Goal: Task Accomplishment & Management: Use online tool/utility

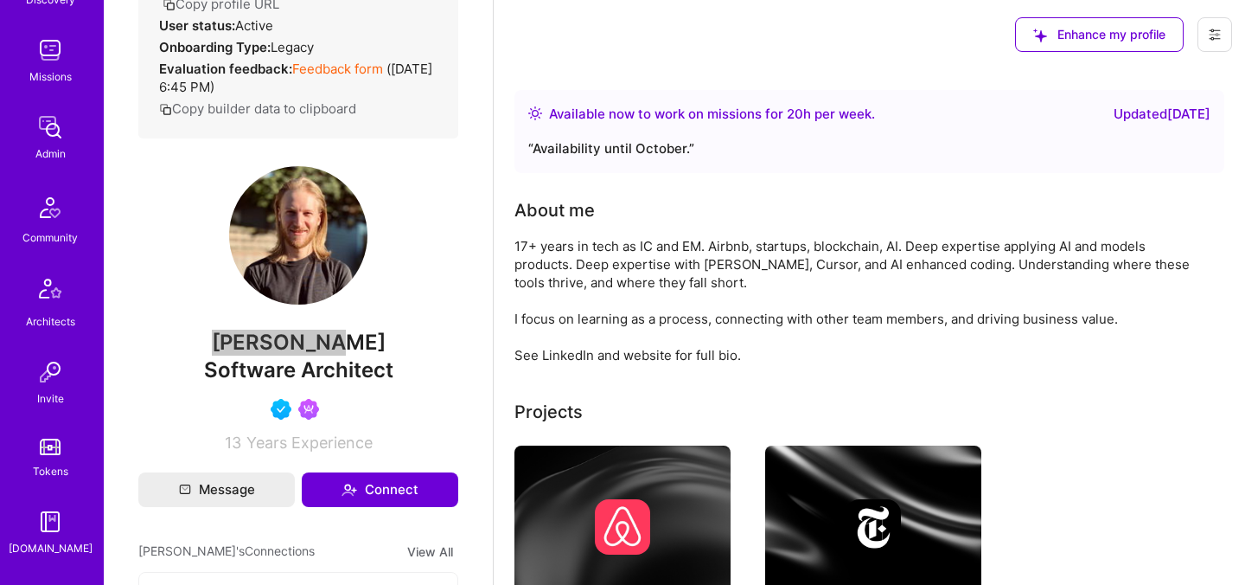
scroll to position [519, 0]
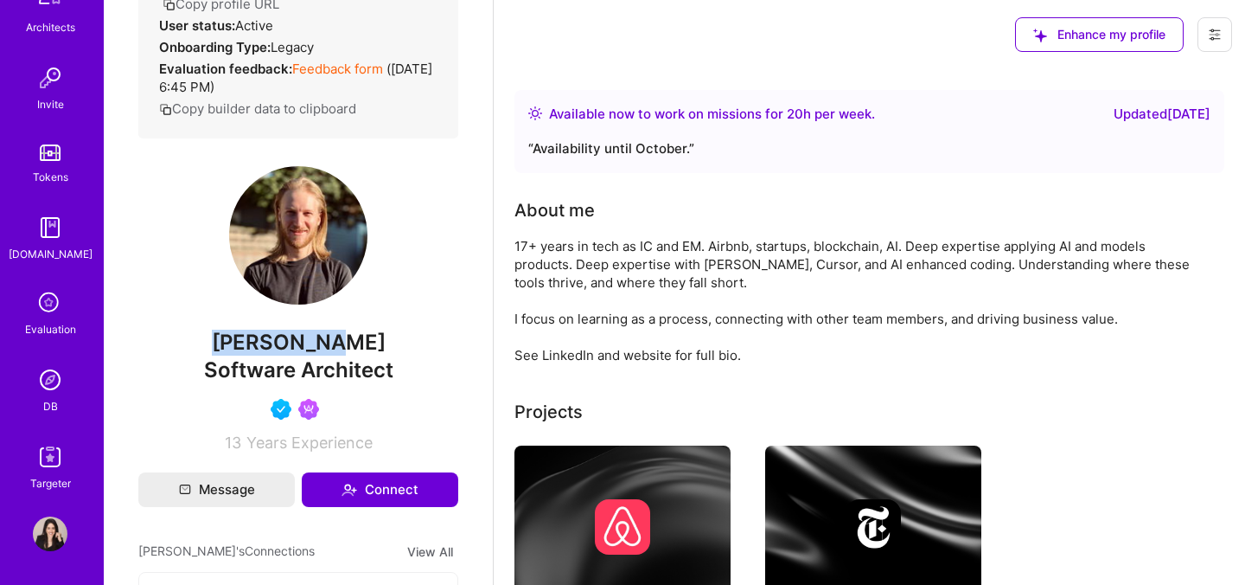
click at [51, 378] on img at bounding box center [50, 379] width 35 height 35
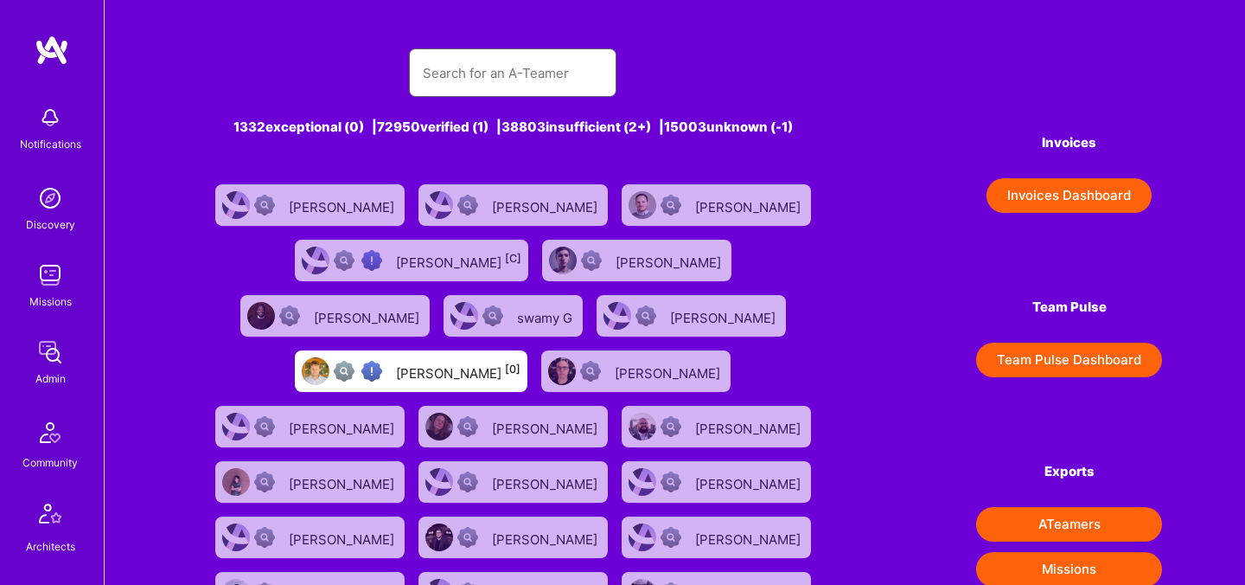
click at [492, 57] on input "text" at bounding box center [513, 73] width 180 height 44
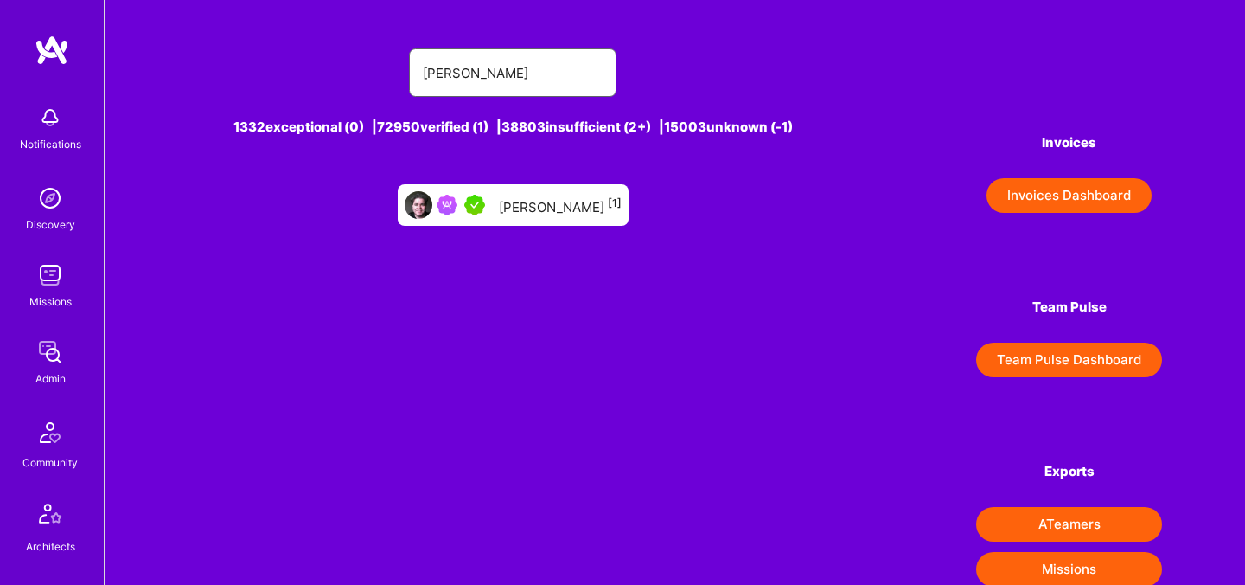
type input "colin melia"
click at [530, 210] on div "Colin Melia [1]" at bounding box center [560, 205] width 123 height 22
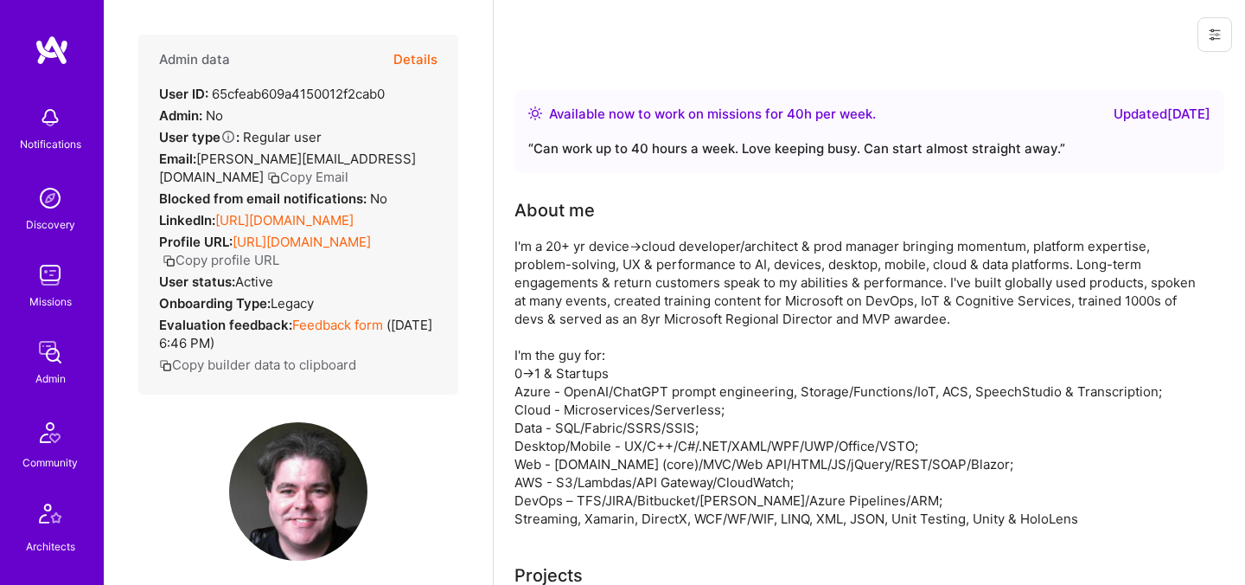
click at [409, 61] on button "Details" at bounding box center [415, 60] width 44 height 50
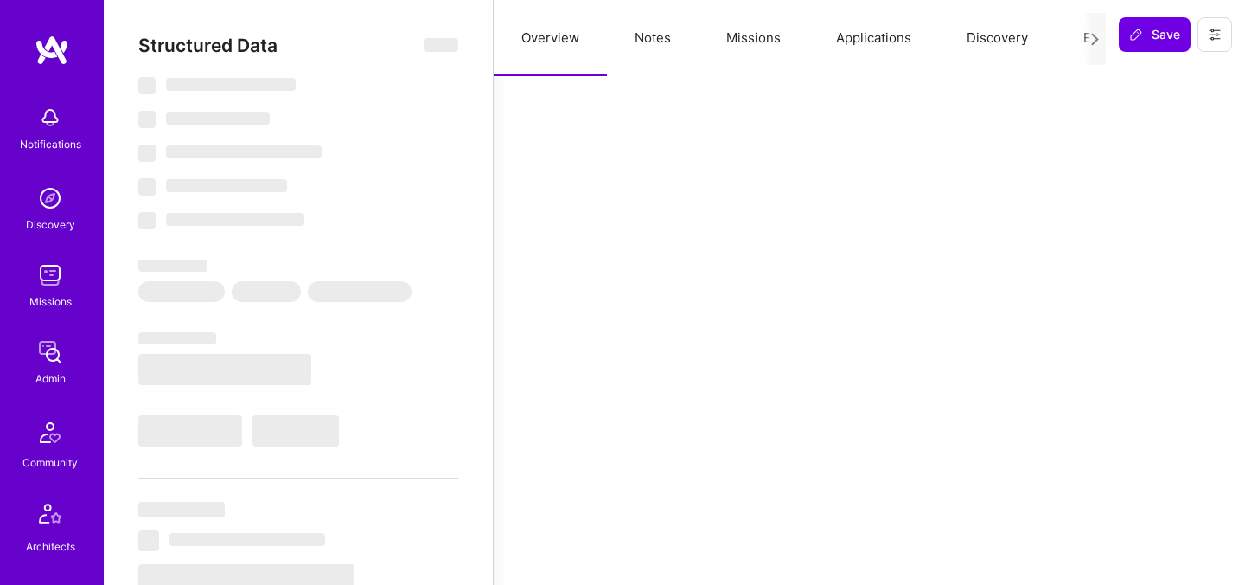
click at [655, 27] on button "Notes" at bounding box center [653, 38] width 92 height 76
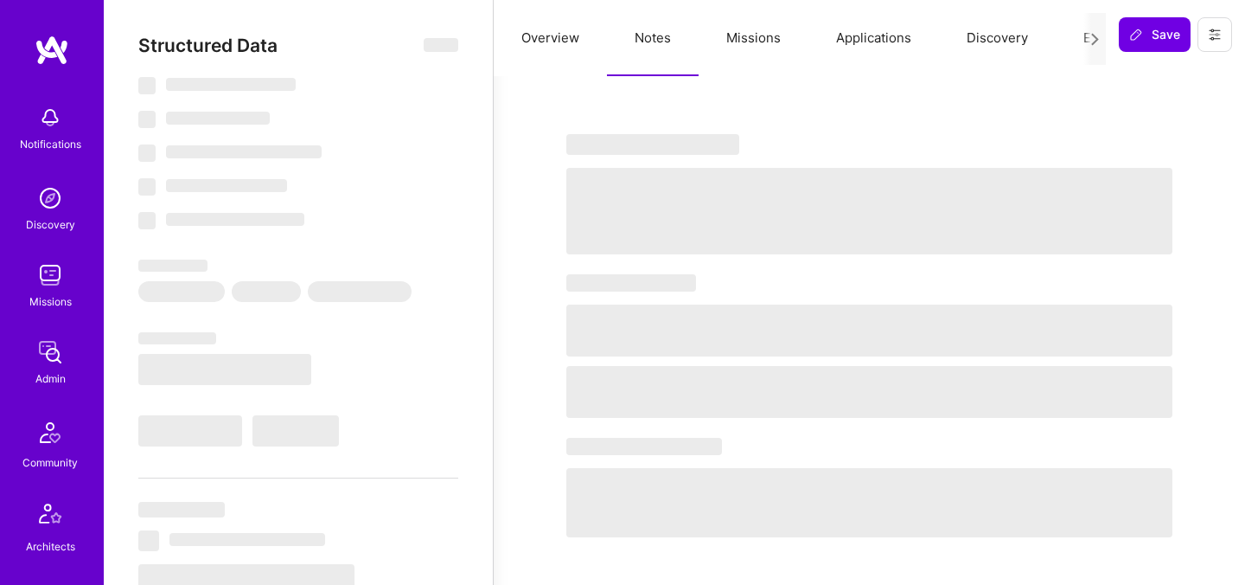
type textarea "x"
select select "Right Now"
select select "5"
select select "4"
select select "7"
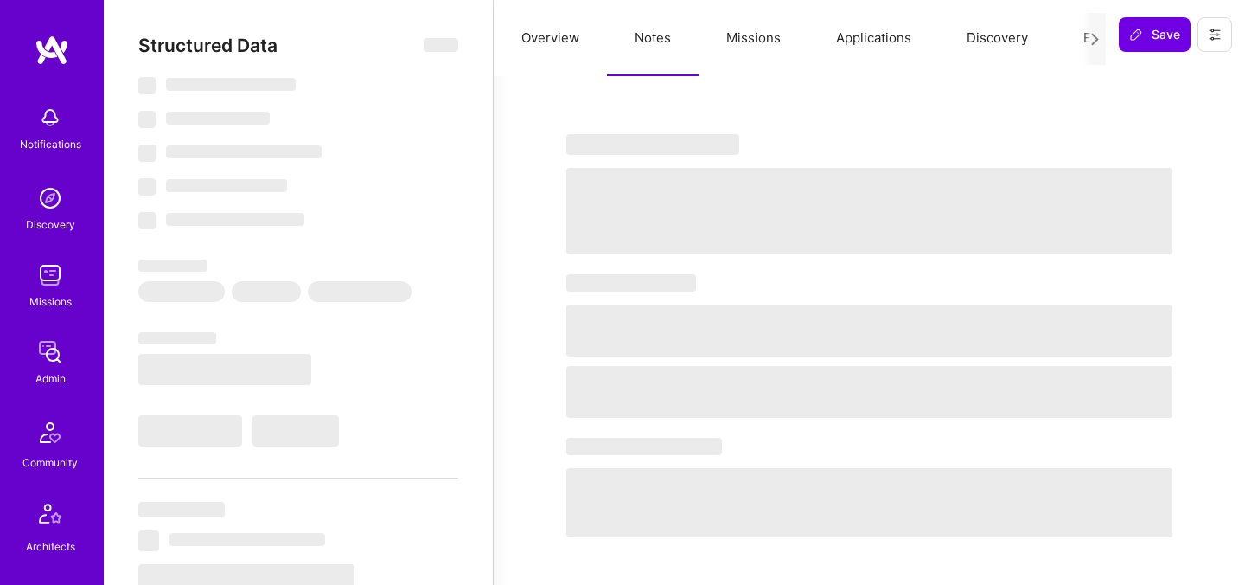
select select "7"
select select "CA"
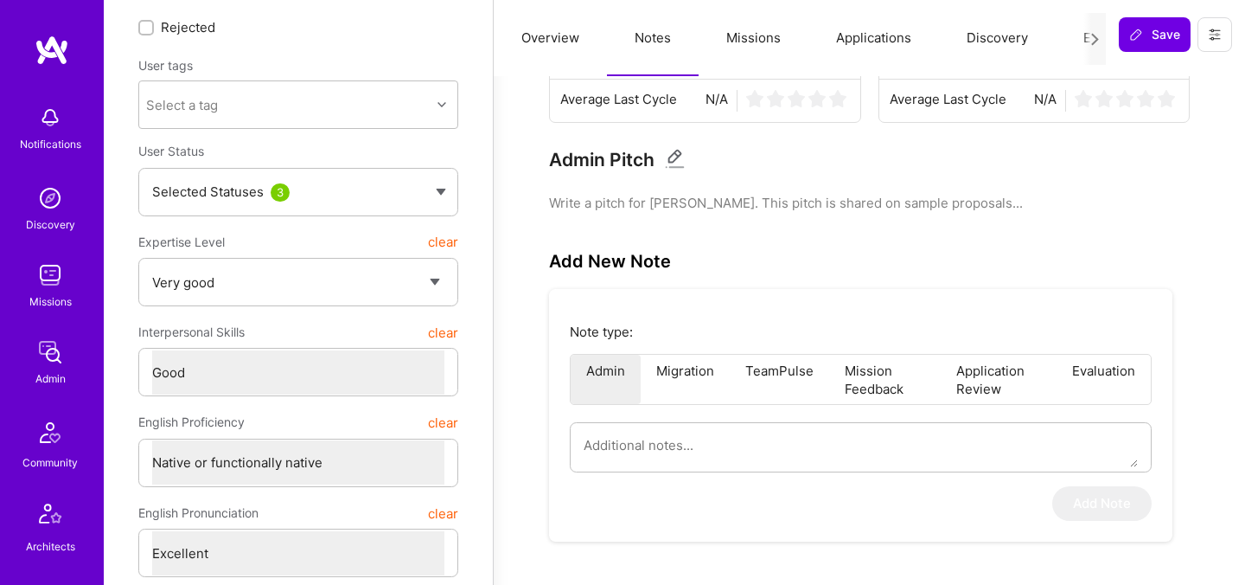
scroll to position [196, 0]
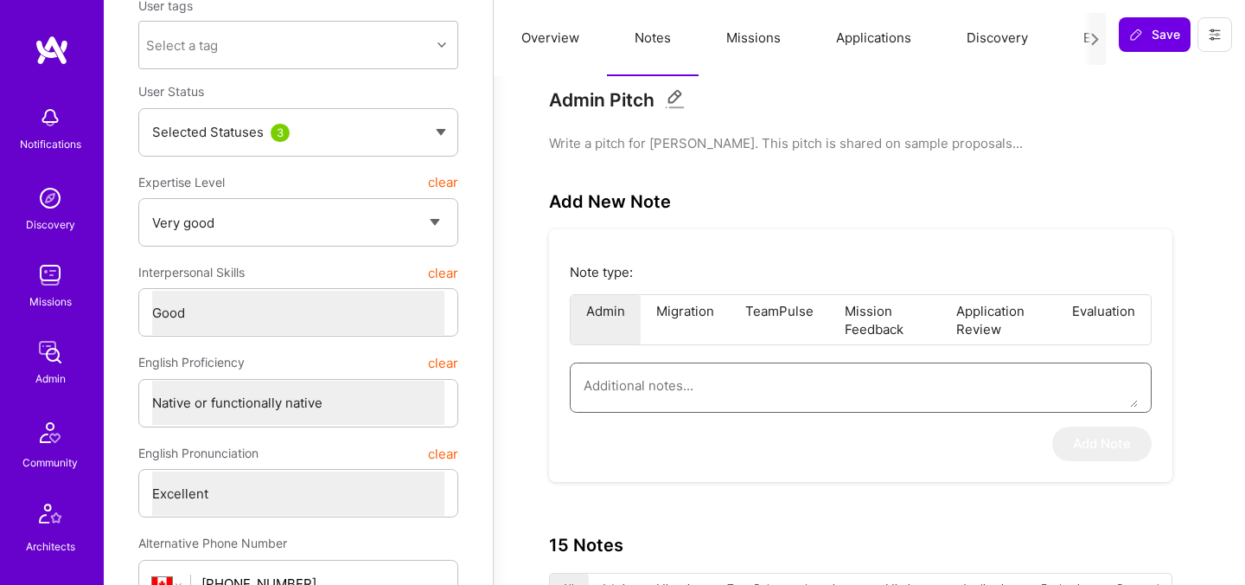
click at [669, 391] on textarea at bounding box center [861, 385] width 554 height 44
paste textarea "Didn't want to take the AI Evaluation as he's not willing to share code"
type textarea "x"
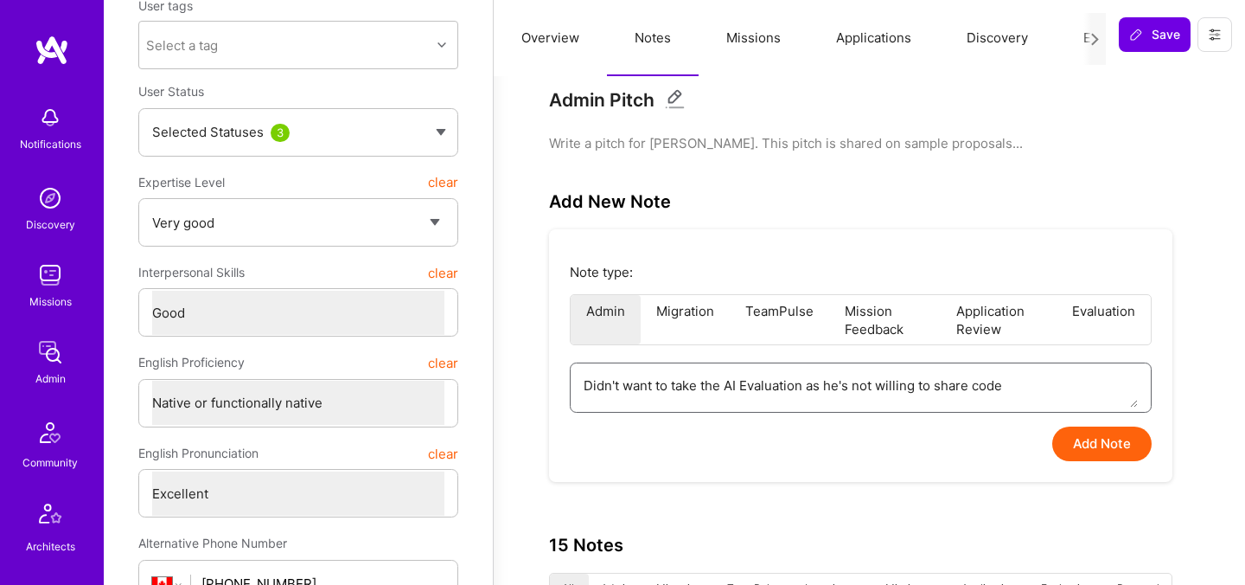
type textarea "Didn't want to take the AI Evaluation as he's not willing to share code"
click at [1077, 443] on button "Add Note" at bounding box center [1101, 443] width 99 height 35
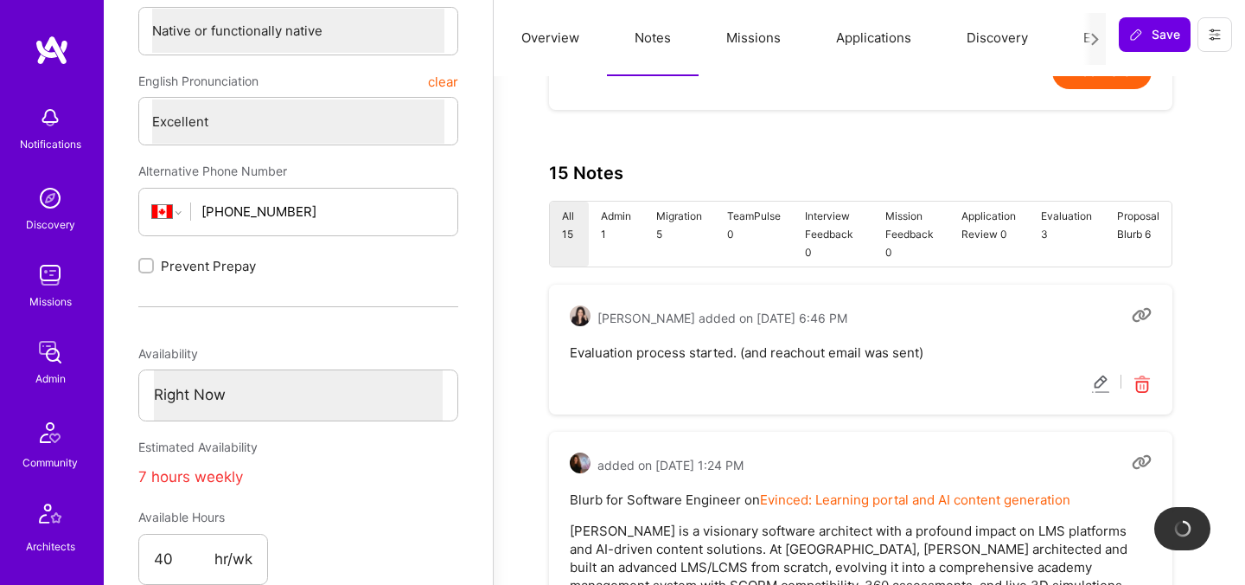
scroll to position [571, 0]
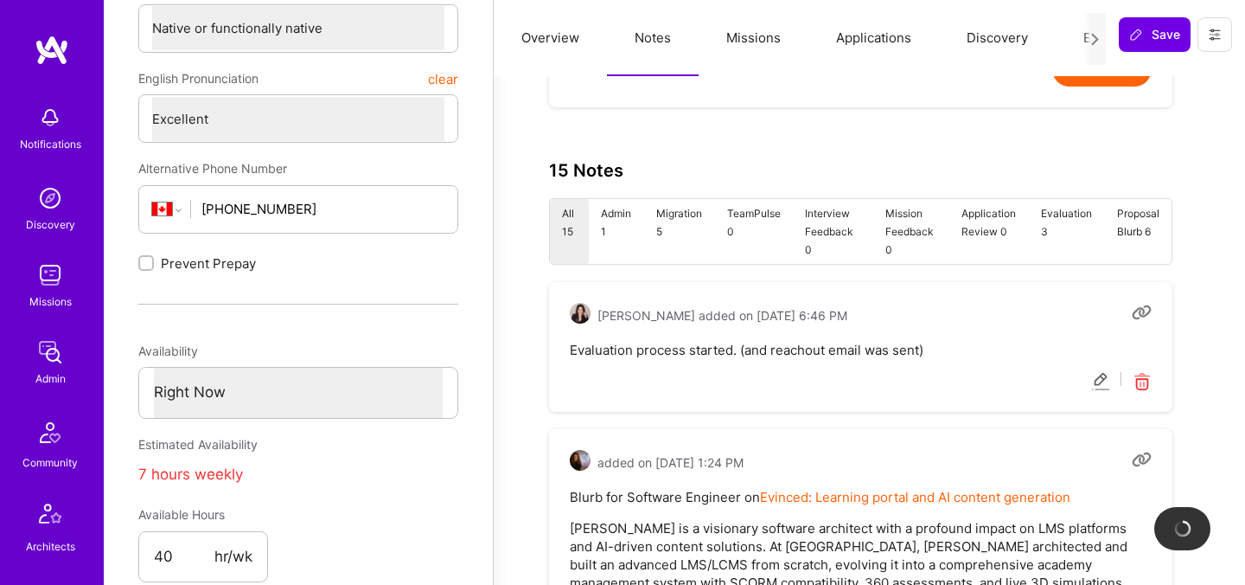
type textarea "x"
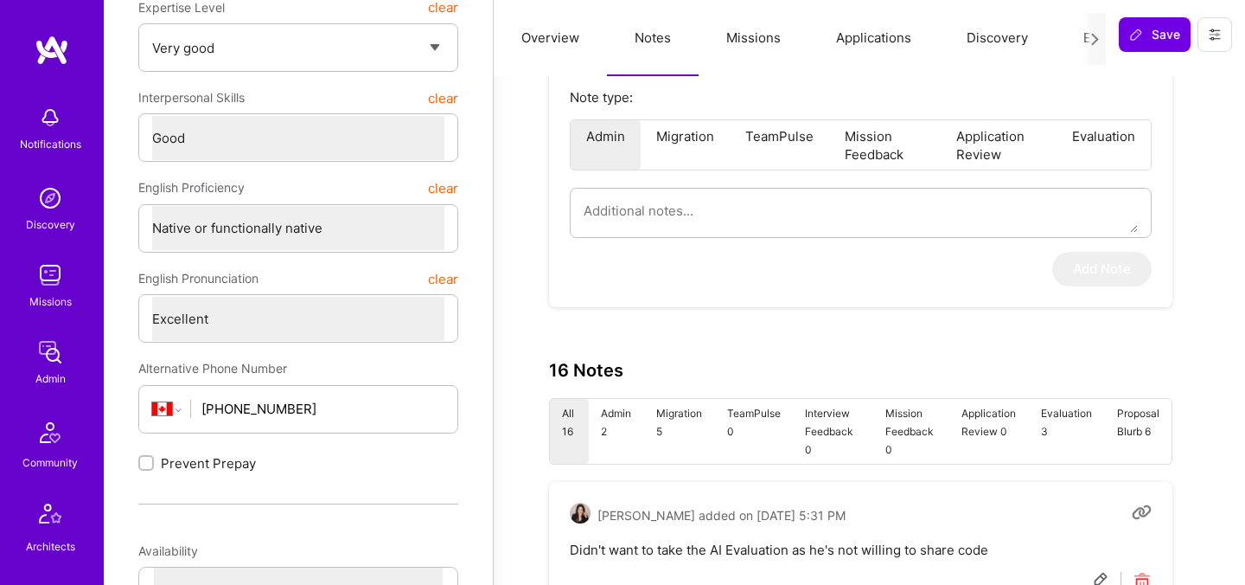
scroll to position [342, 0]
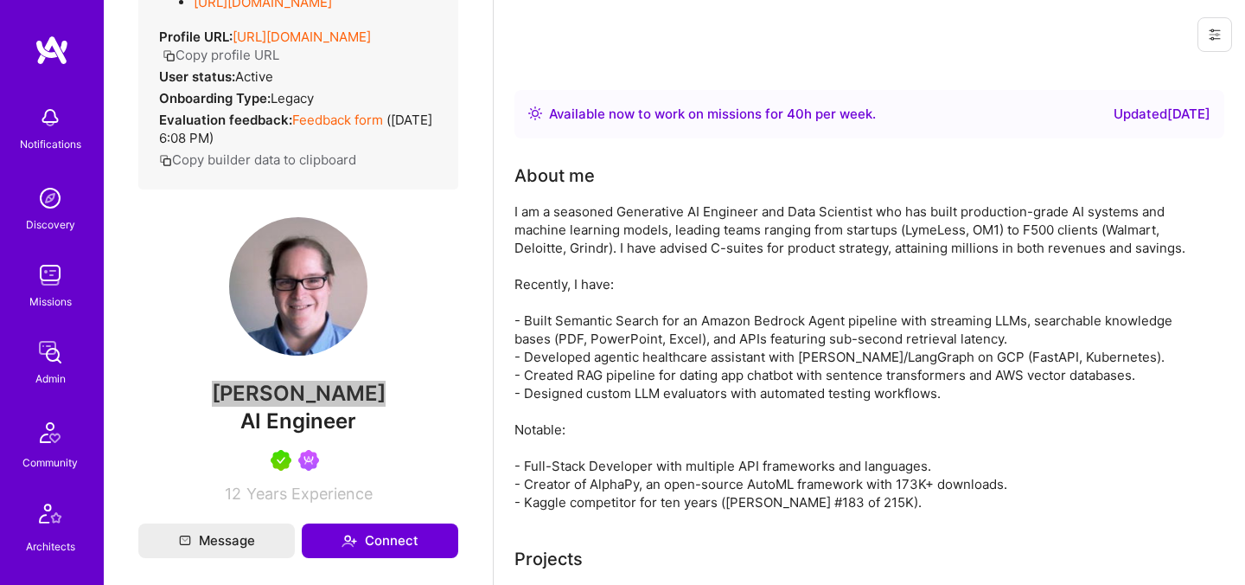
scroll to position [333, 0]
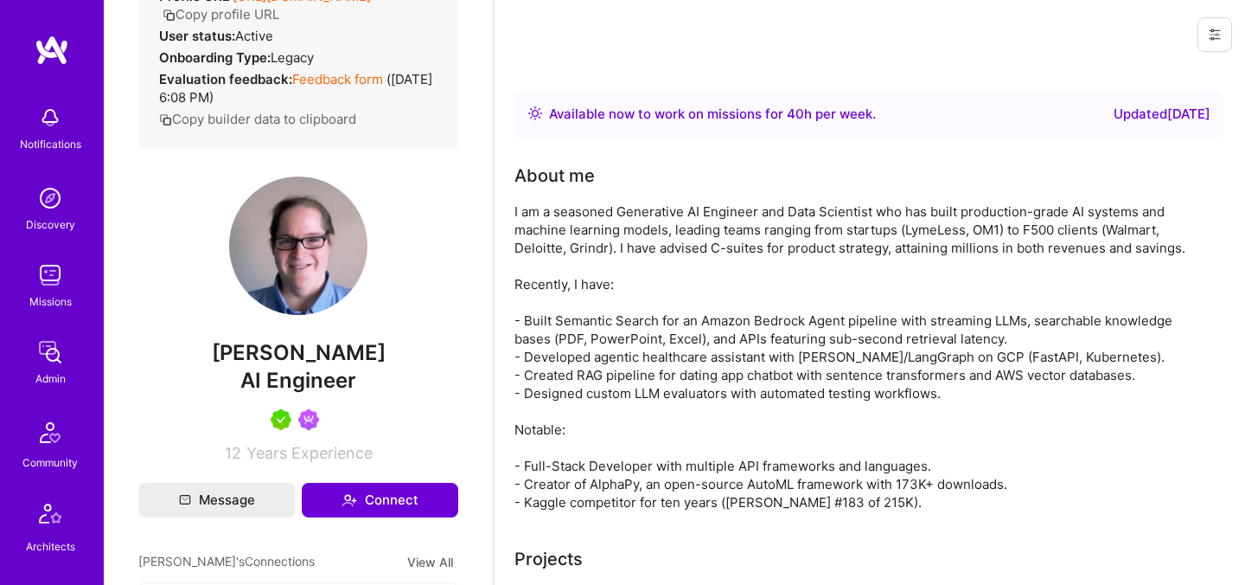
click at [319, 366] on span "Mark Conway" at bounding box center [298, 353] width 320 height 26
copy span "Mark Conway"
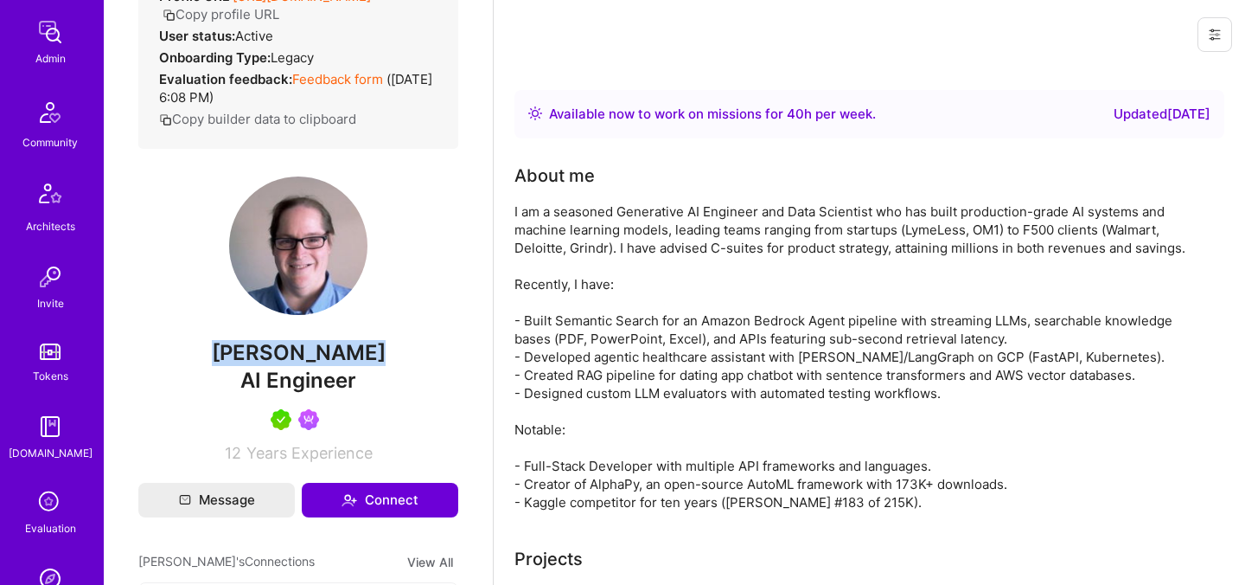
scroll to position [519, 0]
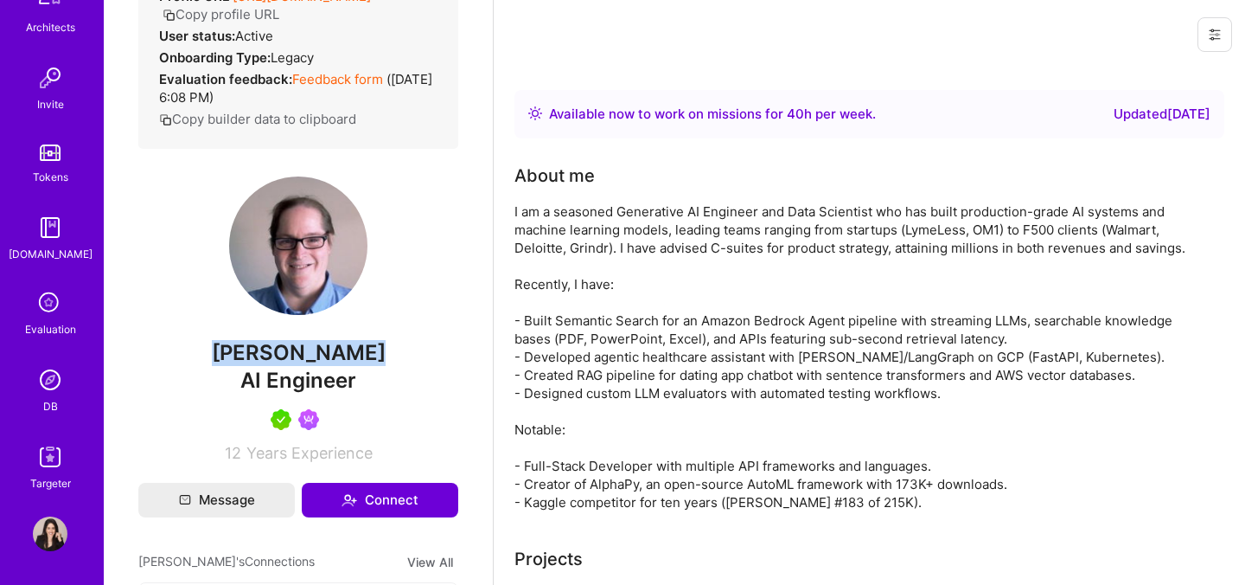
click at [42, 476] on div "Targeter" at bounding box center [50, 483] width 41 height 18
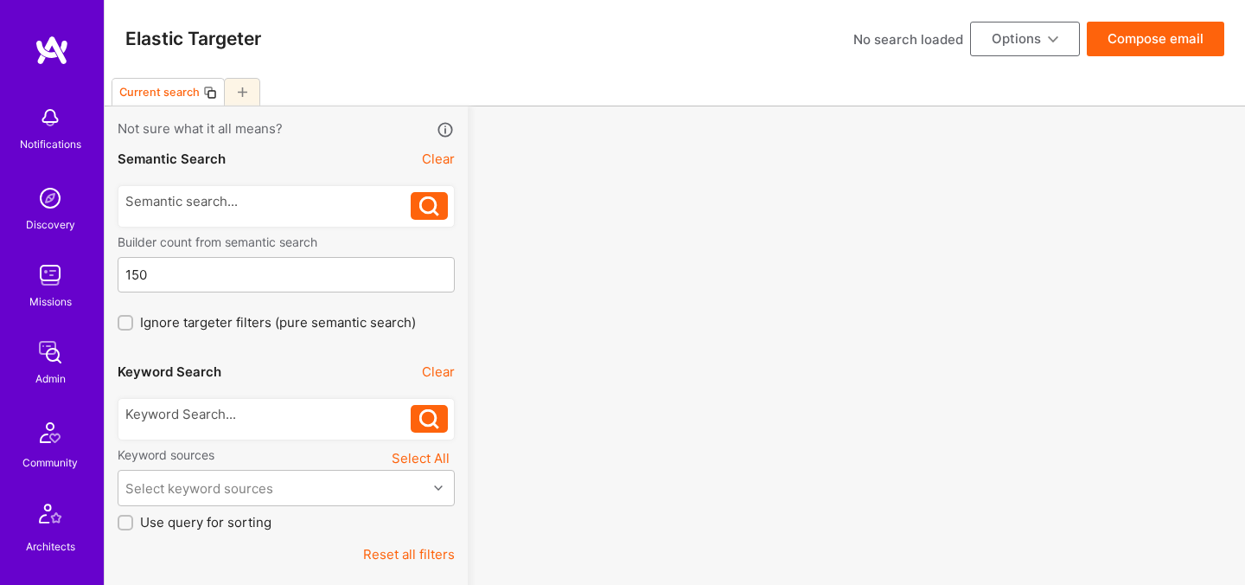
scroll to position [519, 0]
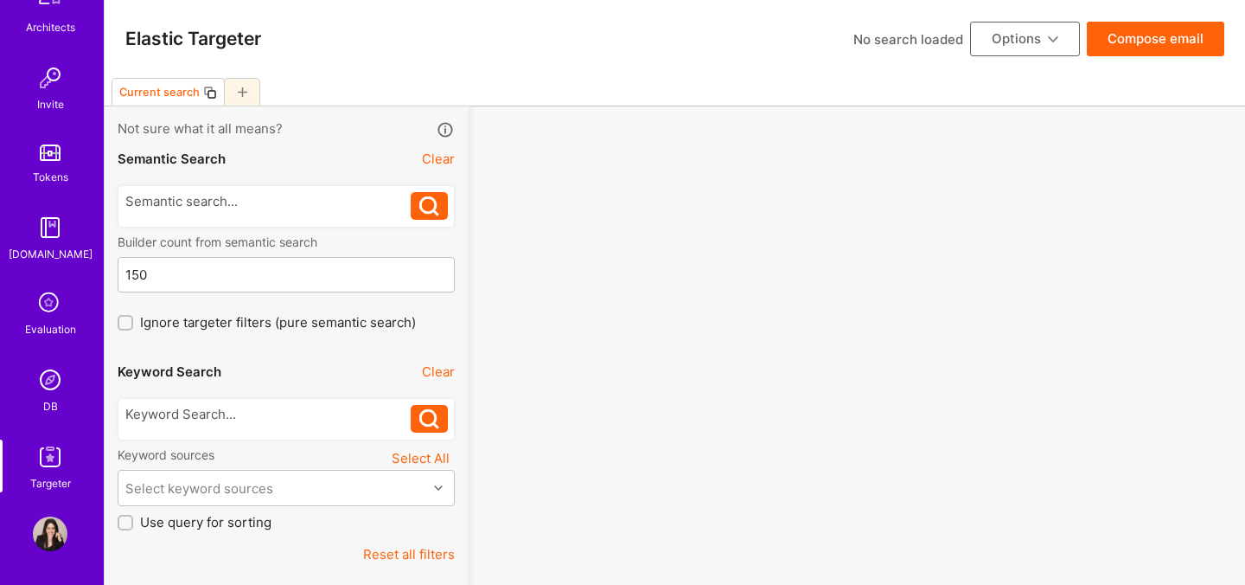
click at [58, 321] on div "Evaluation" at bounding box center [50, 329] width 51 height 18
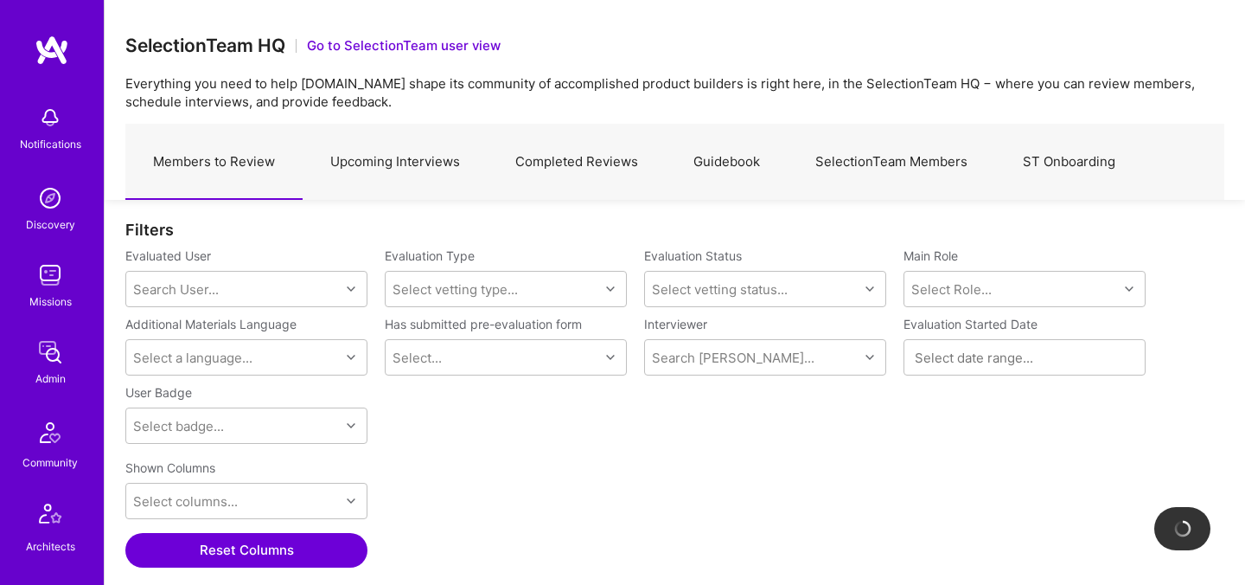
click at [897, 157] on link "SelectionTeam Members" at bounding box center [892, 162] width 208 height 75
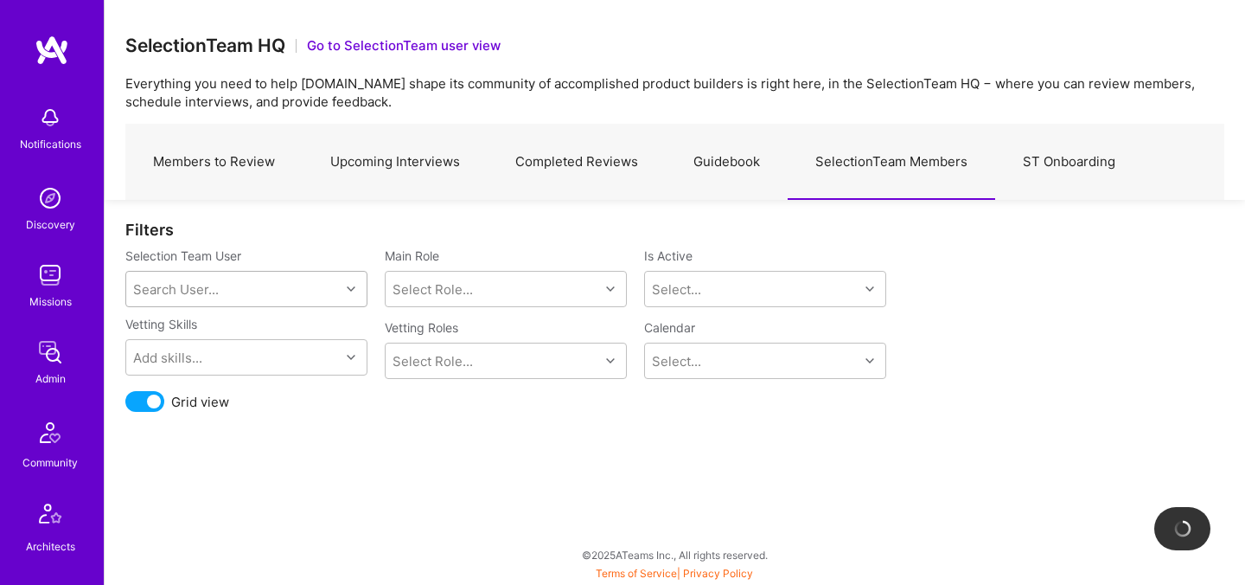
click at [323, 296] on div "Search User..." at bounding box center [233, 289] width 214 height 35
type input "mos"
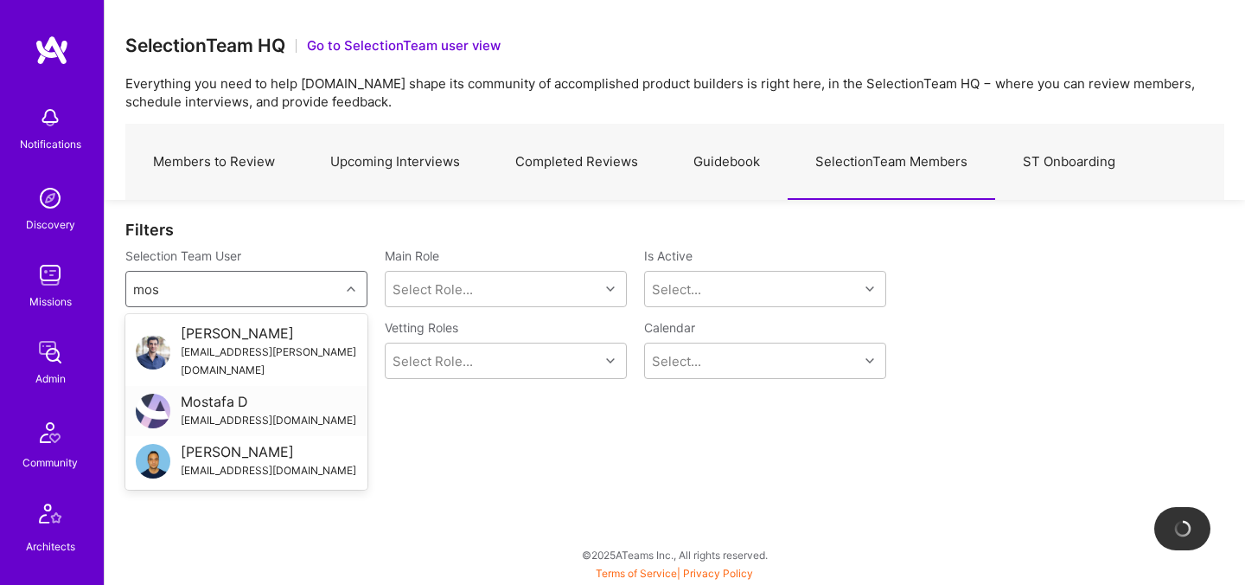
click at [201, 393] on div "Mostafa D" at bounding box center [269, 402] width 176 height 18
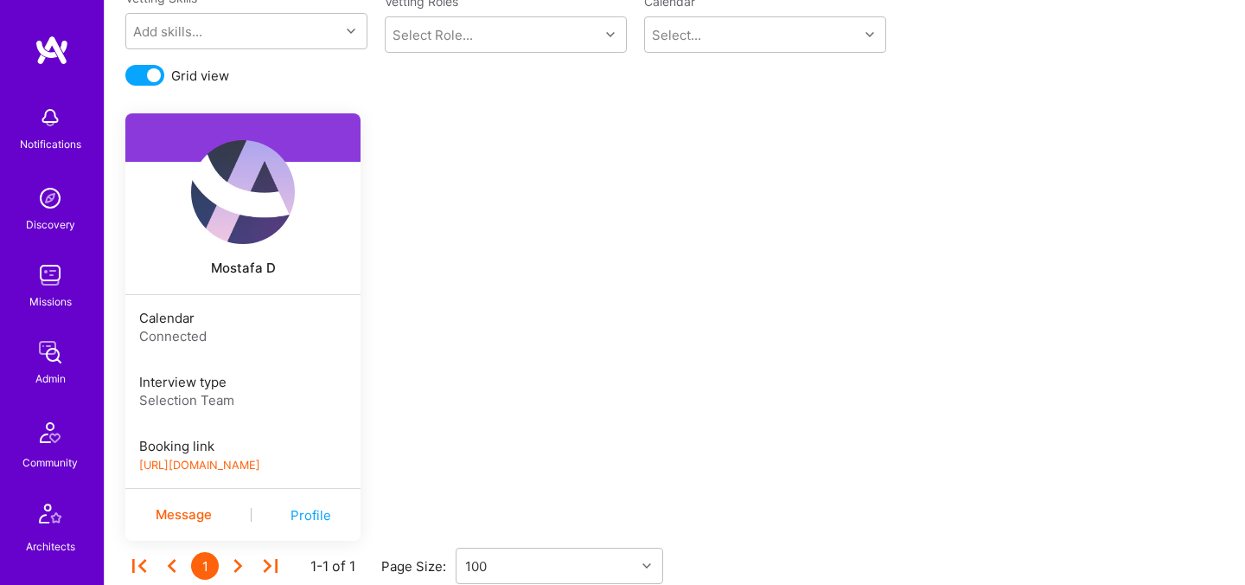
scroll to position [374, 0]
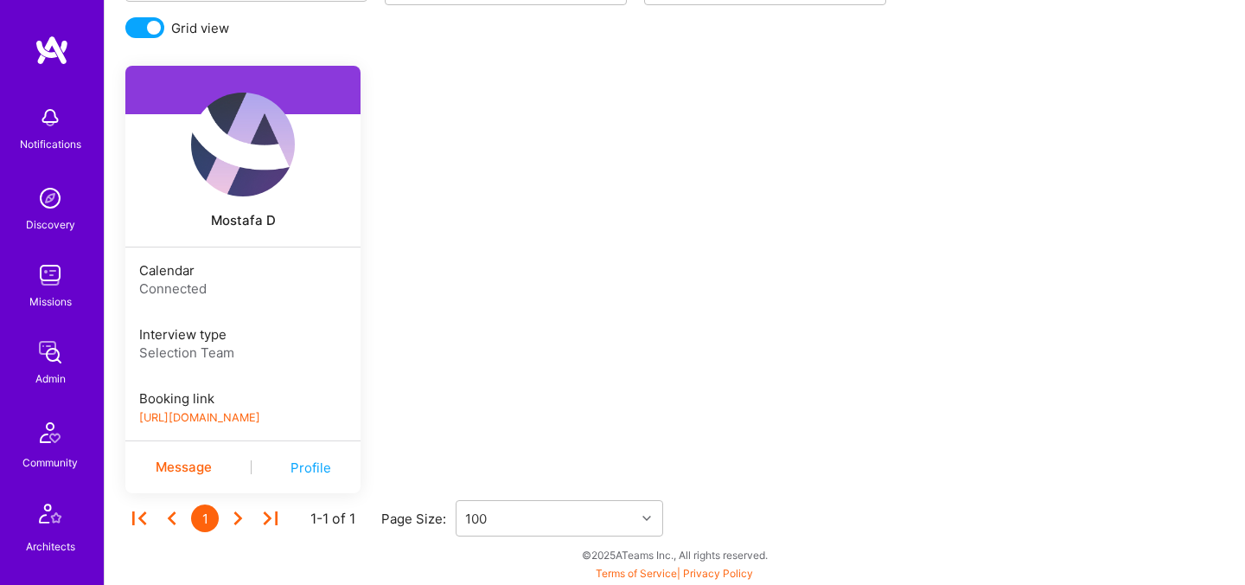
click at [246, 415] on link "https://book.a.team/mostafad/evaluation" at bounding box center [199, 417] width 121 height 13
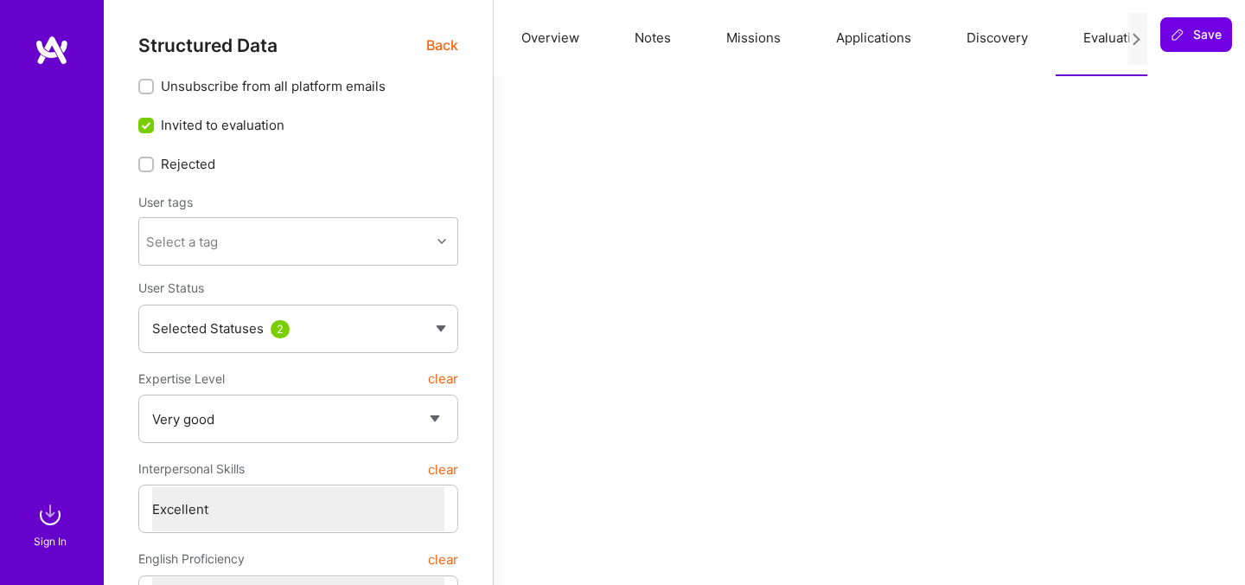
select select "5"
select select "7"
select select "6"
select select "PL"
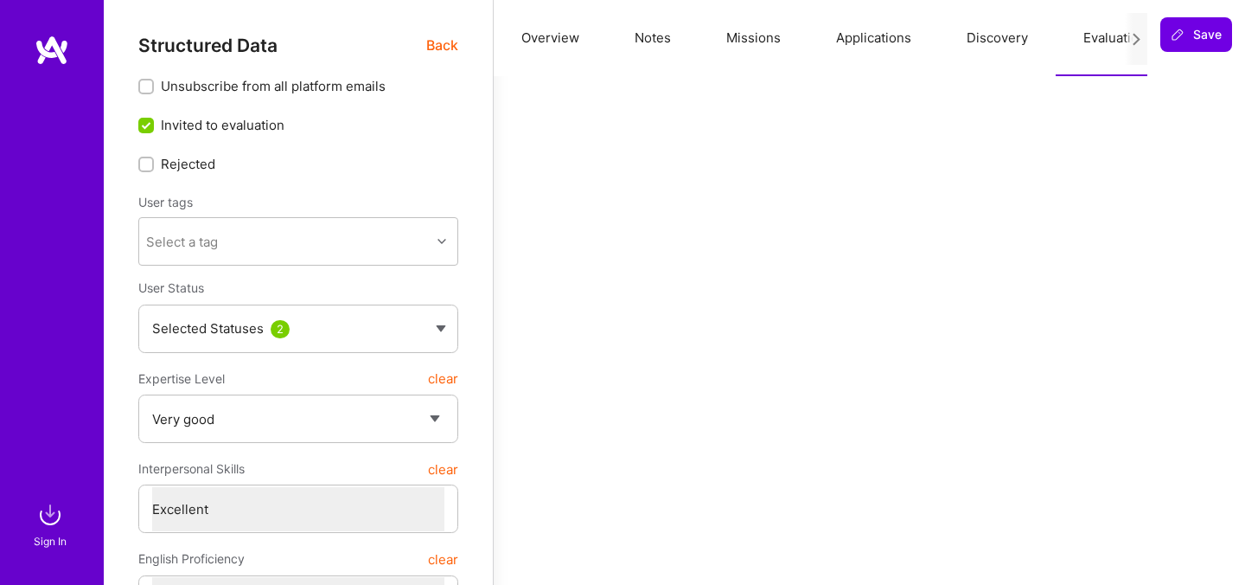
select select "Right Now"
click at [60, 502] on img at bounding box center [50, 514] width 35 height 35
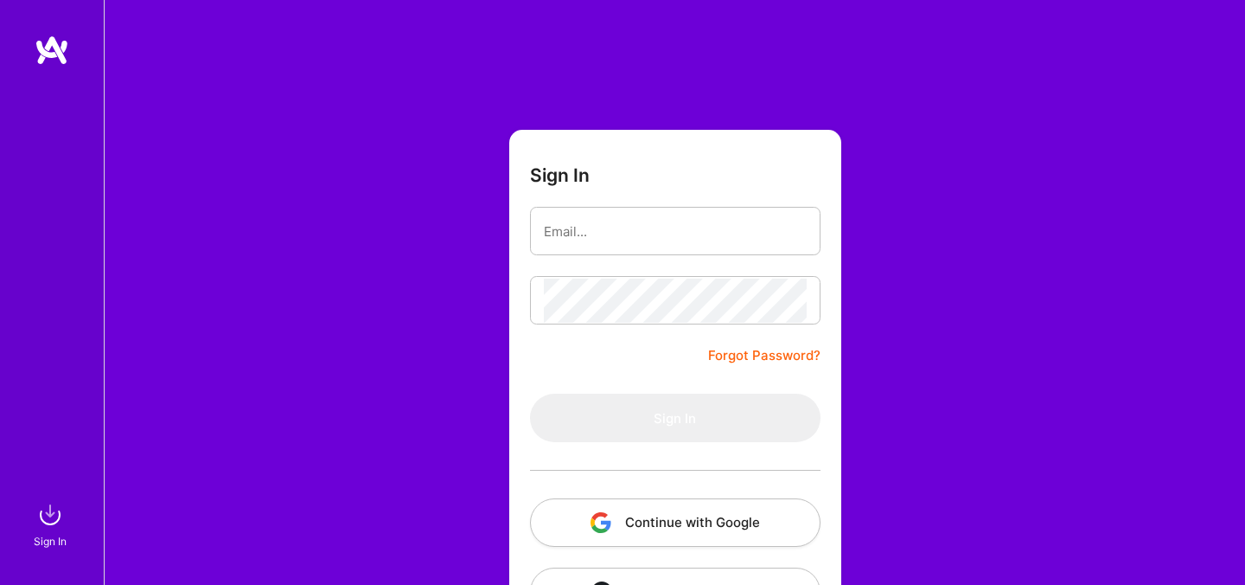
click at [623, 505] on button "Continue with Google" at bounding box center [675, 522] width 291 height 48
click at [617, 537] on button "Continue with Google" at bounding box center [675, 522] width 291 height 48
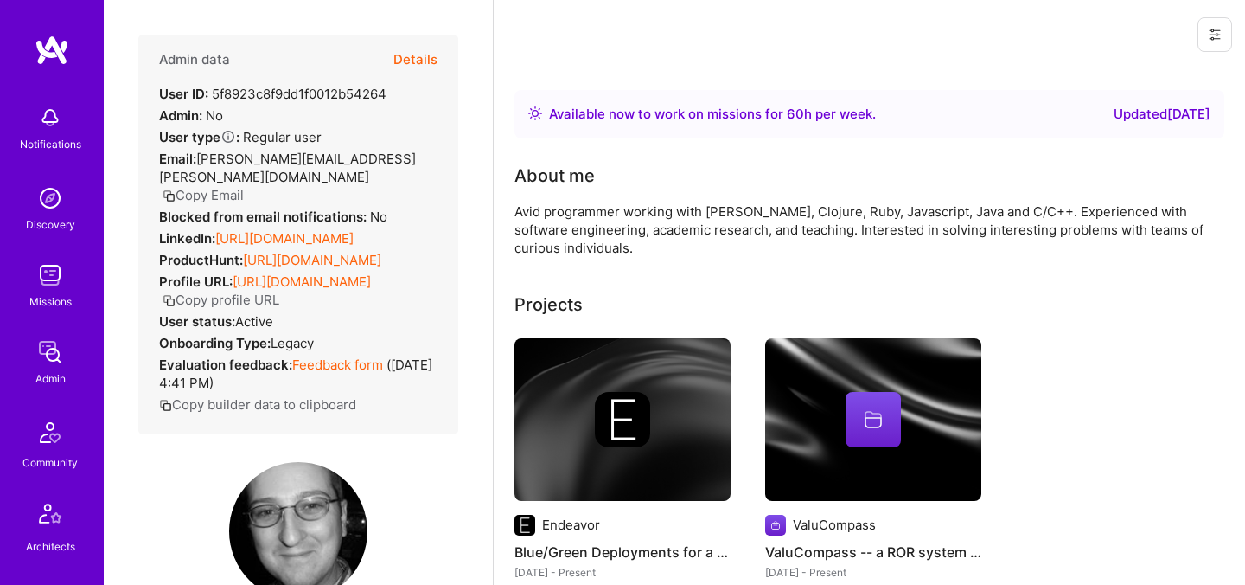
click at [405, 66] on button "Details" at bounding box center [415, 60] width 44 height 50
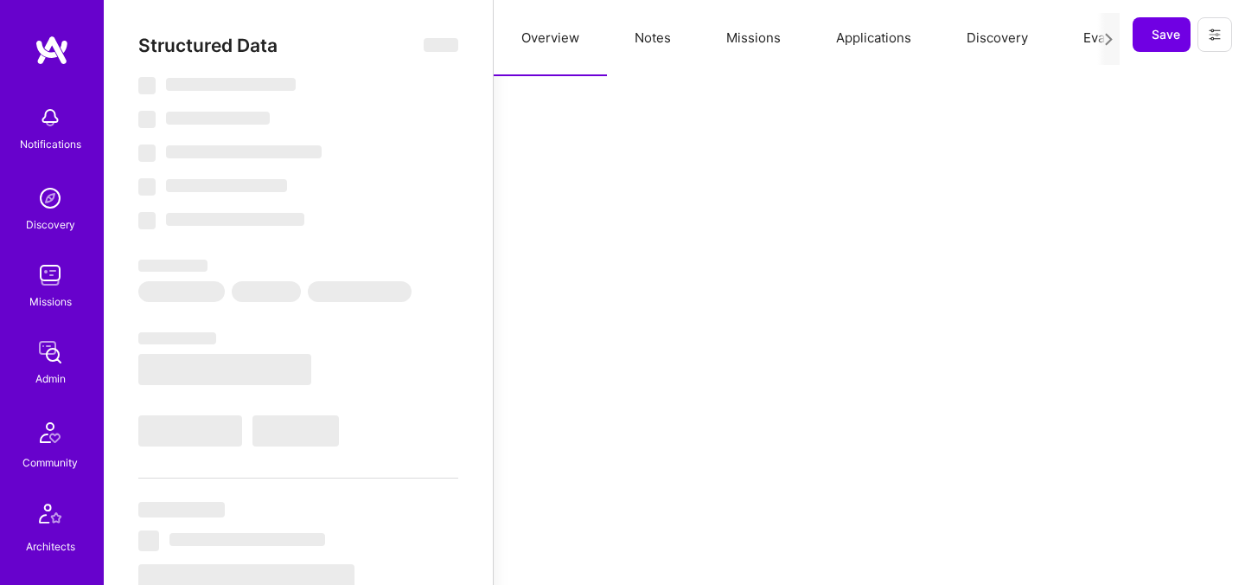
select select "Right Now"
select select "5"
select select "4"
select select "7"
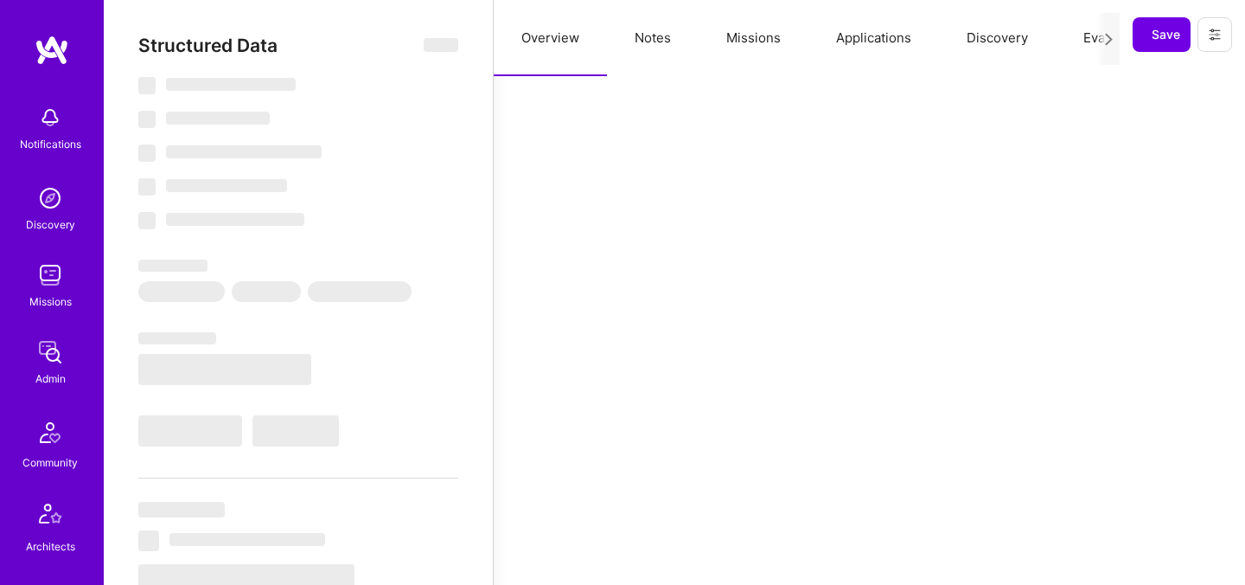
select select "US"
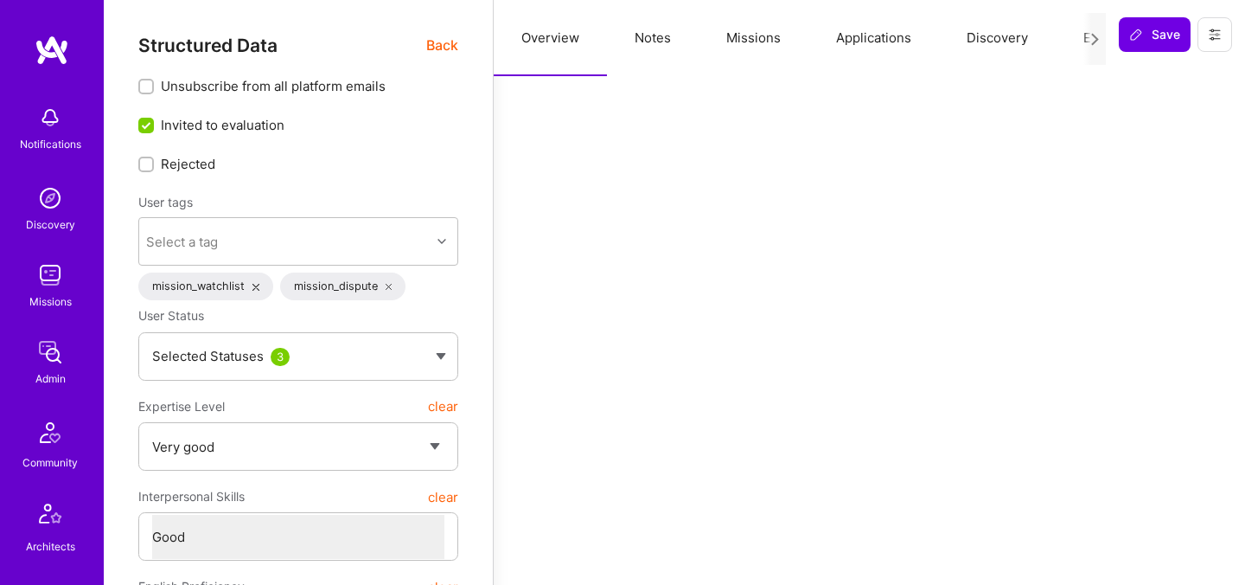
click at [1082, 35] on button "Evaluation" at bounding box center [1115, 38] width 118 height 76
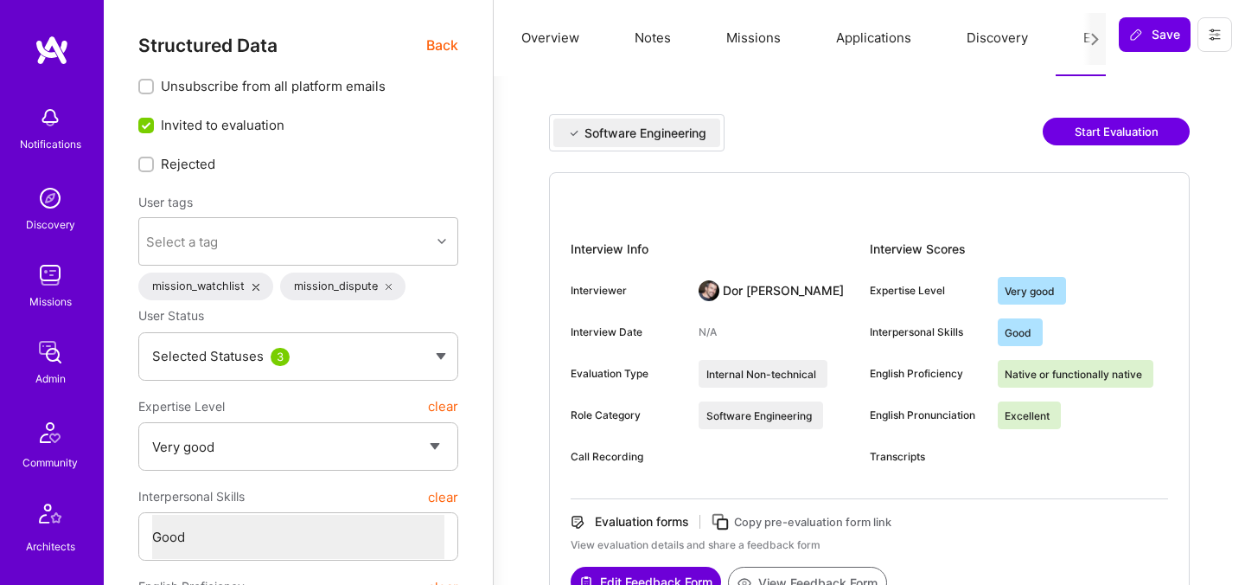
click at [1115, 126] on button "Start Evaluation" at bounding box center [1116, 132] width 147 height 28
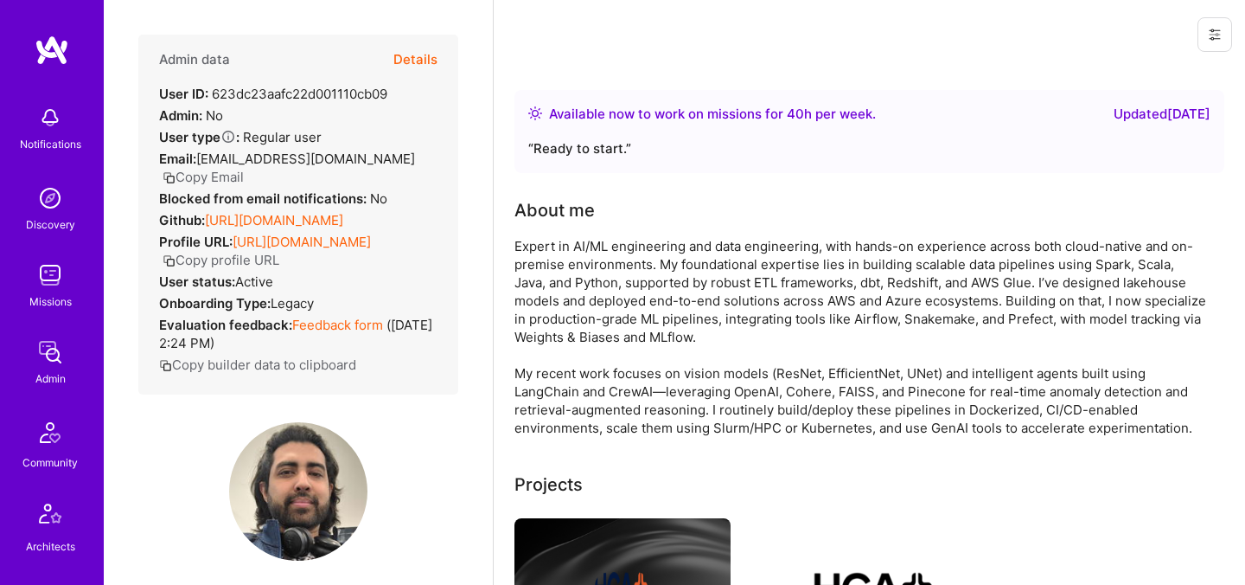
click at [412, 63] on button "Details" at bounding box center [415, 60] width 44 height 50
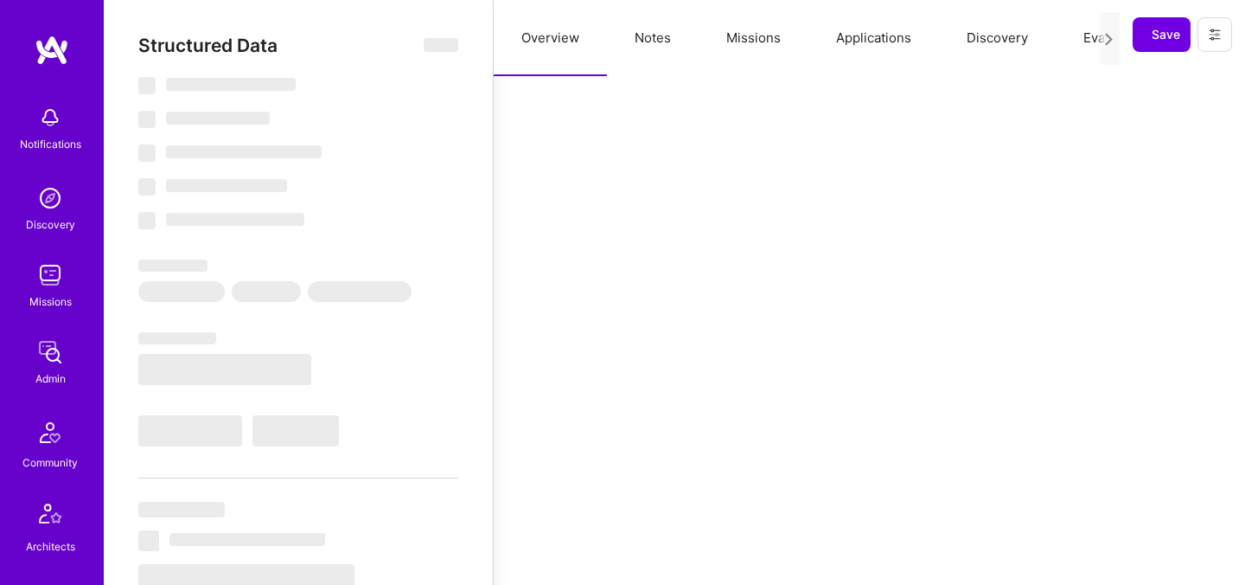
select select "Right Now"
select select "5"
select select "7"
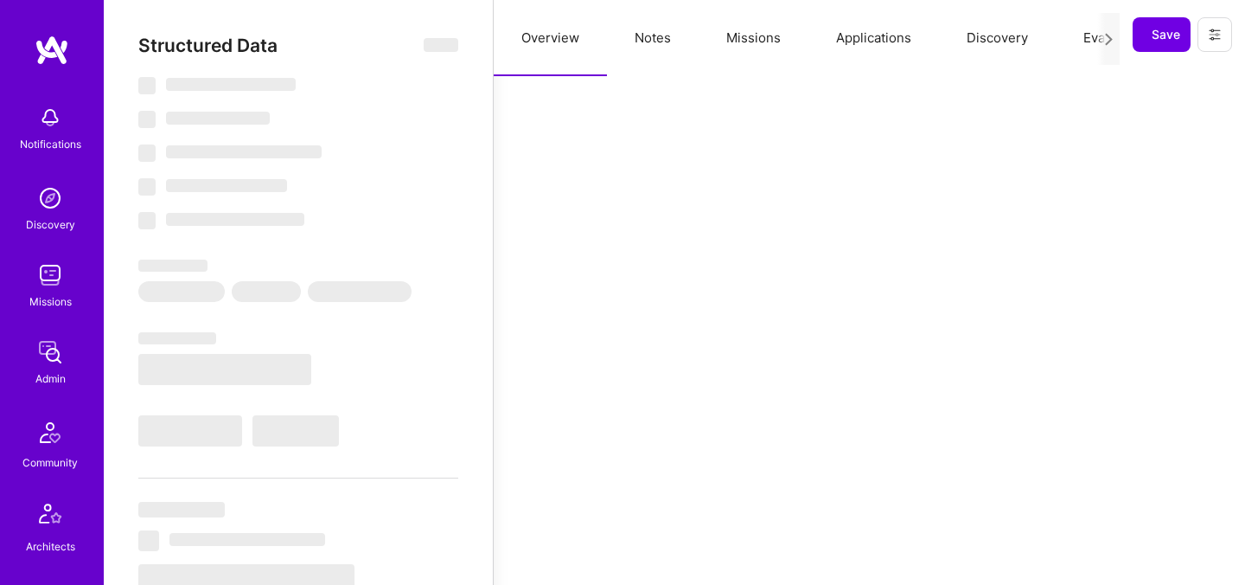
select select "CA"
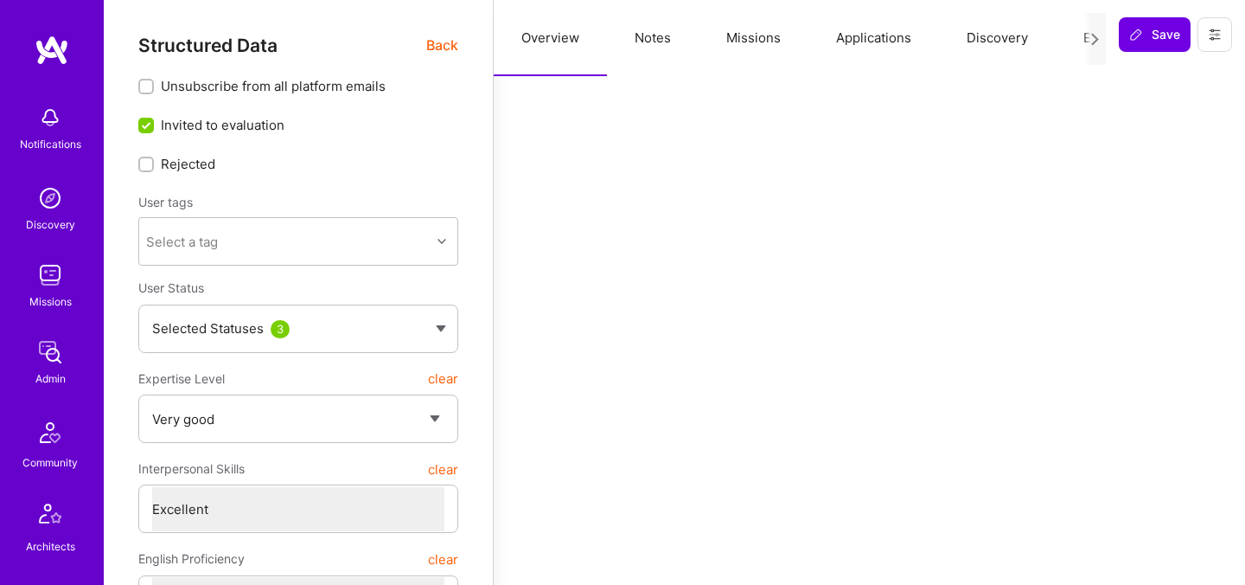
click at [1083, 41] on div at bounding box center [1094, 39] width 22 height 52
click at [1083, 38] on div at bounding box center [1094, 39] width 22 height 52
click at [1079, 36] on button "Evaluation" at bounding box center [1115, 38] width 118 height 76
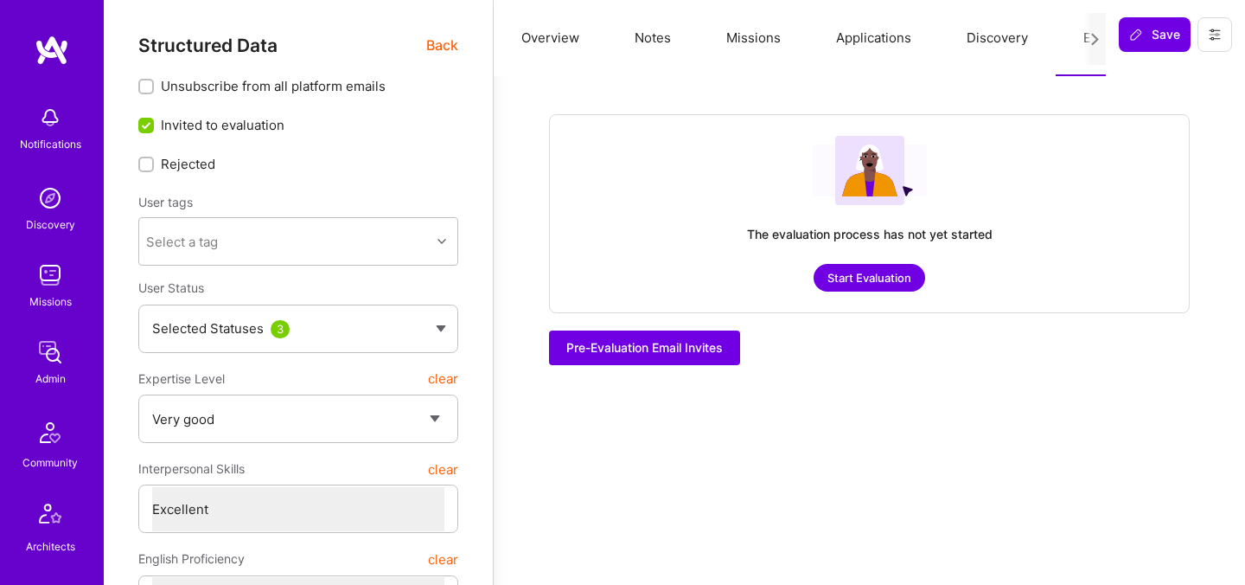
click at [880, 277] on button "Start Evaluation" at bounding box center [870, 278] width 112 height 28
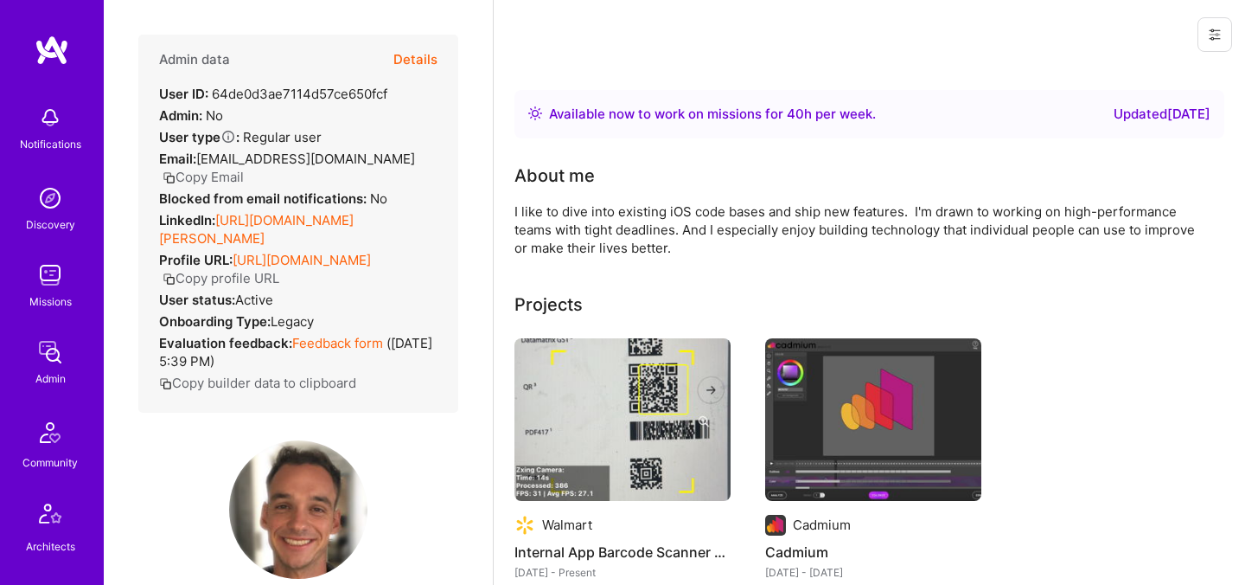
click at [419, 70] on button "Details" at bounding box center [415, 60] width 44 height 50
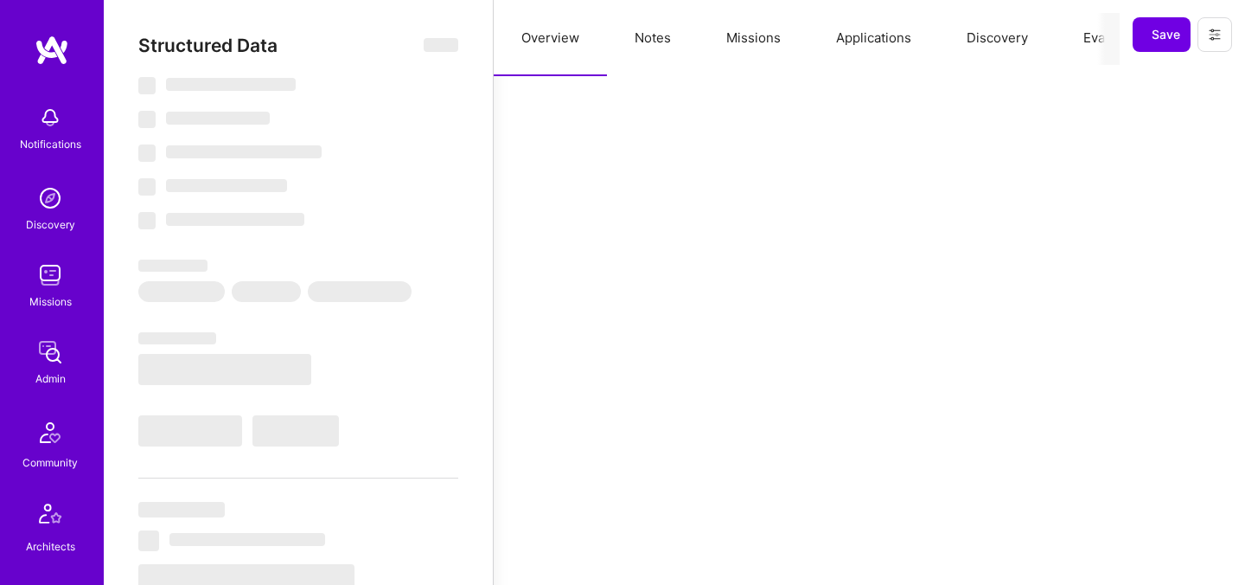
select select "Right Now"
select select "5"
select select "7"
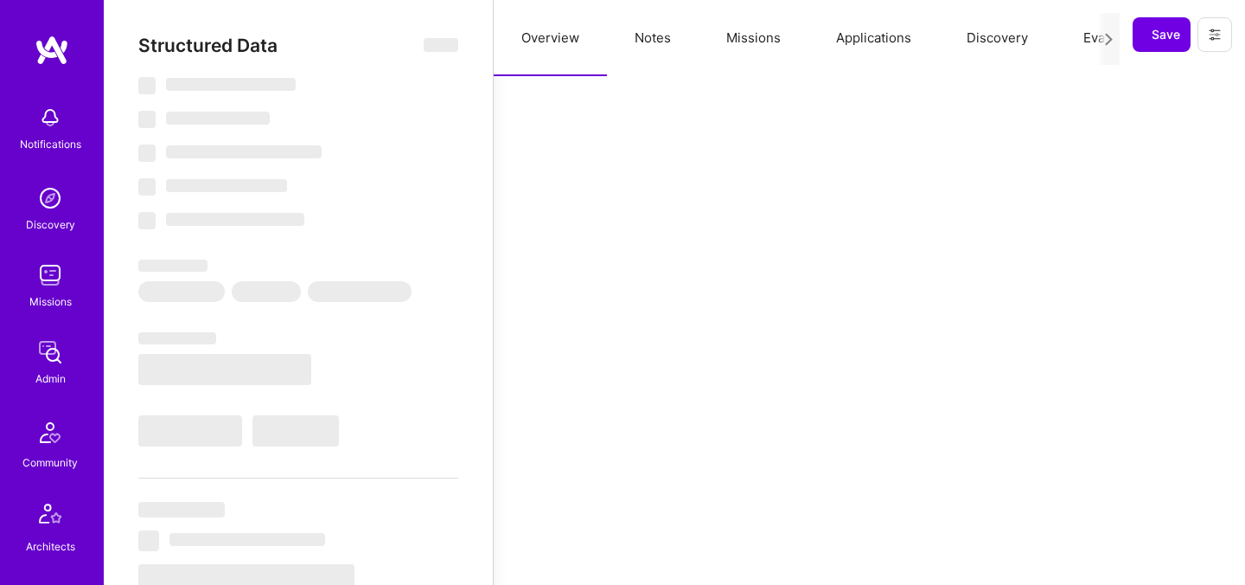
select select "US"
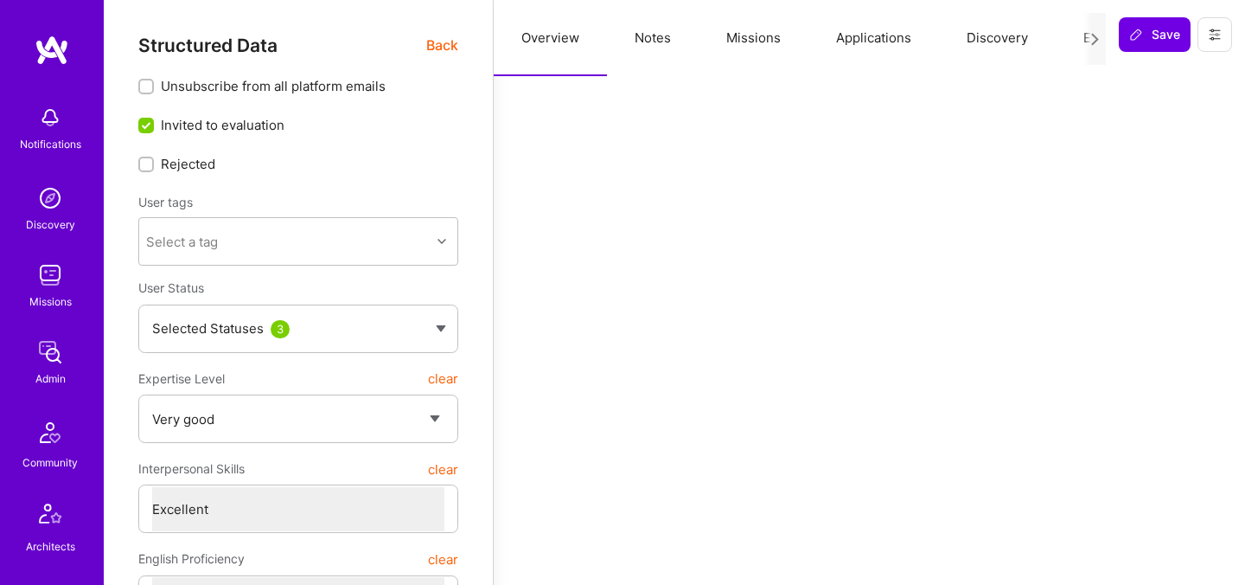
click at [1085, 43] on div at bounding box center [1094, 39] width 22 height 52
click at [1084, 42] on div at bounding box center [1094, 39] width 22 height 52
click at [1083, 36] on button "Evaluation" at bounding box center [1115, 38] width 118 height 76
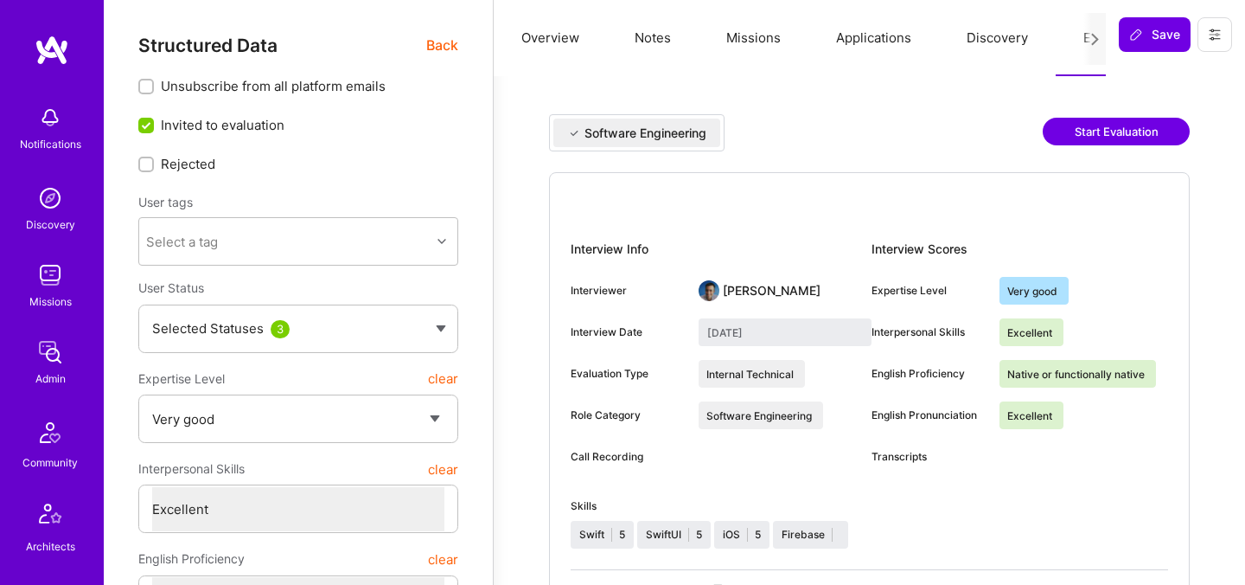
click at [1085, 126] on button "Start Evaluation" at bounding box center [1116, 132] width 147 height 28
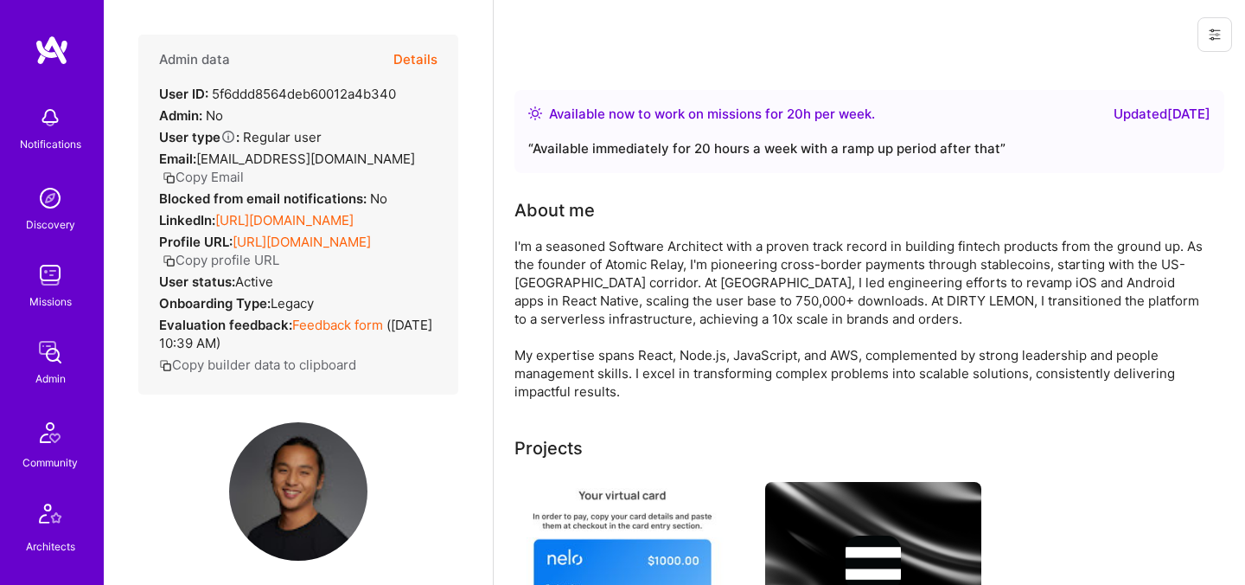
click at [400, 61] on button "Details" at bounding box center [415, 60] width 44 height 50
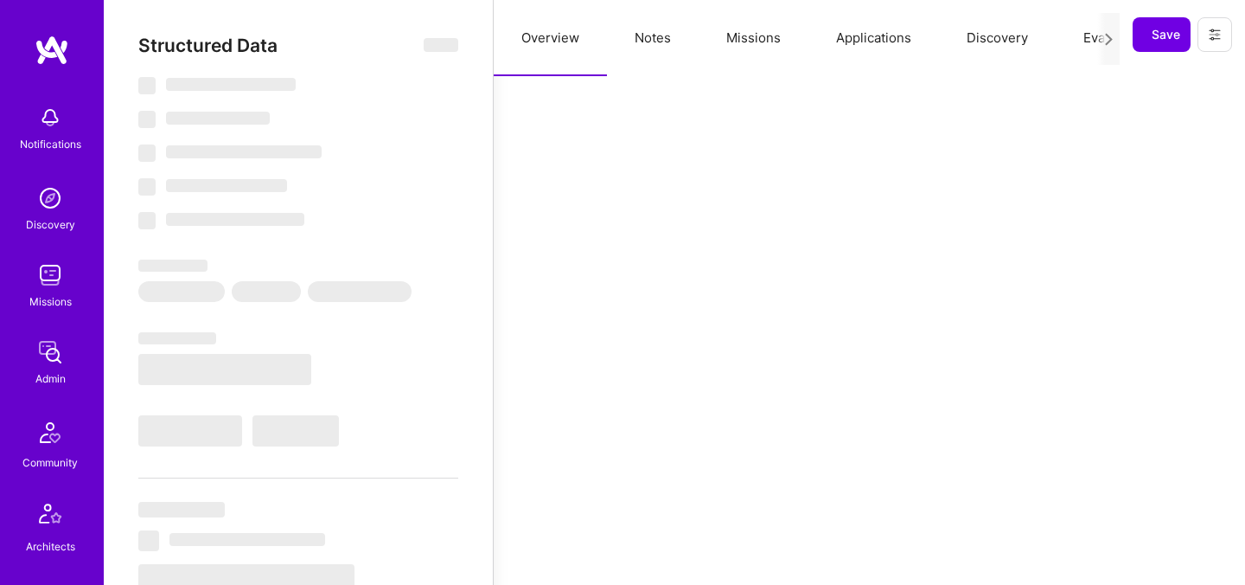
select select "Right Now"
select select "5"
select select "4"
select select "7"
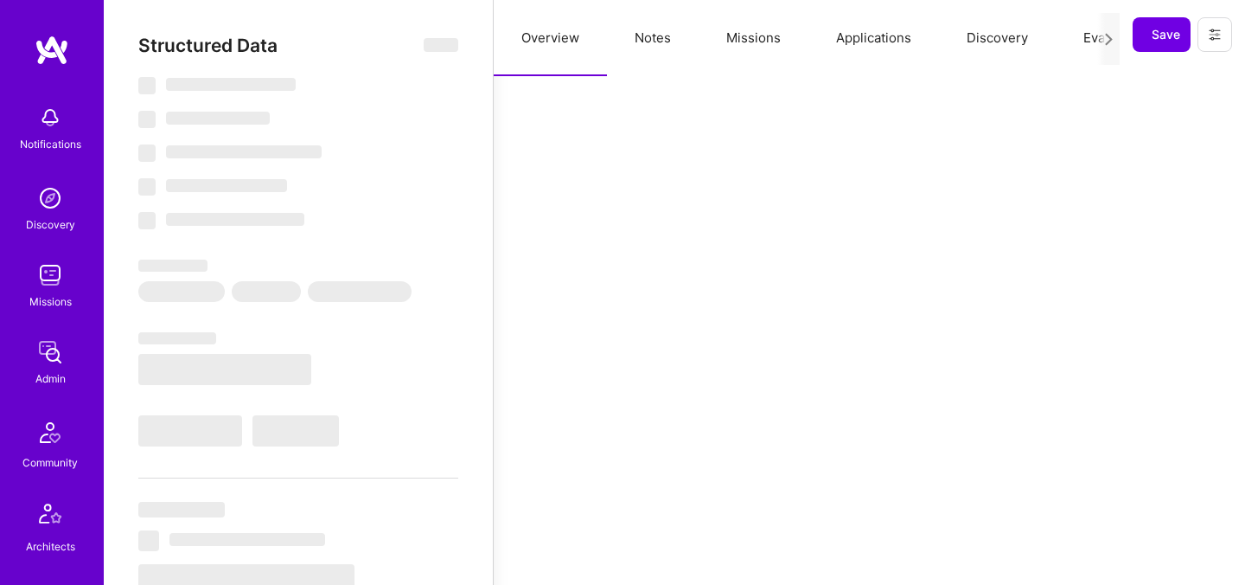
select select "US"
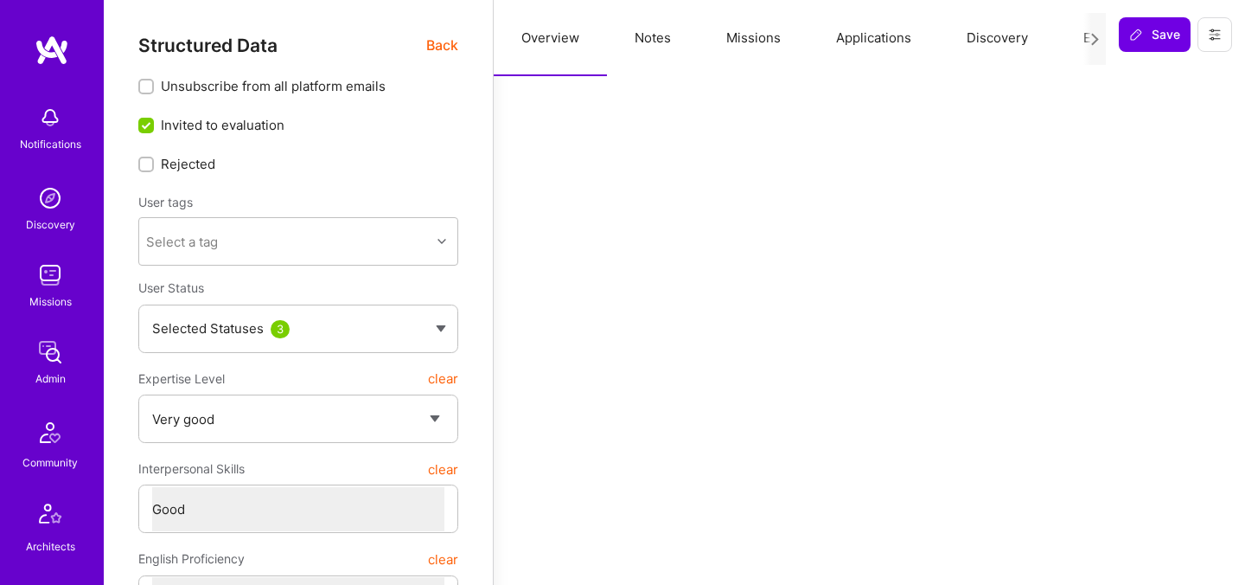
click at [1075, 37] on button "Evaluation" at bounding box center [1115, 38] width 118 height 76
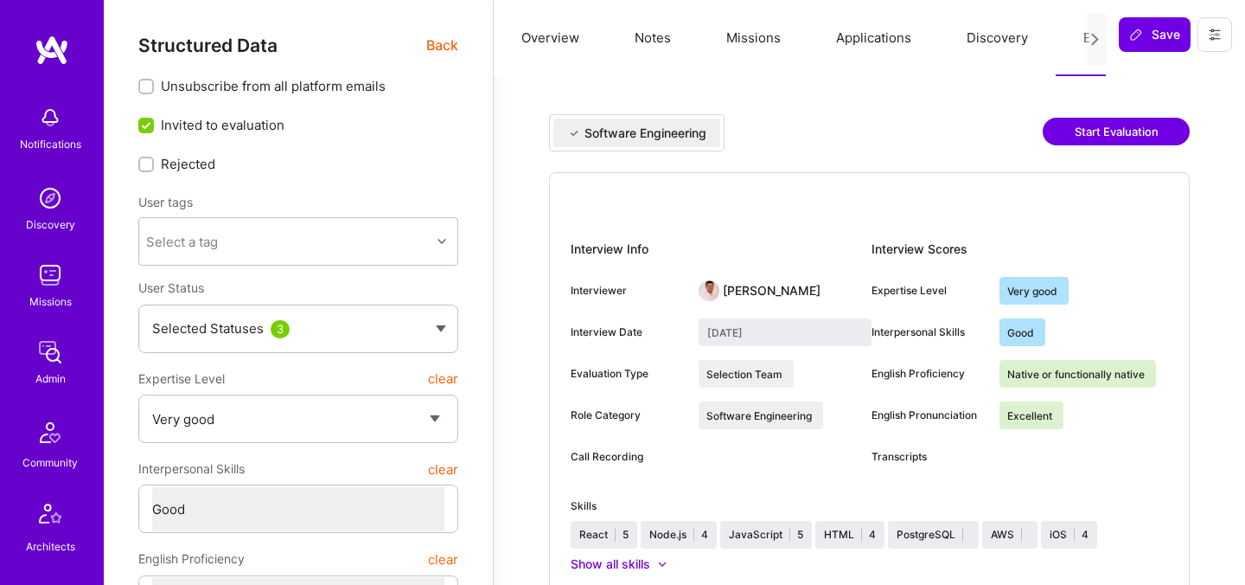
click at [1075, 131] on button "Start Evaluation" at bounding box center [1116, 132] width 147 height 28
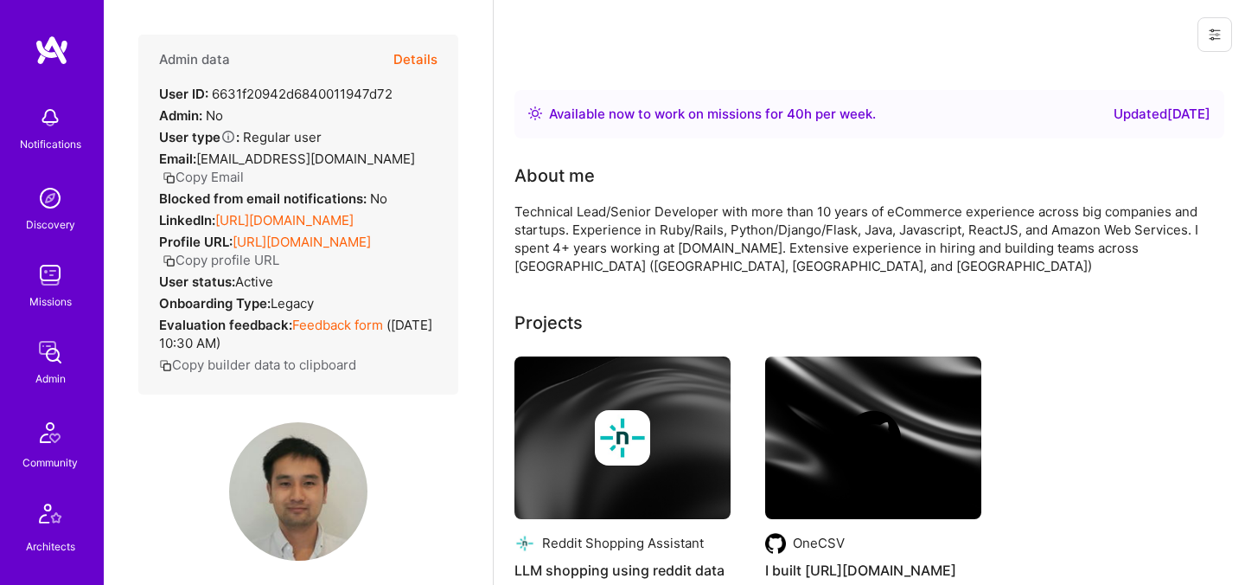
click at [412, 62] on button "Details" at bounding box center [415, 60] width 44 height 50
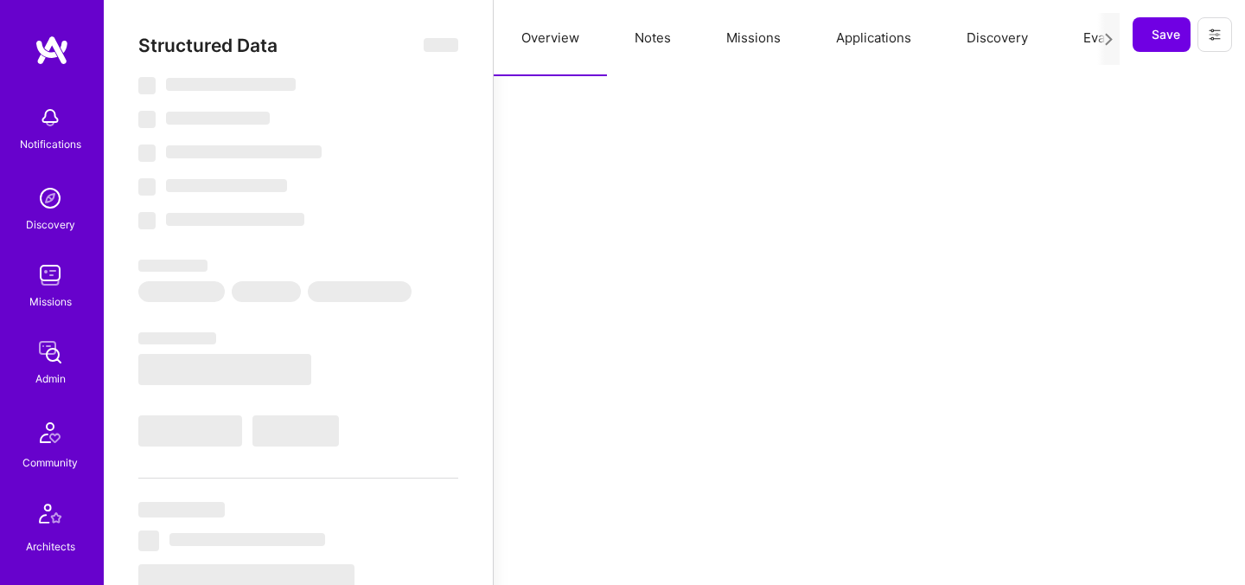
select select "Right Now"
select select "5"
select select "7"
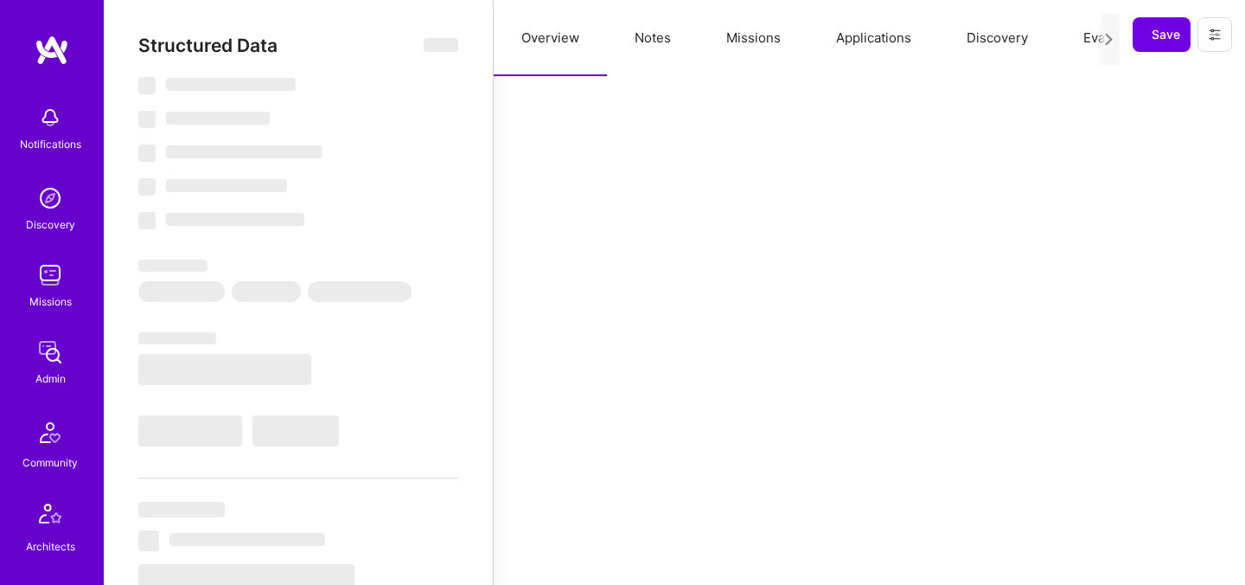
select select "US"
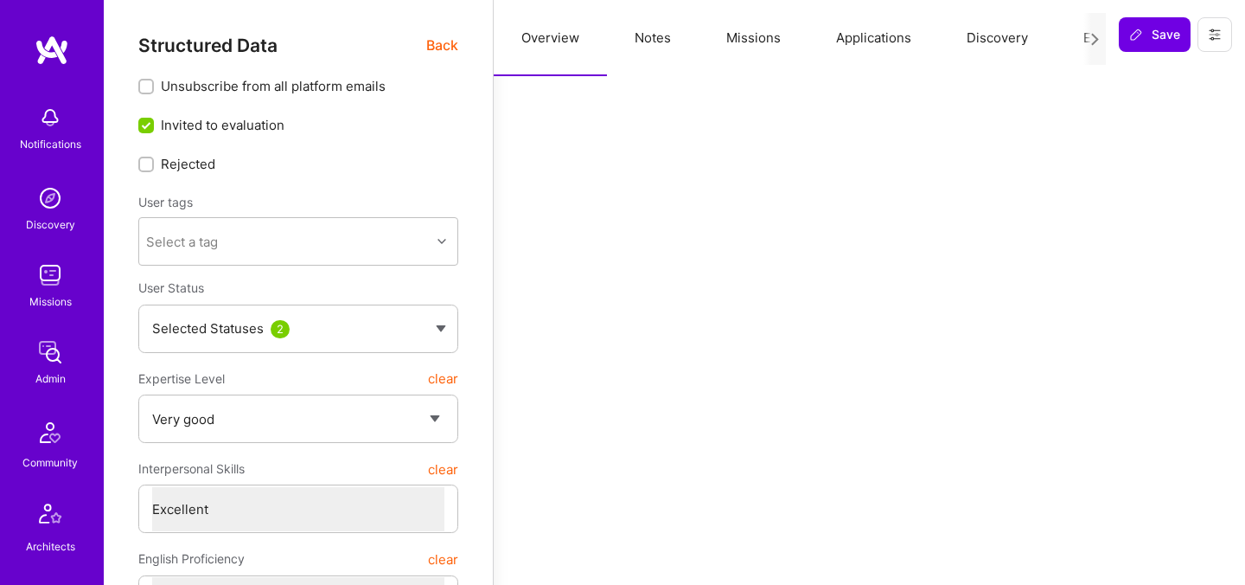
click at [1077, 37] on button "Evaluation" at bounding box center [1115, 38] width 118 height 76
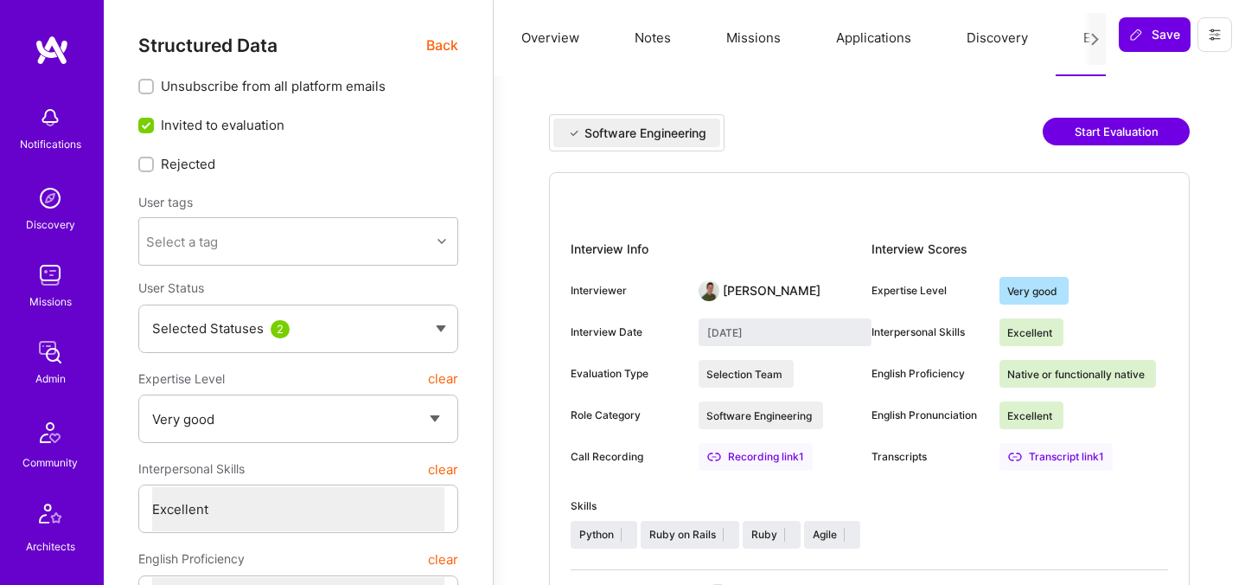
click at [1091, 144] on button "Start Evaluation" at bounding box center [1116, 132] width 147 height 28
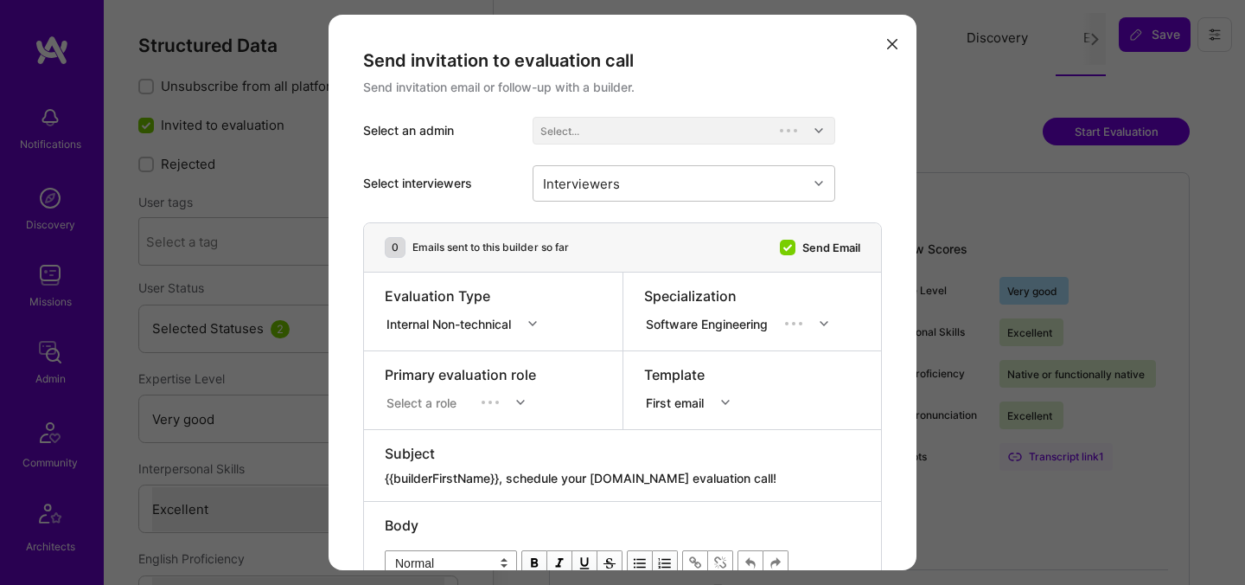
click at [1083, 134] on div "Send invitation to evaluation call Send invitation email or follow-up with a bu…" at bounding box center [622, 292] width 1245 height 585
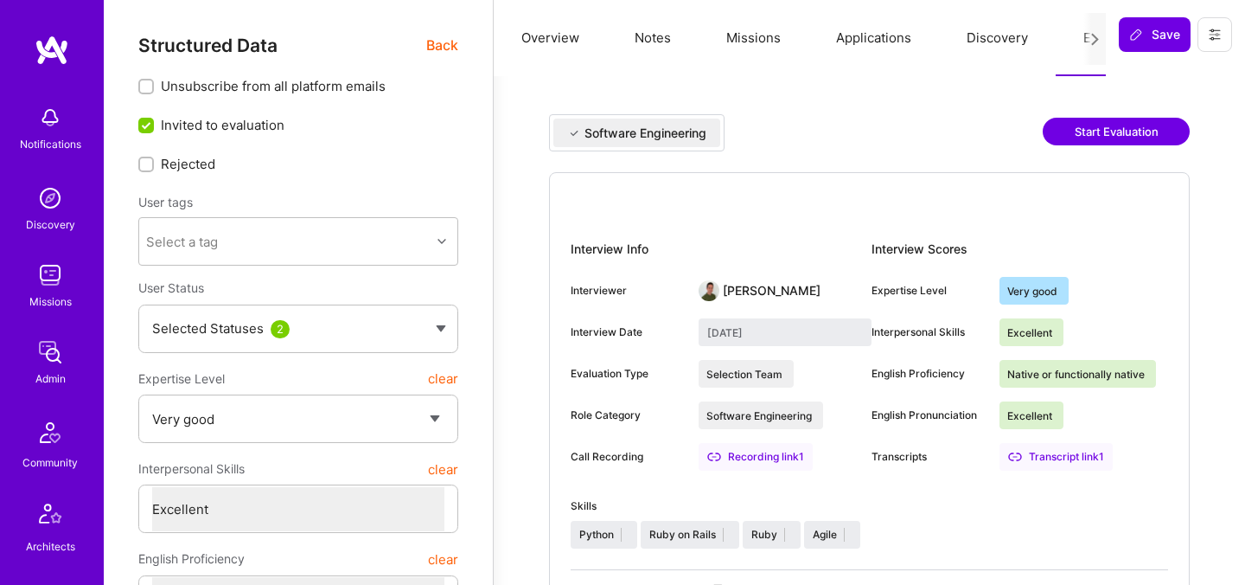
click at [1083, 134] on button "Start Evaluation" at bounding box center [1116, 132] width 147 height 28
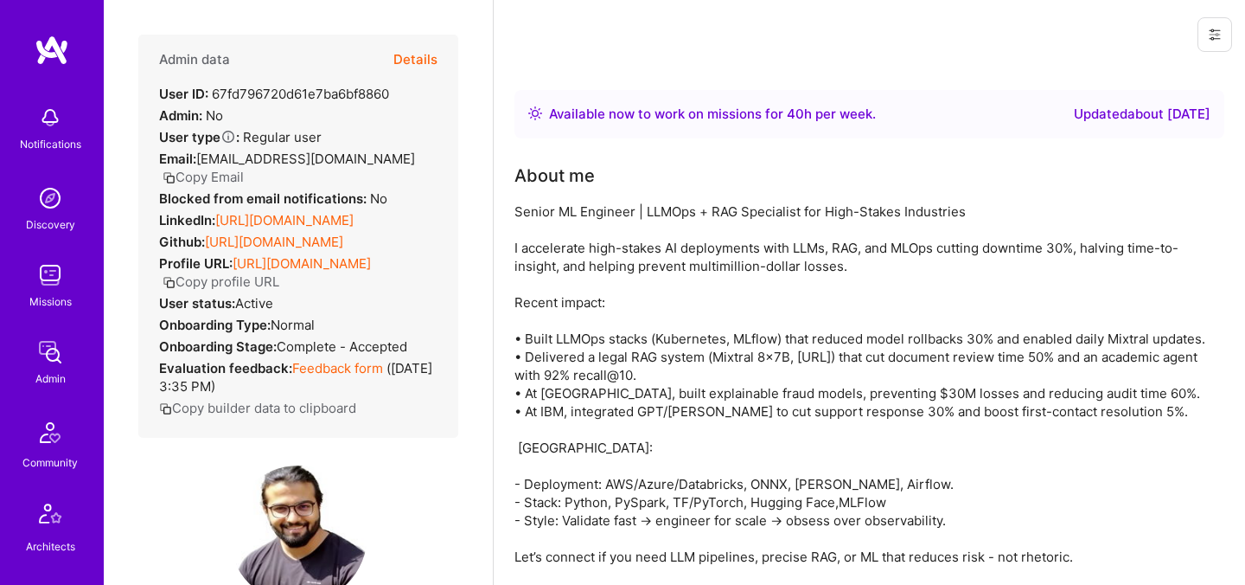
click at [410, 60] on button "Details" at bounding box center [415, 60] width 44 height 50
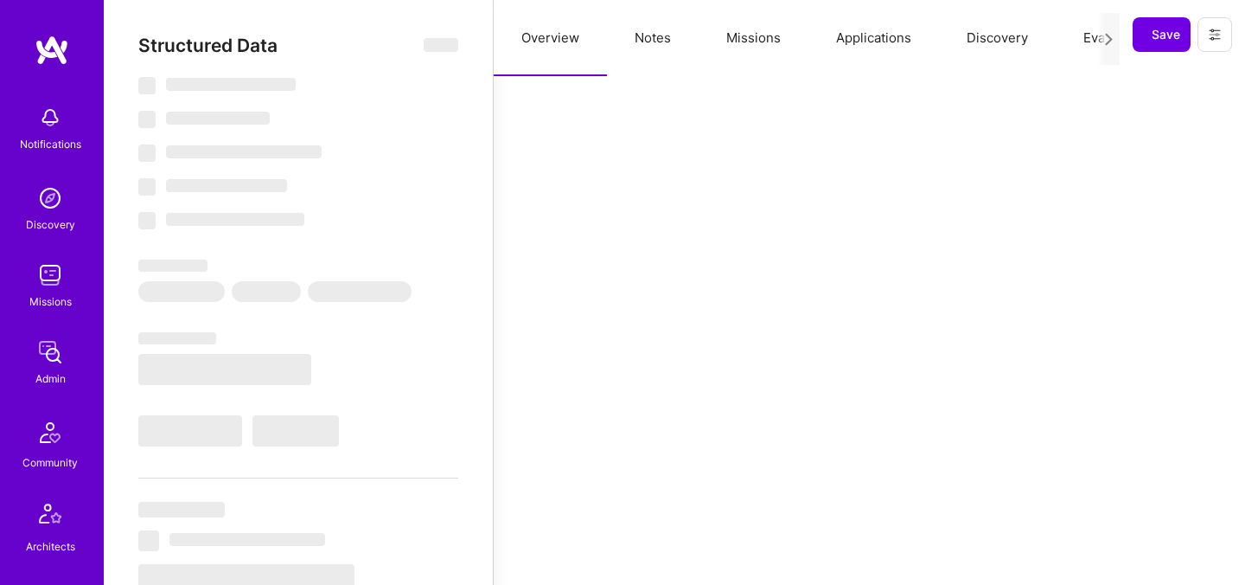
select select "Right Now"
select select "7"
select select "6"
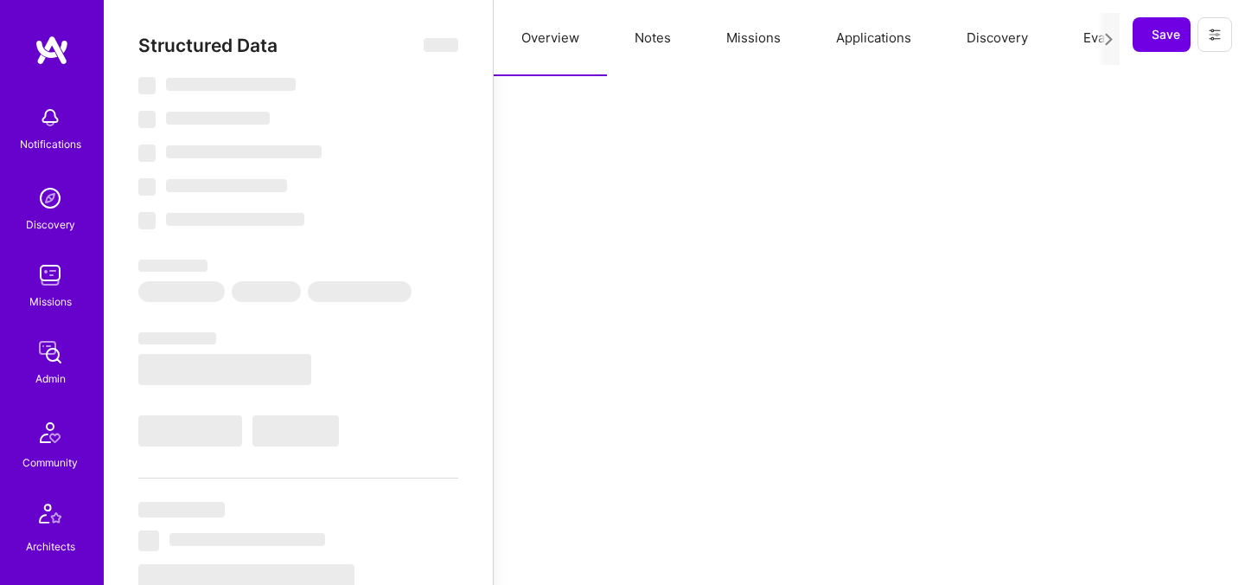
select select "IN"
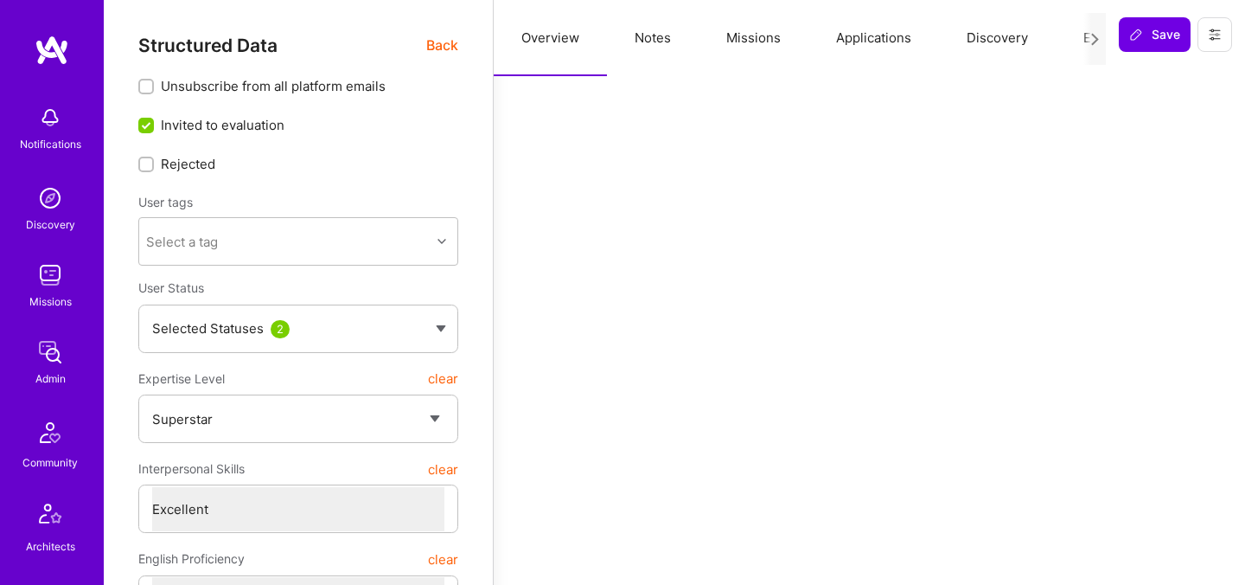
click at [1077, 35] on button "Evaluation" at bounding box center [1115, 38] width 118 height 76
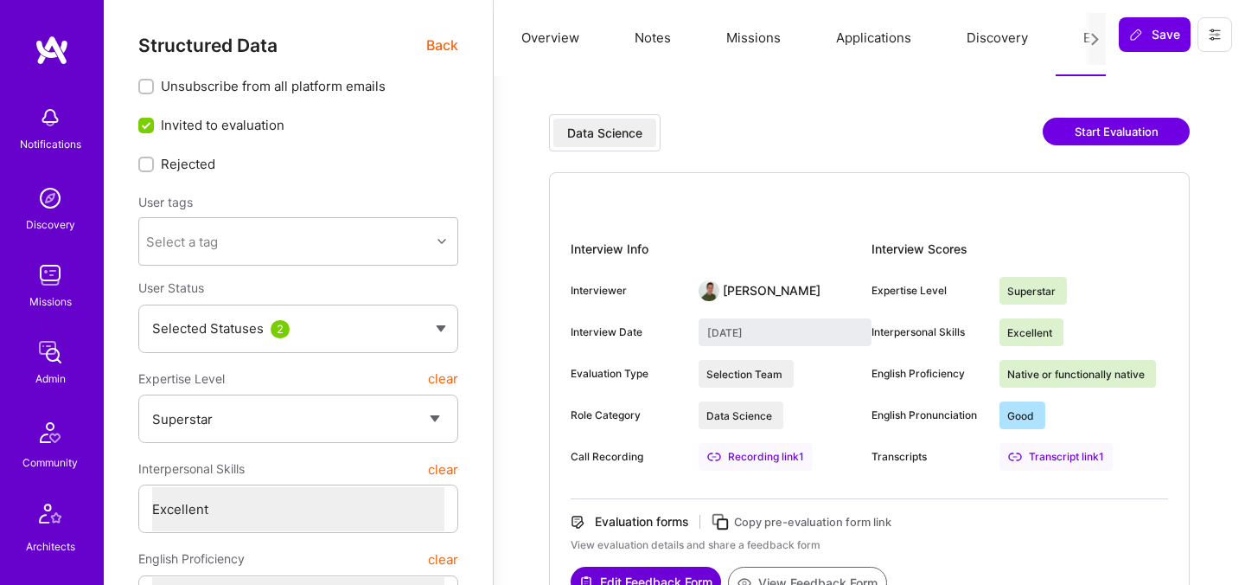
click at [1059, 128] on button "Start Evaluation" at bounding box center [1116, 132] width 147 height 28
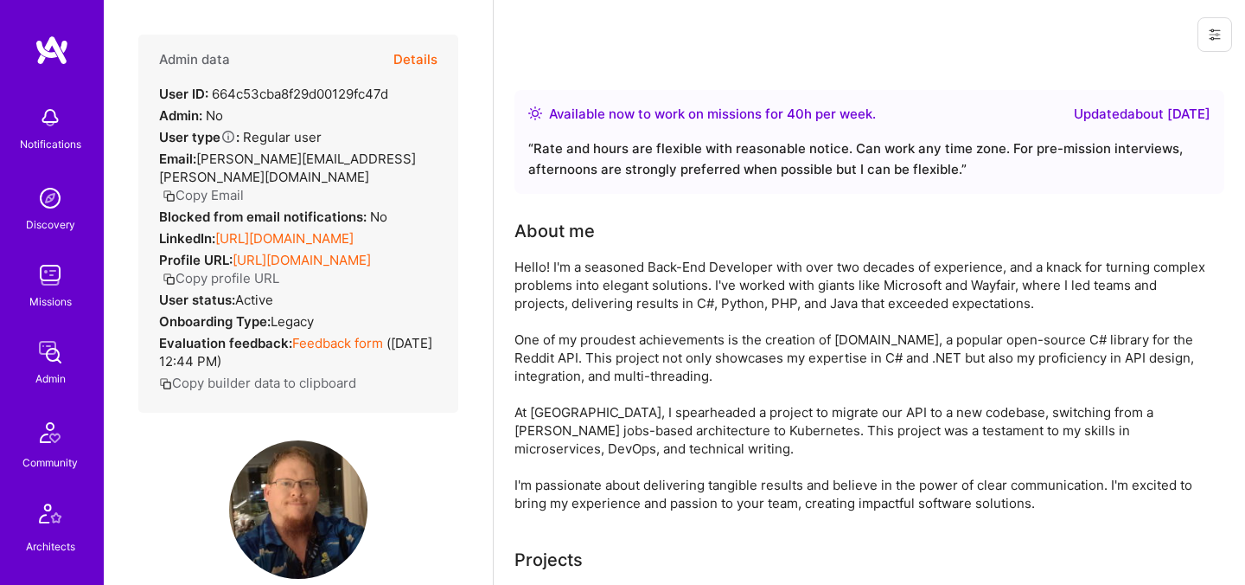
click at [425, 62] on button "Details" at bounding box center [415, 60] width 44 height 50
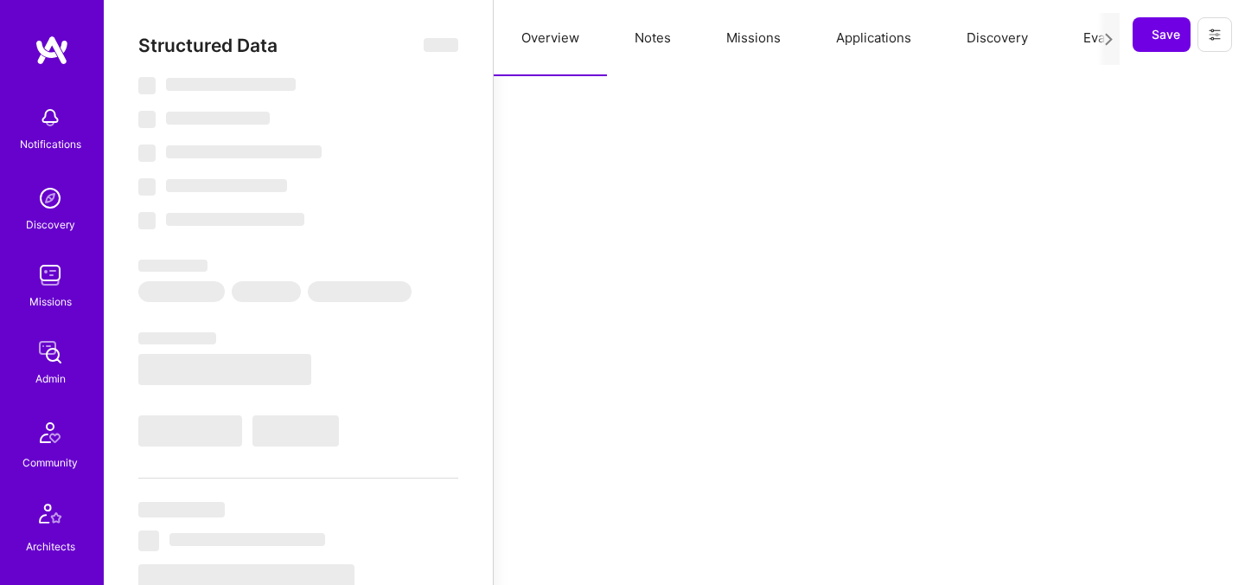
select select "Right Now"
select select "5"
select select "4"
select select "7"
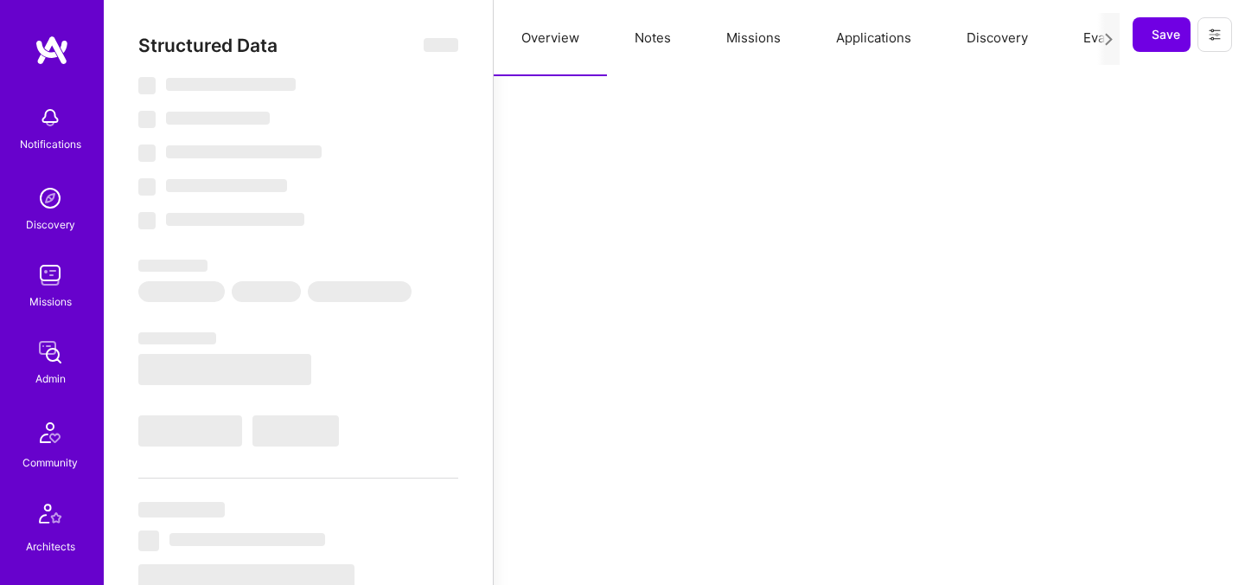
select select "US"
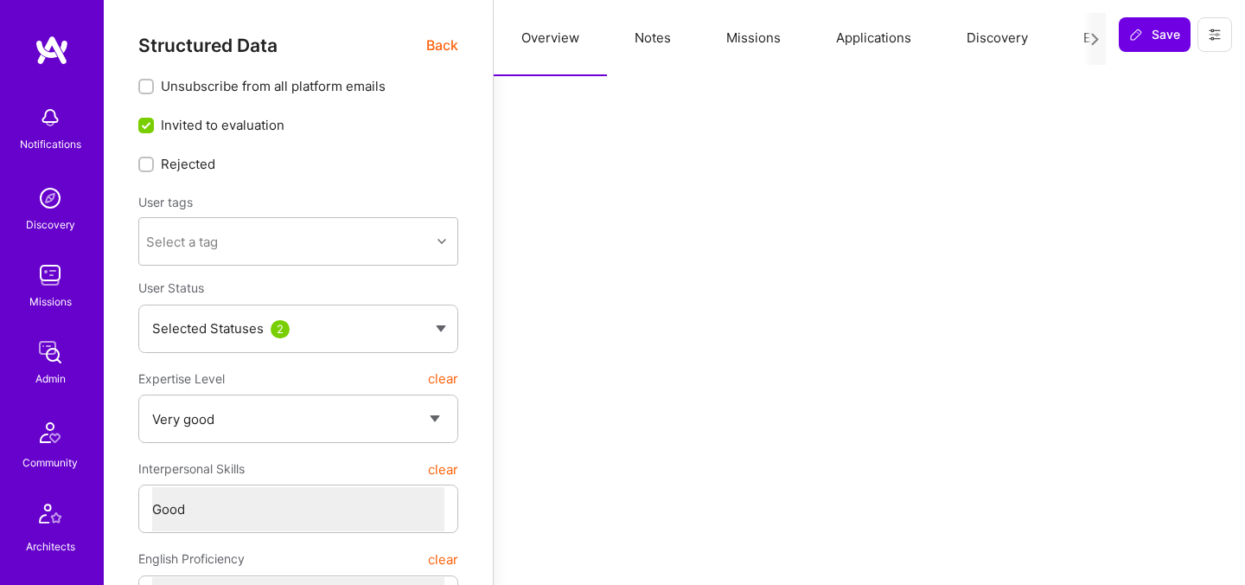
click at [1081, 35] on button "Evaluation" at bounding box center [1115, 38] width 118 height 76
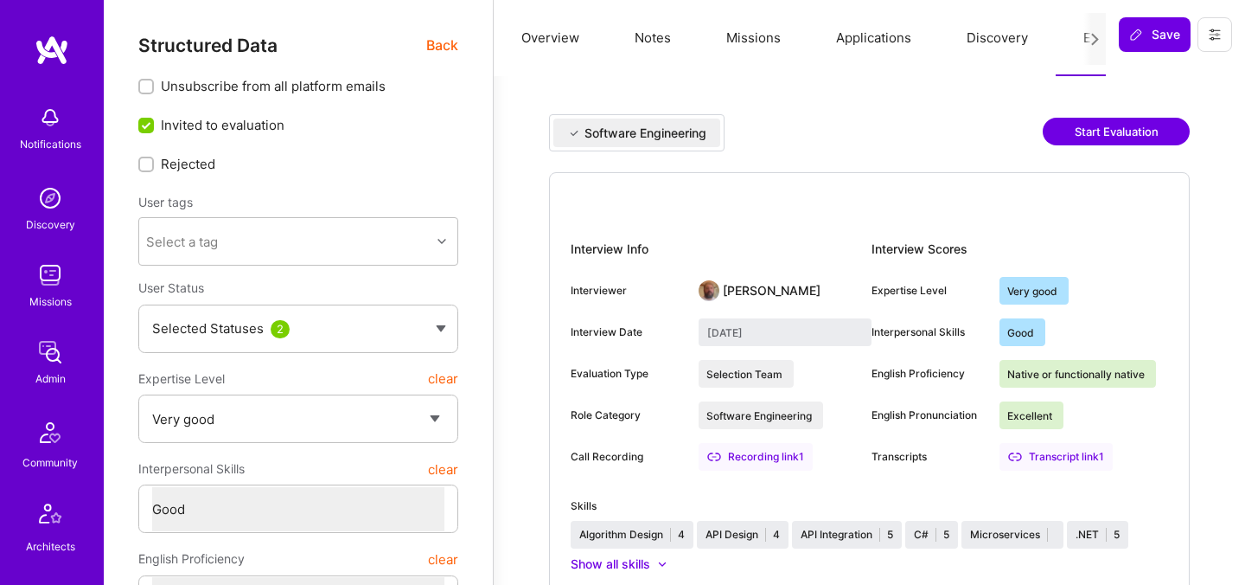
click at [1073, 134] on button "Start Evaluation" at bounding box center [1116, 132] width 147 height 28
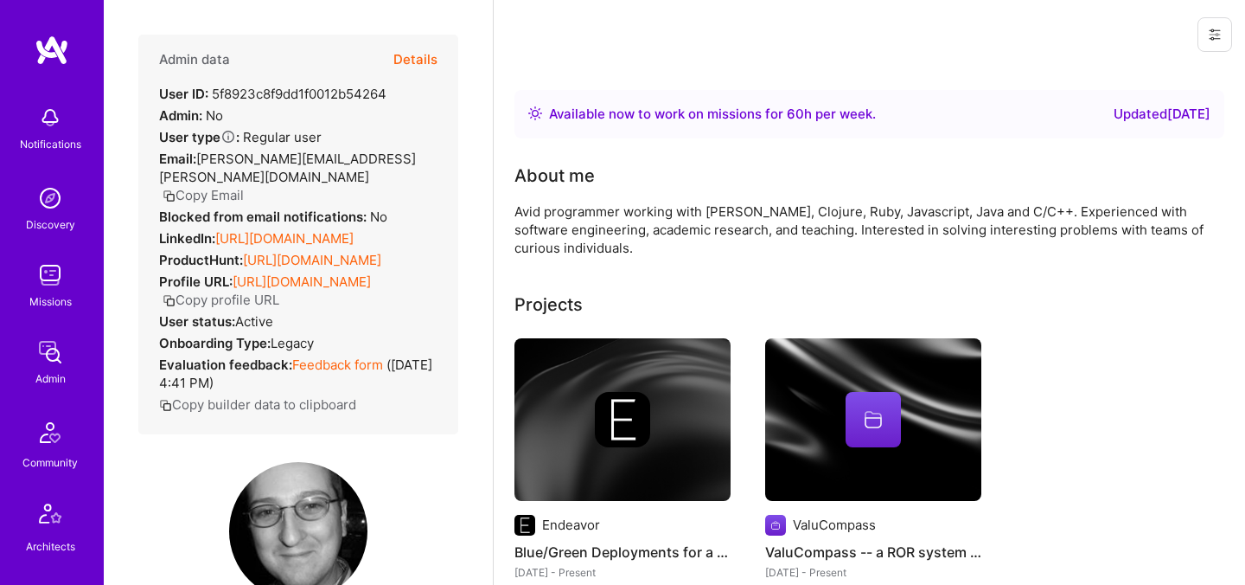
click at [430, 59] on button "Details" at bounding box center [415, 60] width 44 height 50
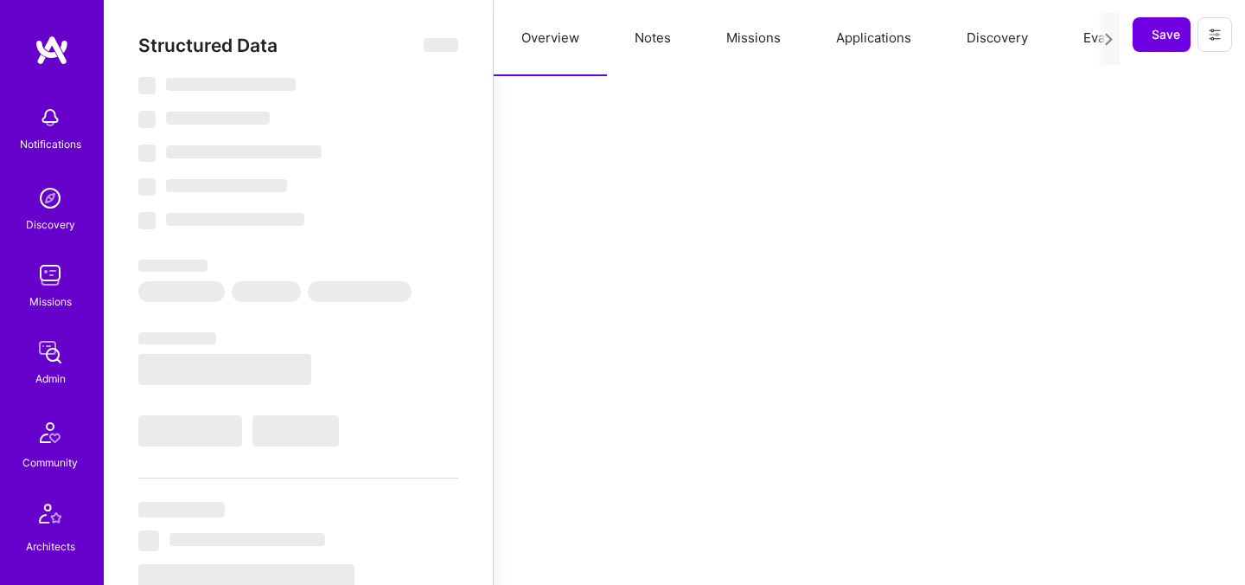
select select "Right Now"
select select "5"
select select "4"
select select "7"
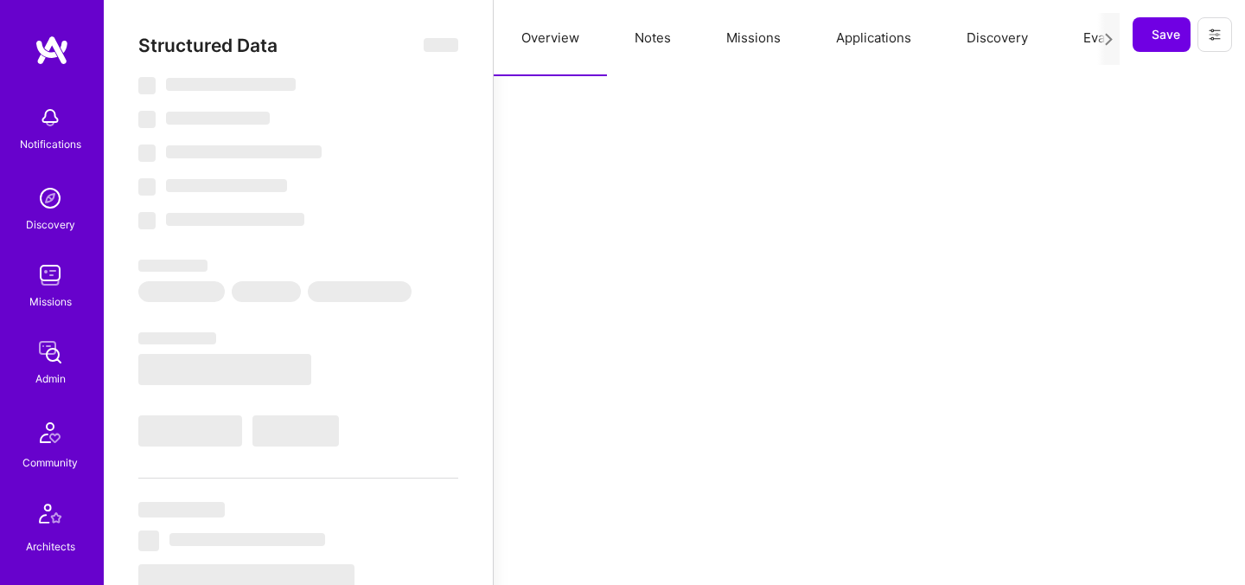
select select "US"
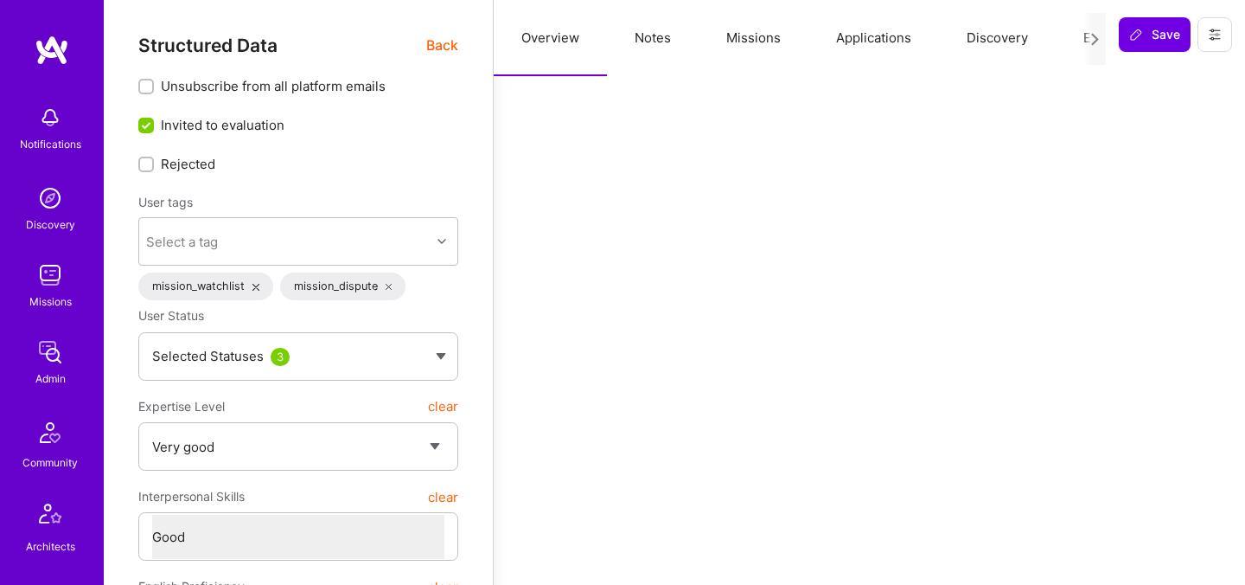
click at [1076, 34] on button "Evaluation" at bounding box center [1115, 38] width 118 height 76
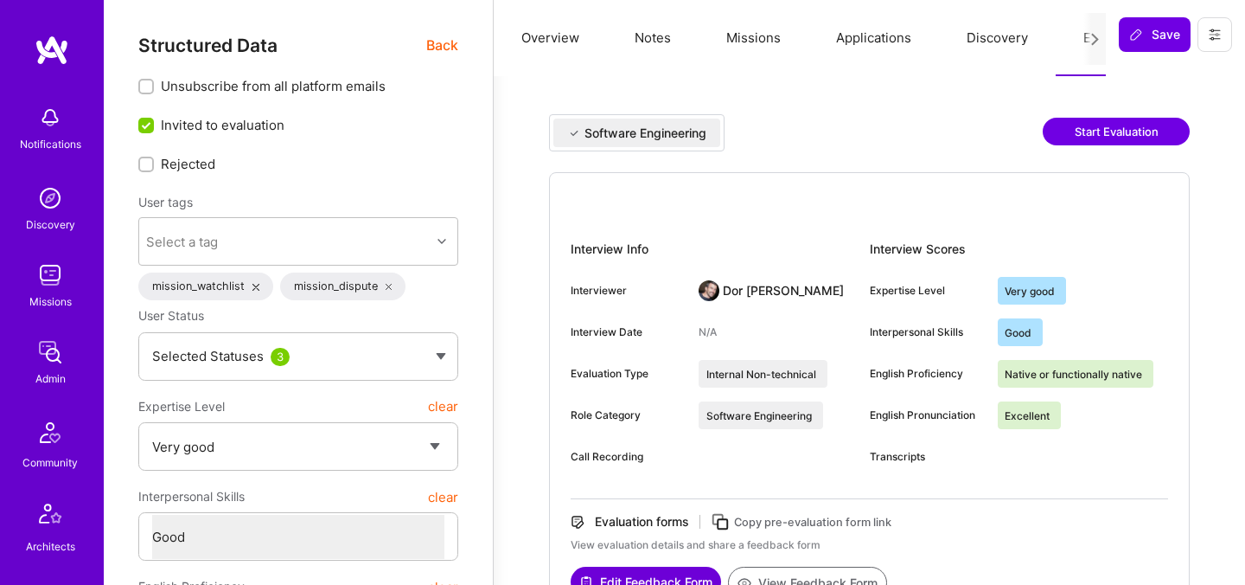
click at [1058, 139] on button "Start Evaluation" at bounding box center [1116, 132] width 147 height 28
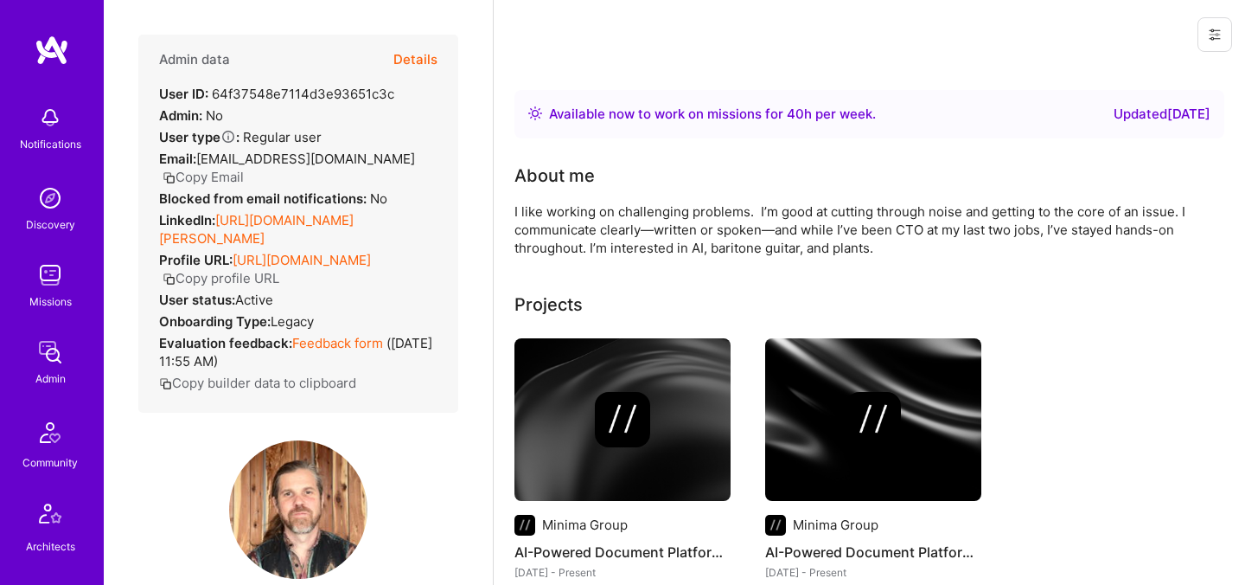
click at [422, 60] on button "Details" at bounding box center [415, 60] width 44 height 50
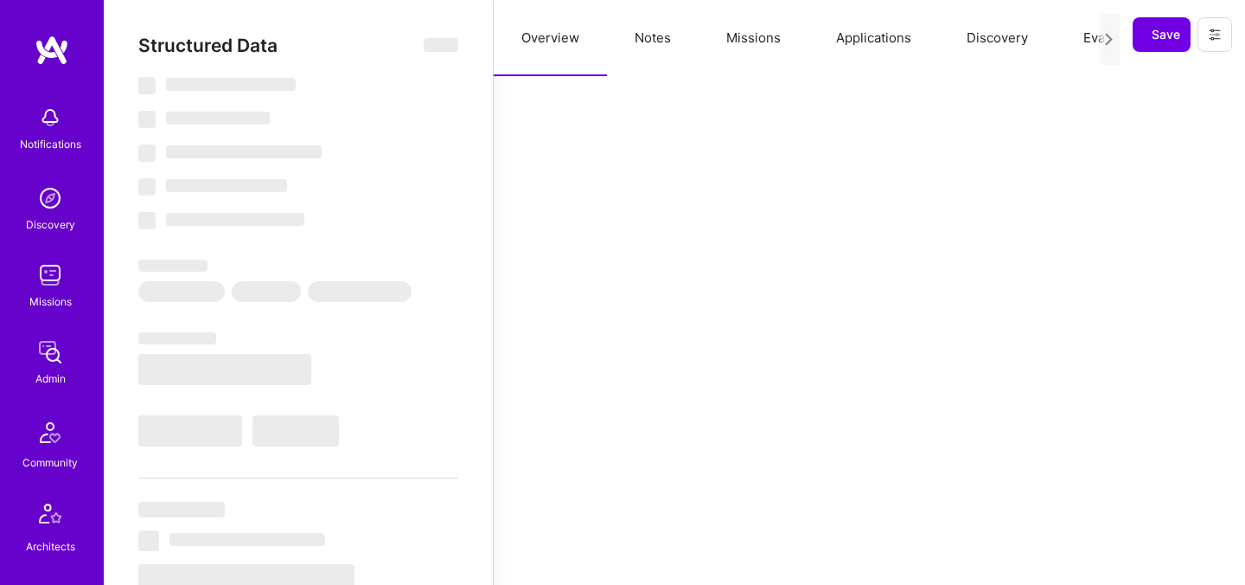
select select "Right Now"
select select "7"
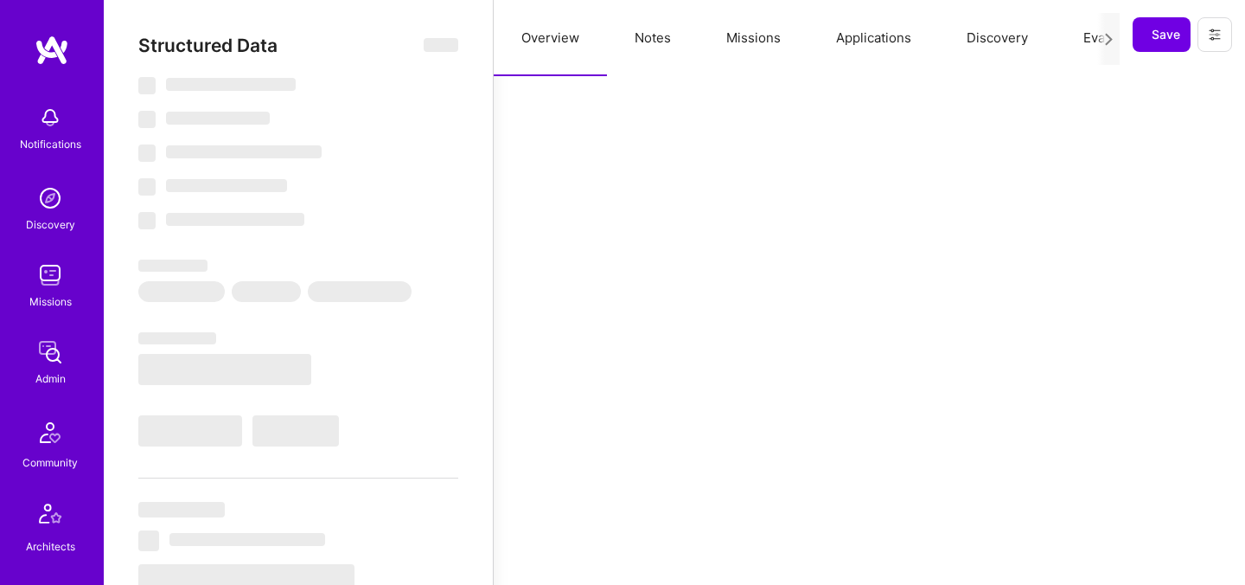
select select "US"
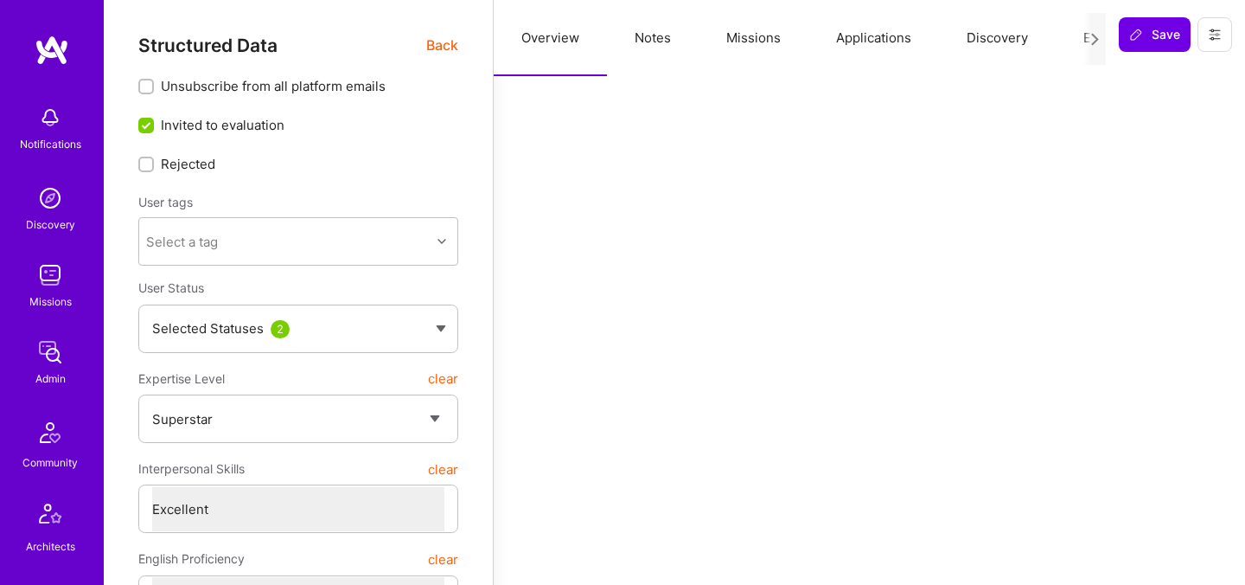
click at [1079, 42] on button "Evaluation" at bounding box center [1115, 38] width 118 height 76
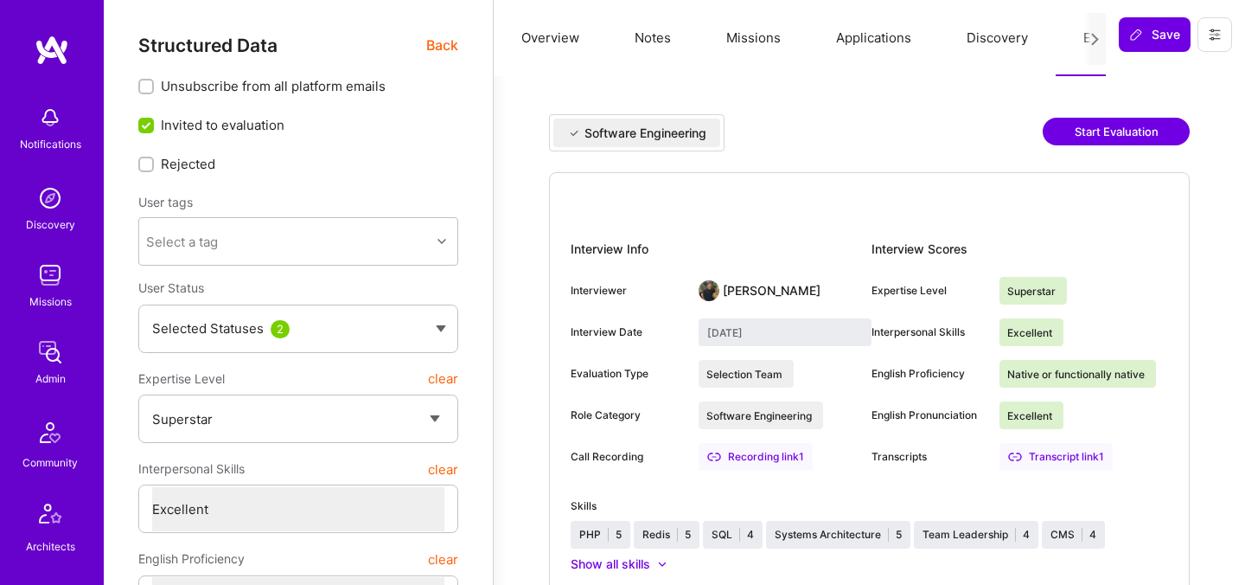
click at [1080, 129] on button "Start Evaluation" at bounding box center [1116, 132] width 147 height 28
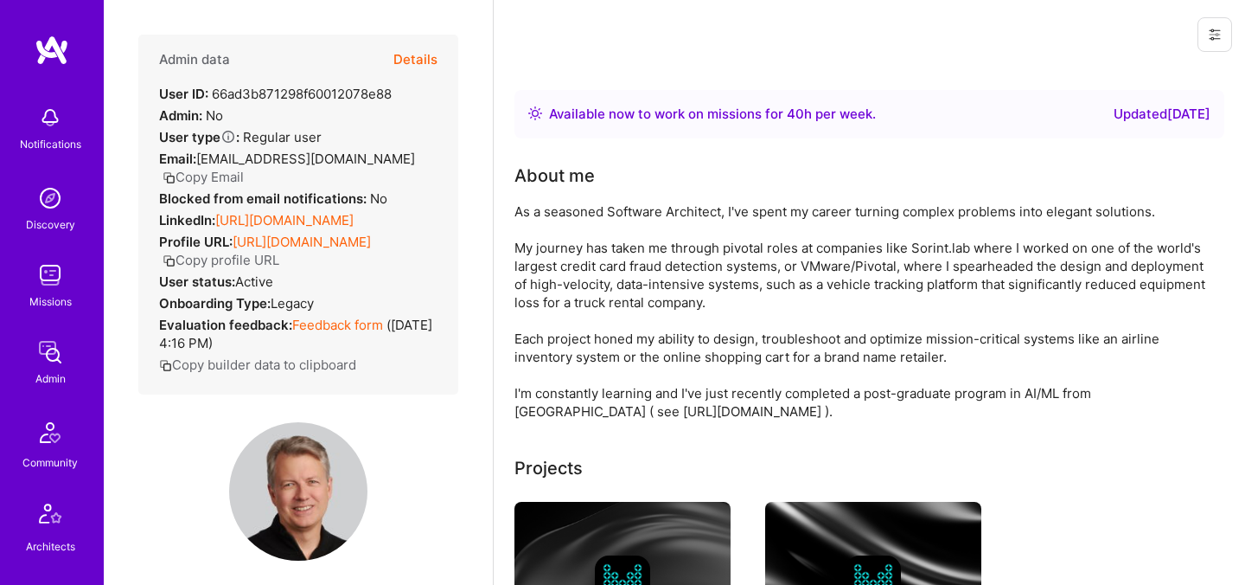
click at [433, 58] on button "Details" at bounding box center [415, 60] width 44 height 50
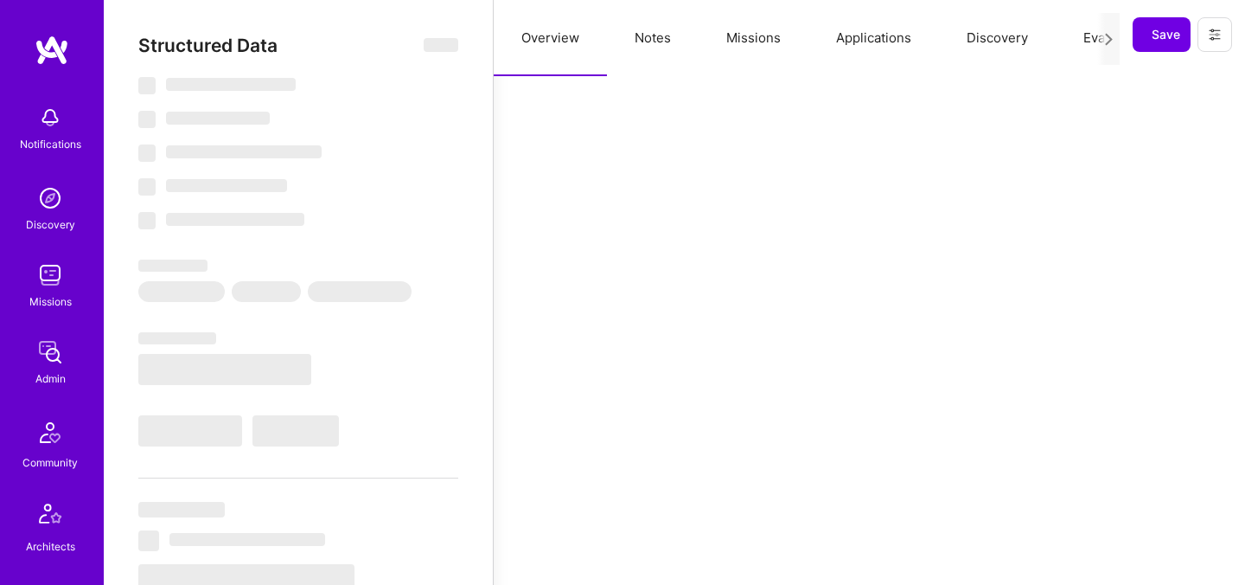
select select "Right Now"
select select "7"
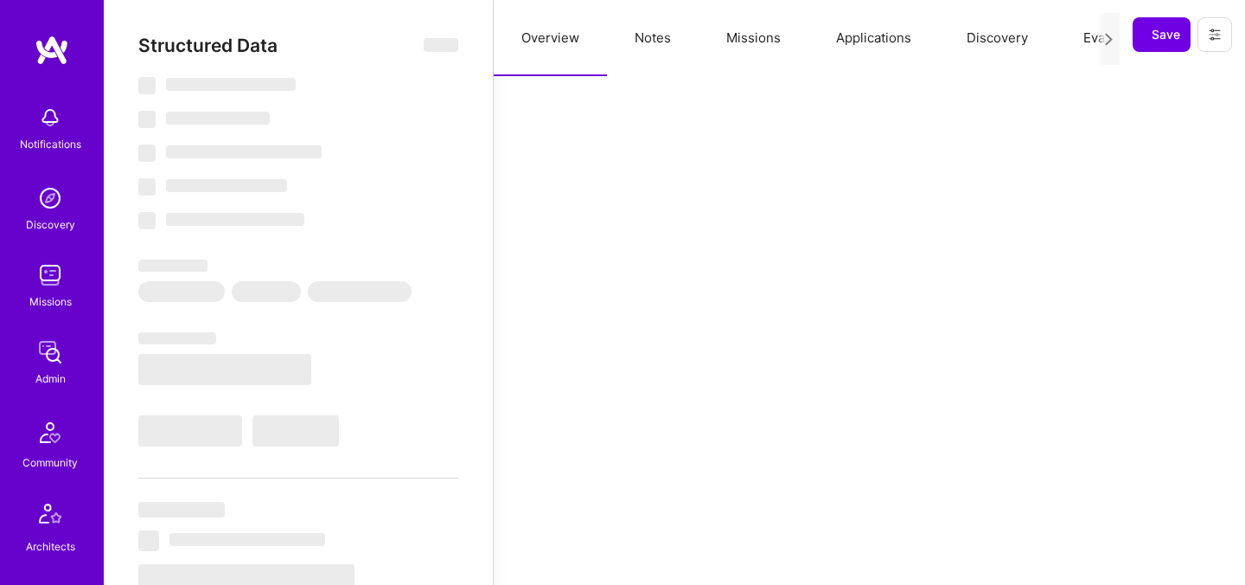
select select "US"
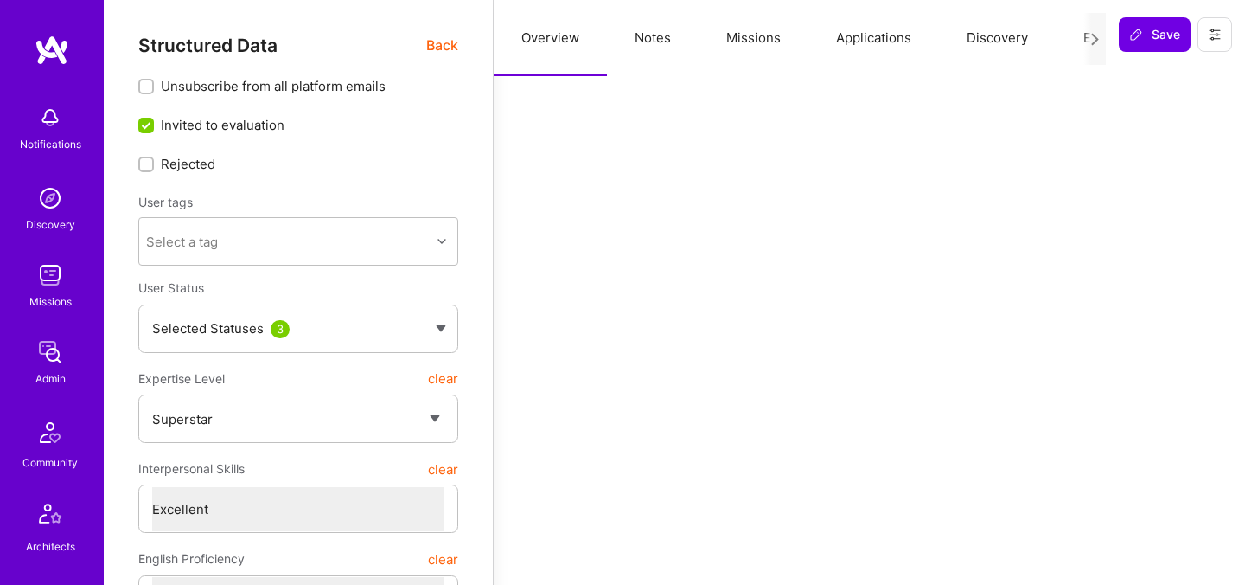
click at [1078, 31] on button "Evaluation" at bounding box center [1115, 38] width 118 height 76
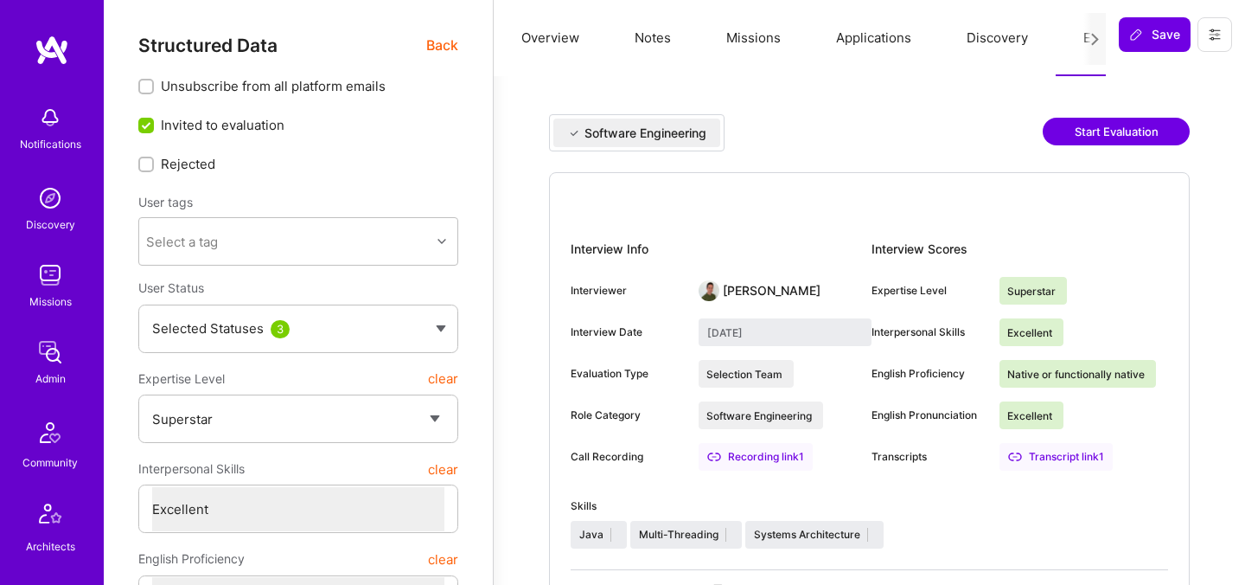
click at [1064, 127] on button "Start Evaluation" at bounding box center [1116, 132] width 147 height 28
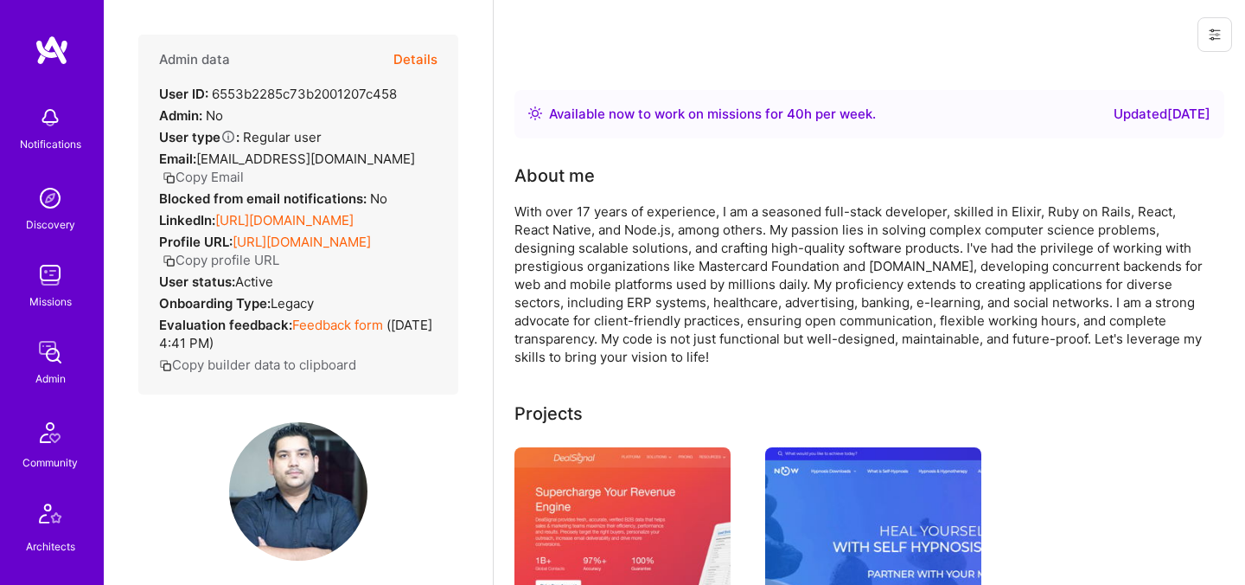
click at [429, 62] on button "Details" at bounding box center [415, 60] width 44 height 50
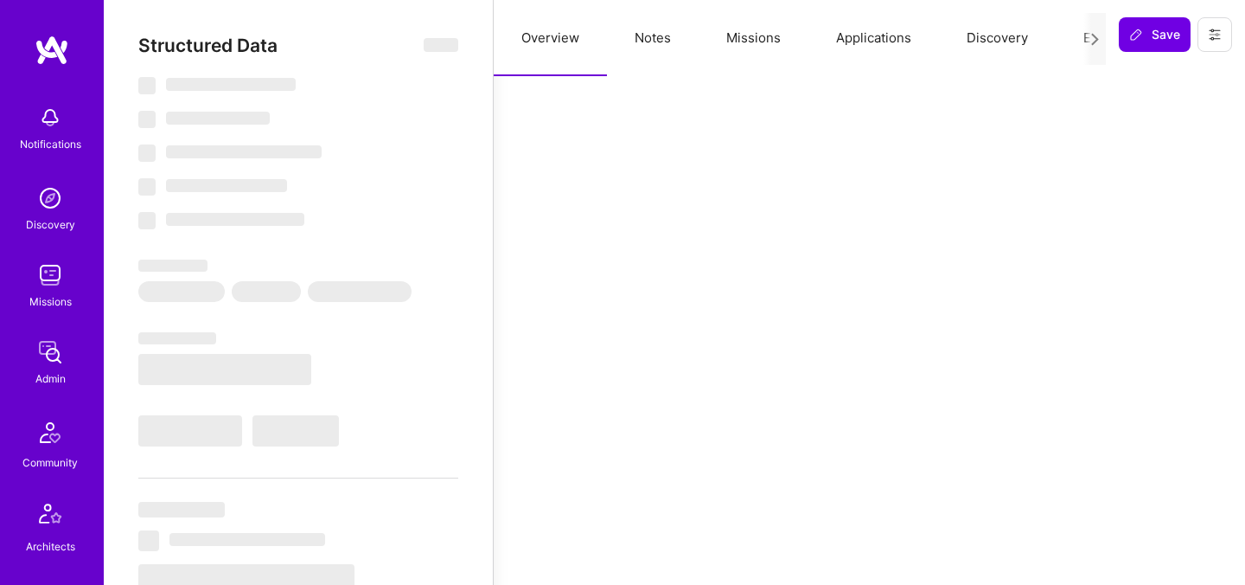
select select "Right Now"
select select "7"
select select "6"
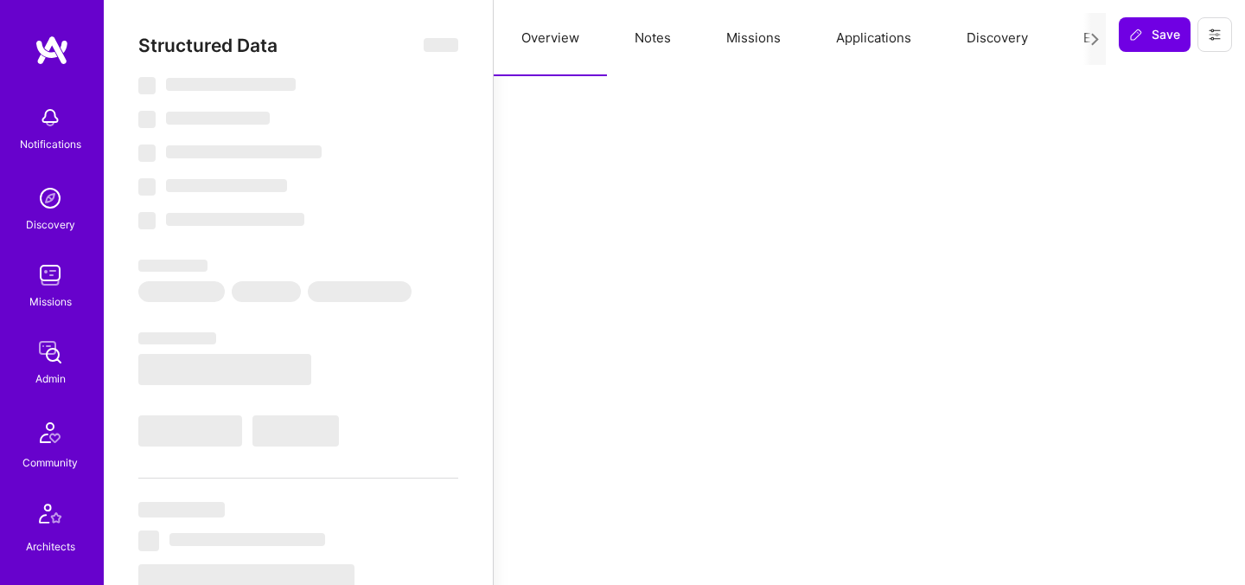
select select "GB"
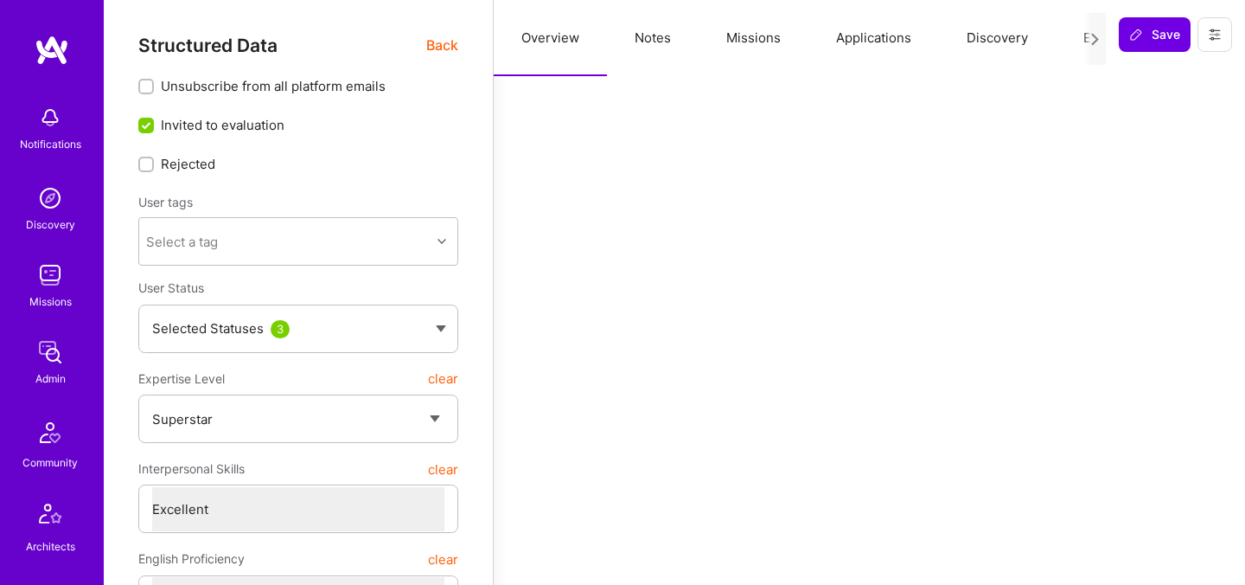
click at [1078, 43] on button "Evaluation" at bounding box center [1115, 38] width 118 height 76
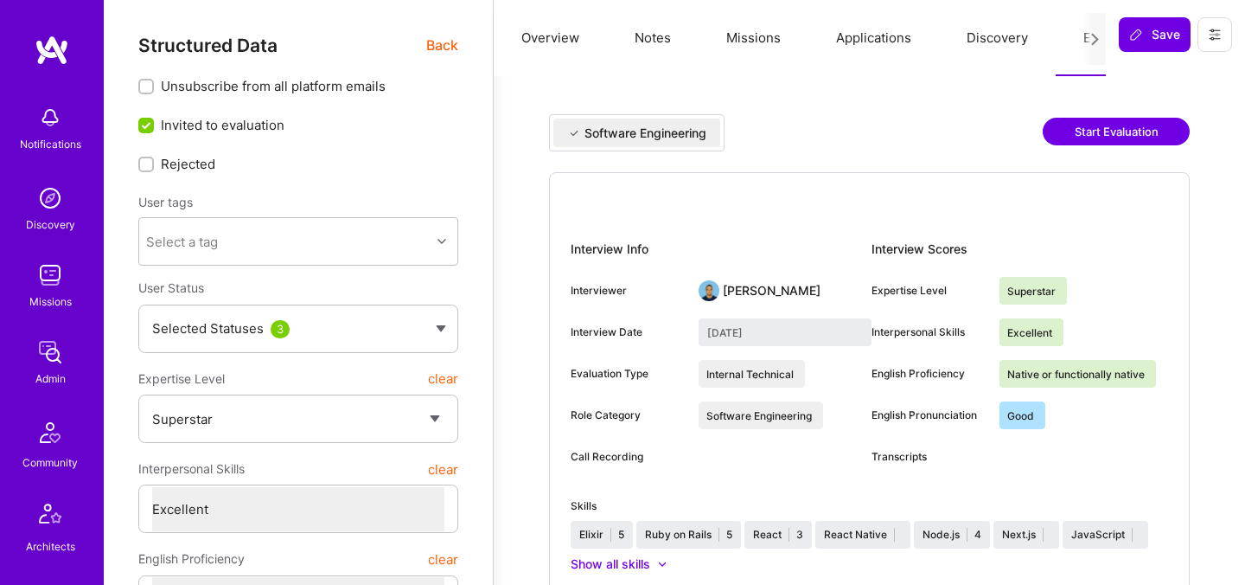
click at [1104, 145] on div "Software Engineering Start Evaluation" at bounding box center [869, 143] width 641 height 58
click at [1078, 137] on button "Start Evaluation" at bounding box center [1116, 132] width 147 height 28
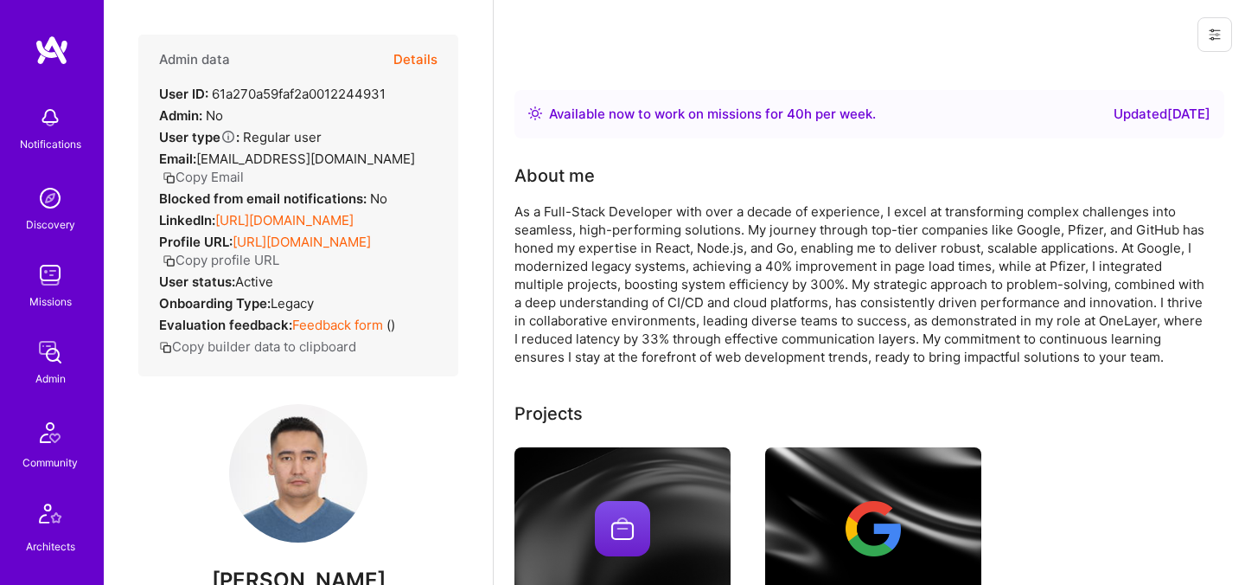
click at [427, 47] on button "Details" at bounding box center [415, 60] width 44 height 50
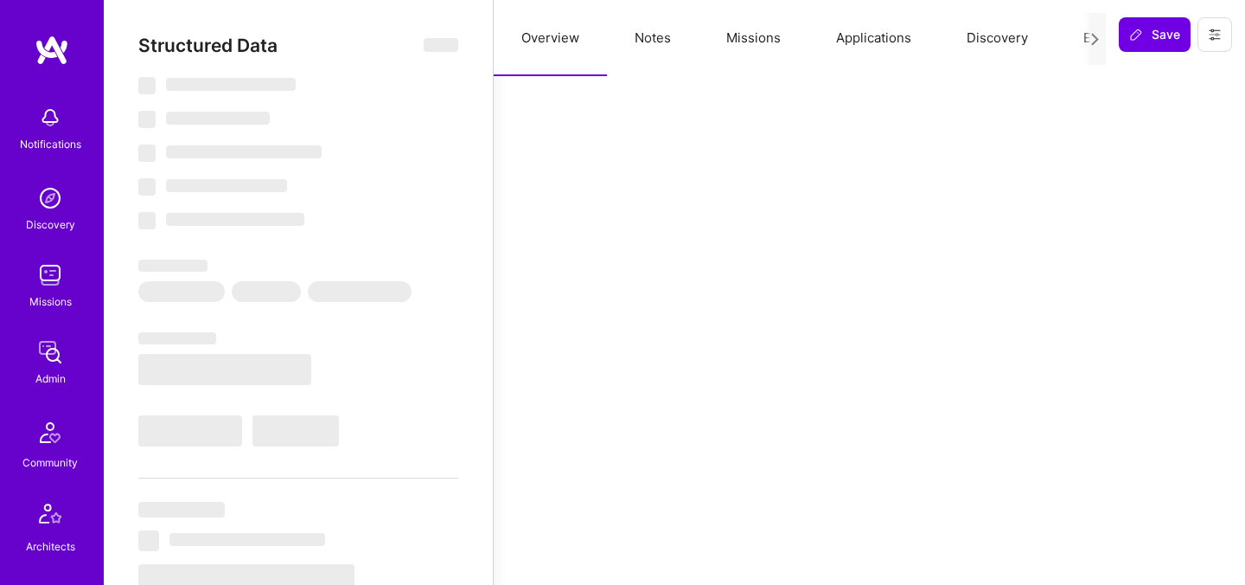
select select "Right Now"
select select "7"
select select "6"
select select "7"
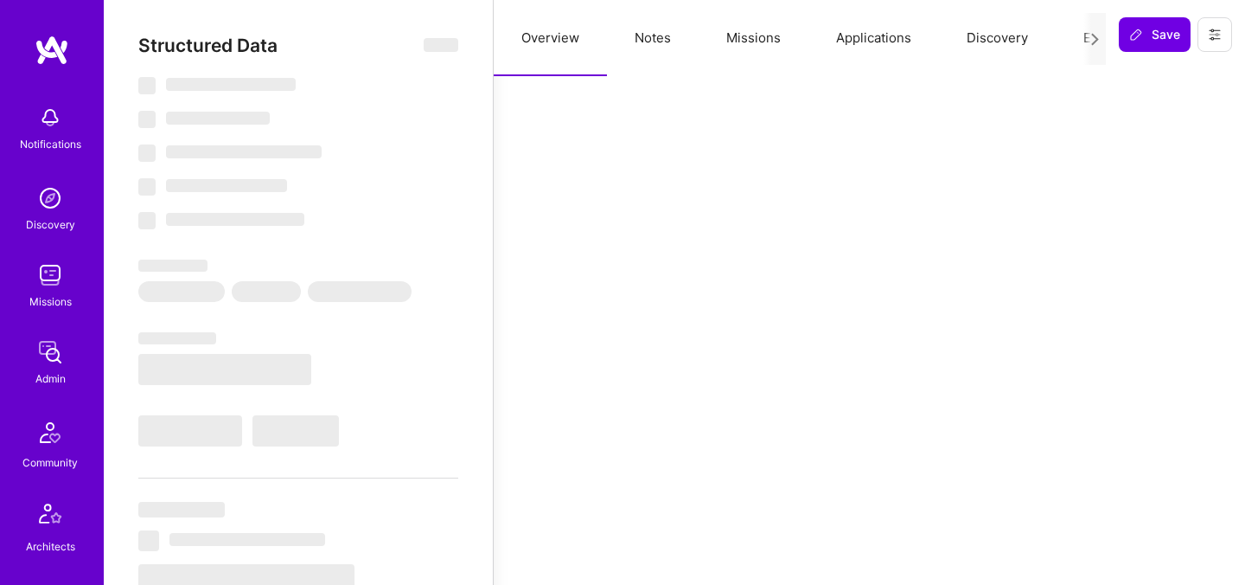
select select "KZ"
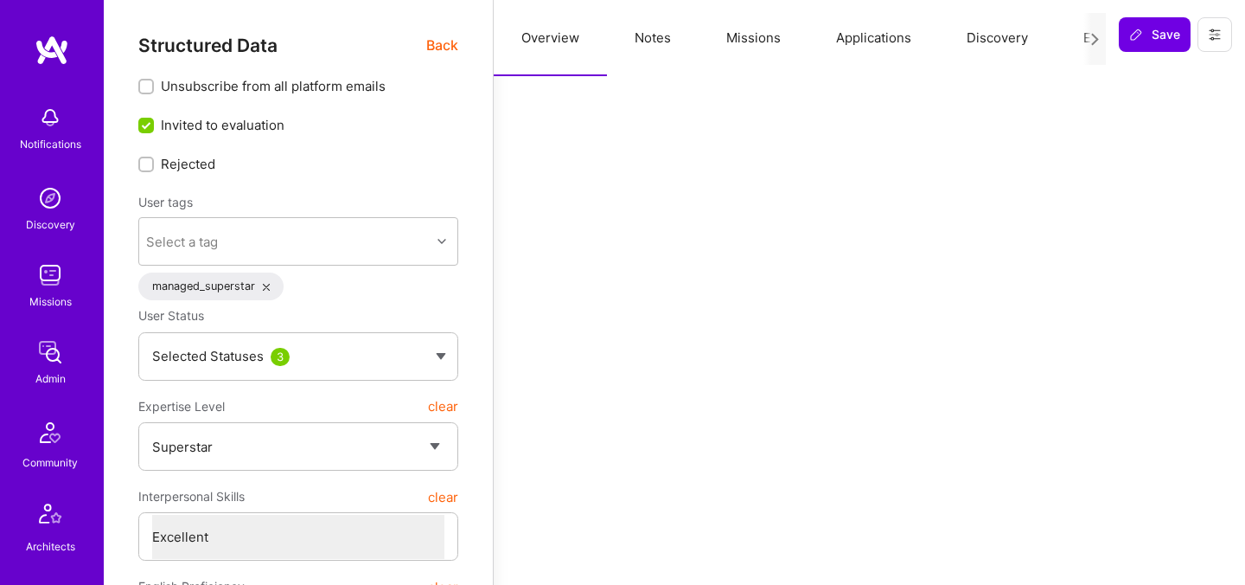
click at [1075, 38] on button "Evaluation" at bounding box center [1115, 38] width 118 height 76
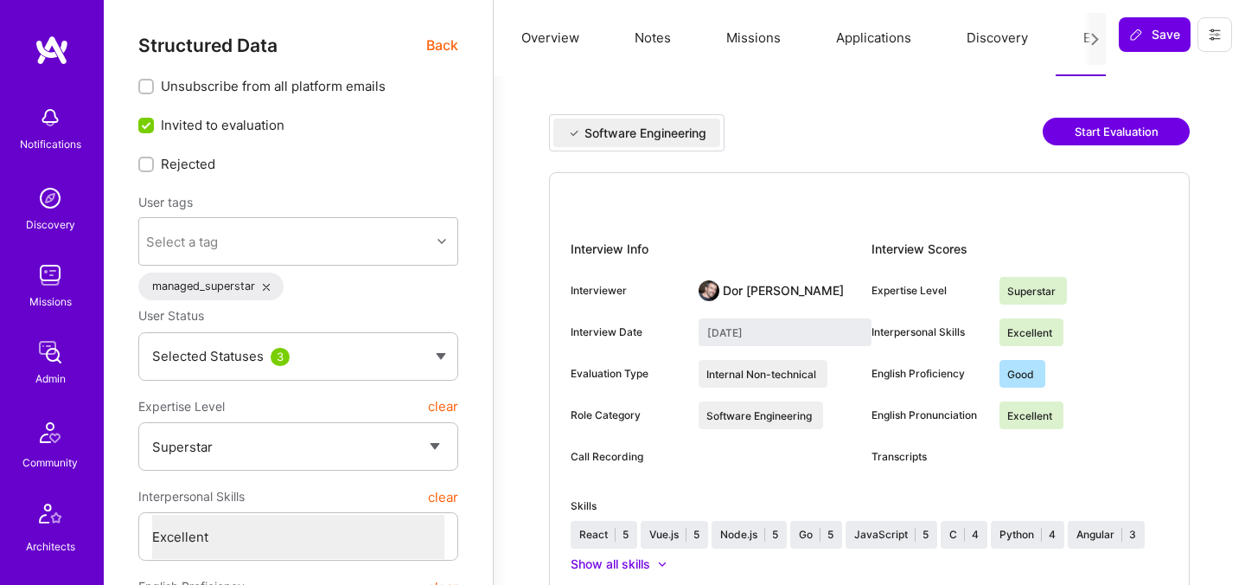
click at [1080, 136] on button "Start Evaluation" at bounding box center [1116, 132] width 147 height 28
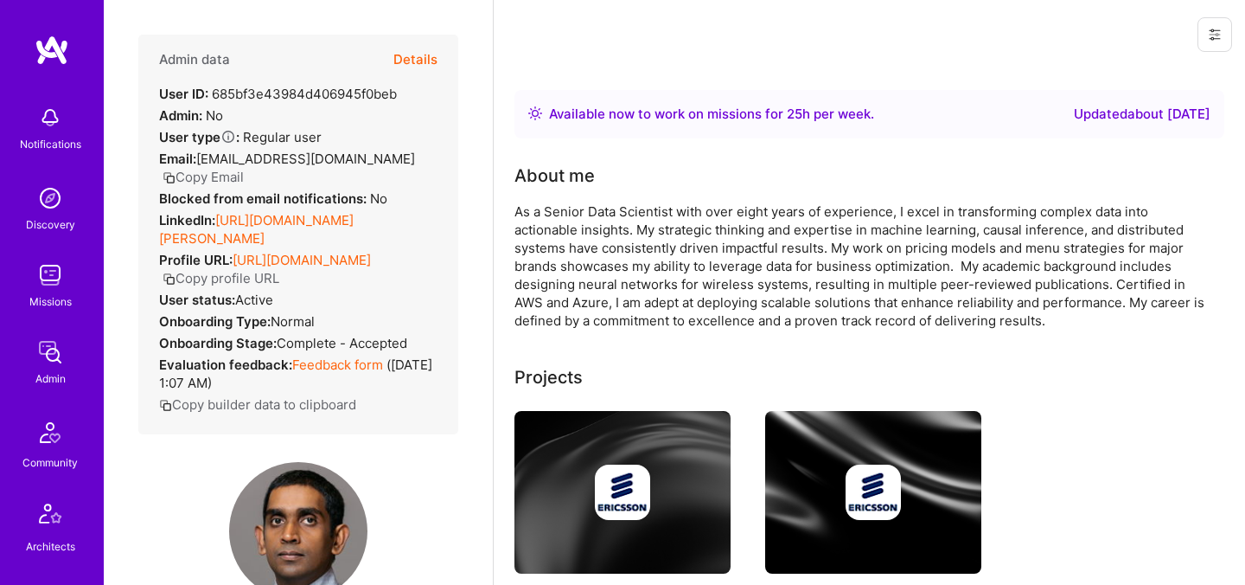
click at [414, 56] on button "Details" at bounding box center [415, 60] width 44 height 50
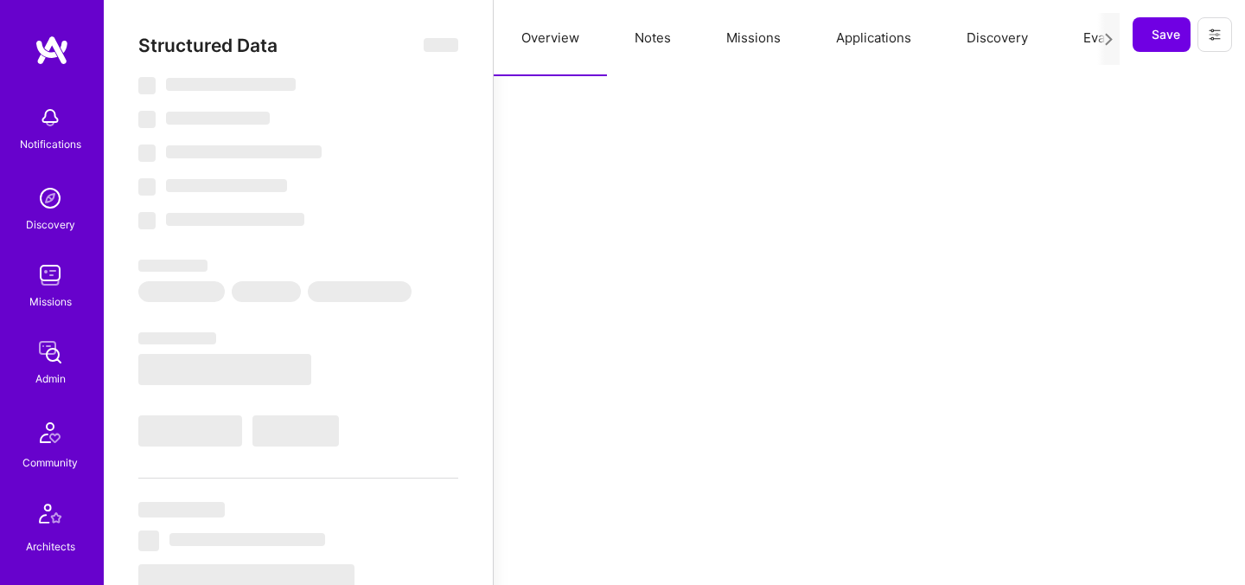
select select "Right Now"
select select "5"
select select "4"
select select "6"
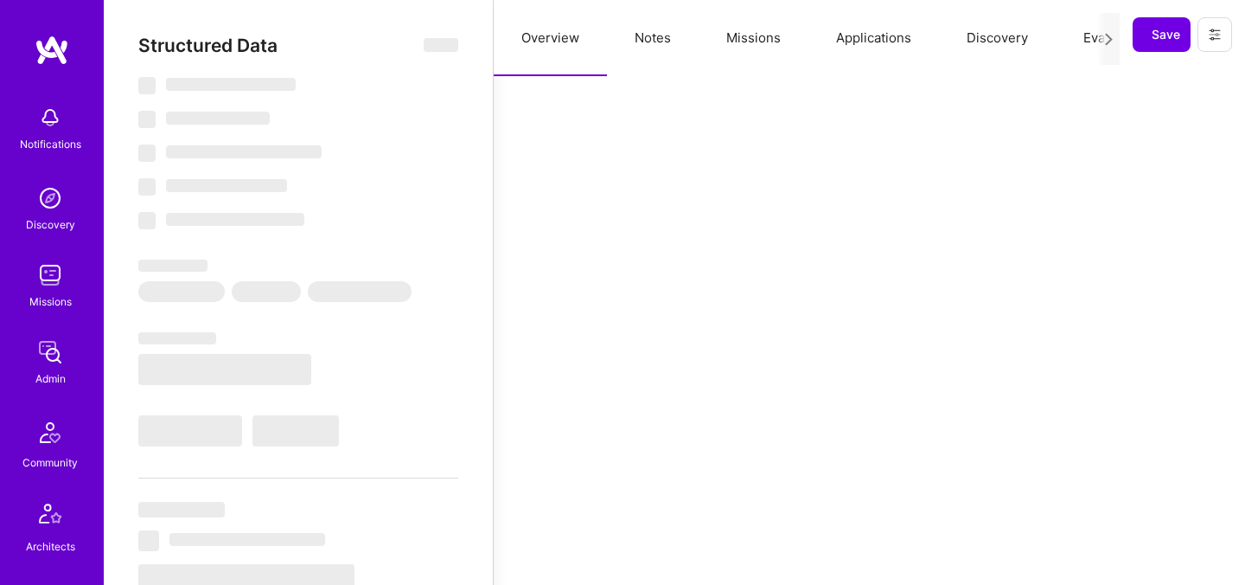
select select "CA"
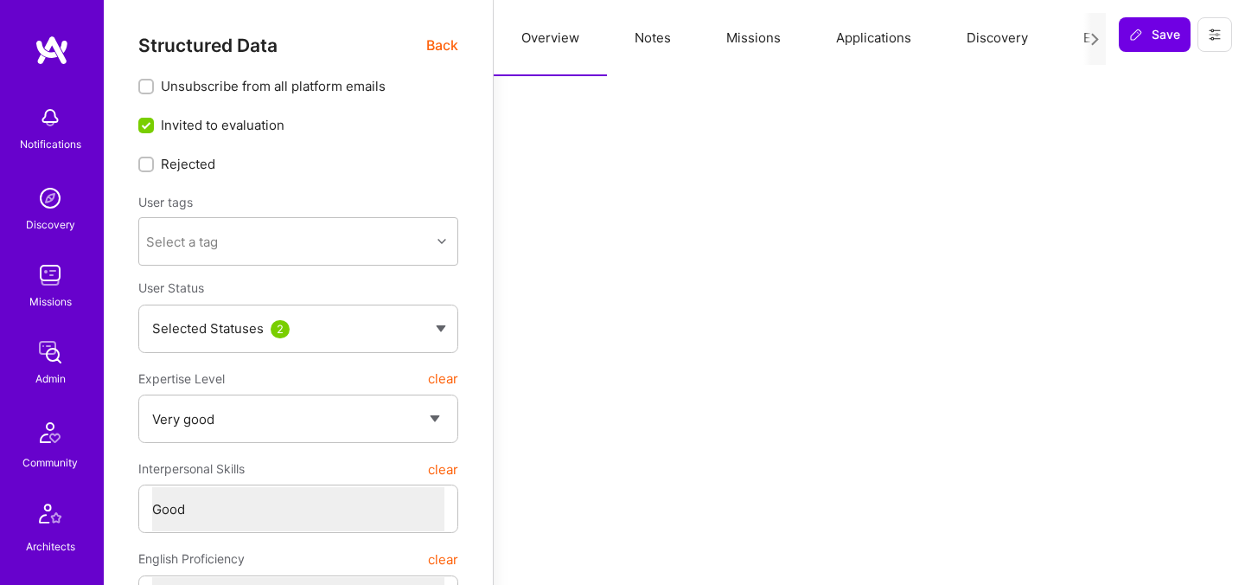
click at [1069, 35] on button "Evaluation" at bounding box center [1115, 38] width 118 height 76
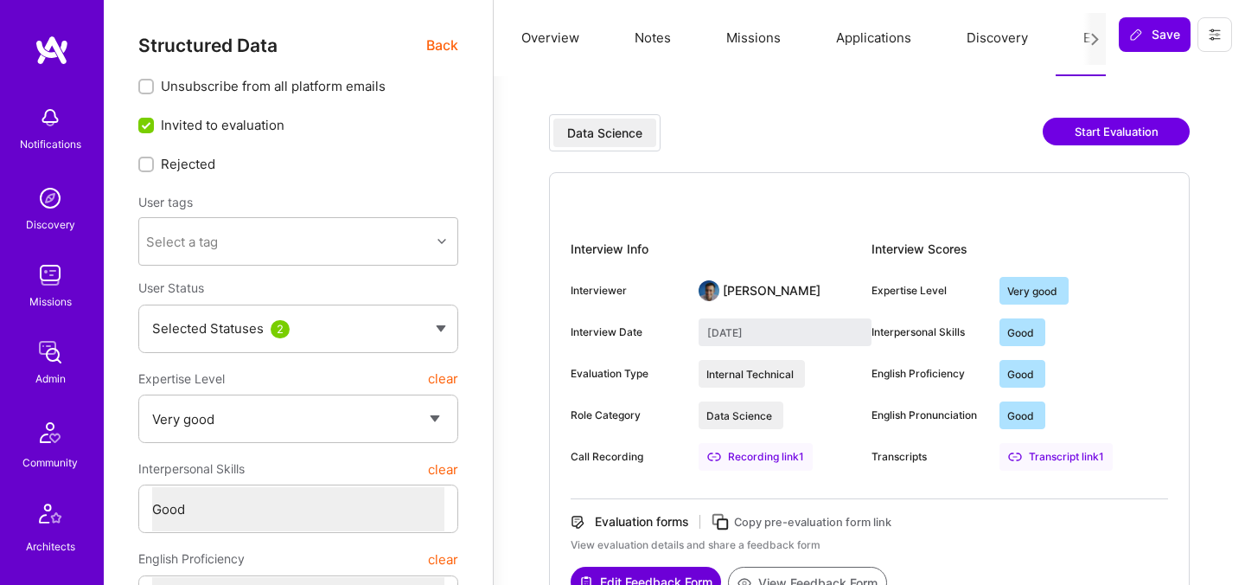
click at [1050, 131] on button "Start Evaluation" at bounding box center [1116, 132] width 147 height 28
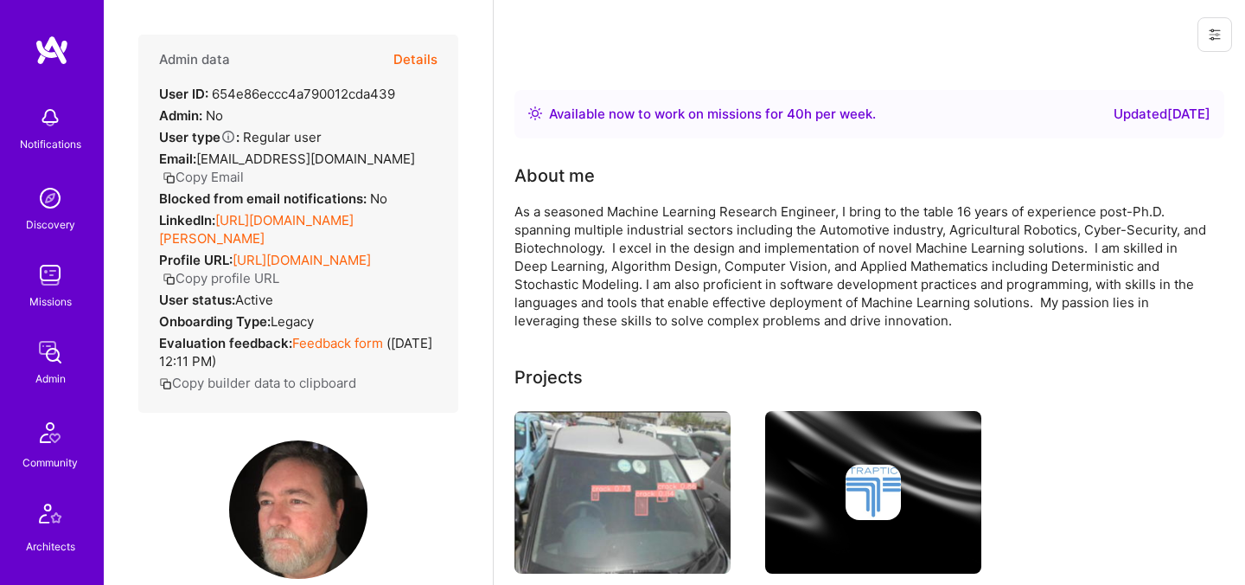
click at [427, 54] on button "Details" at bounding box center [415, 60] width 44 height 50
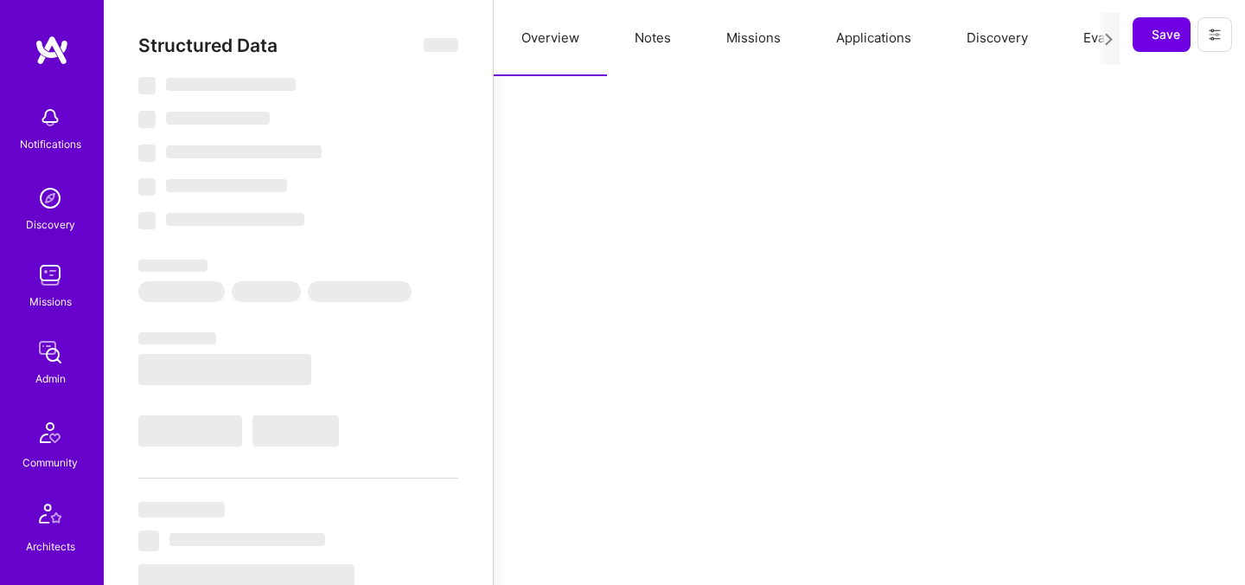
select select "Right Now"
select select "7"
select select "4"
select select "7"
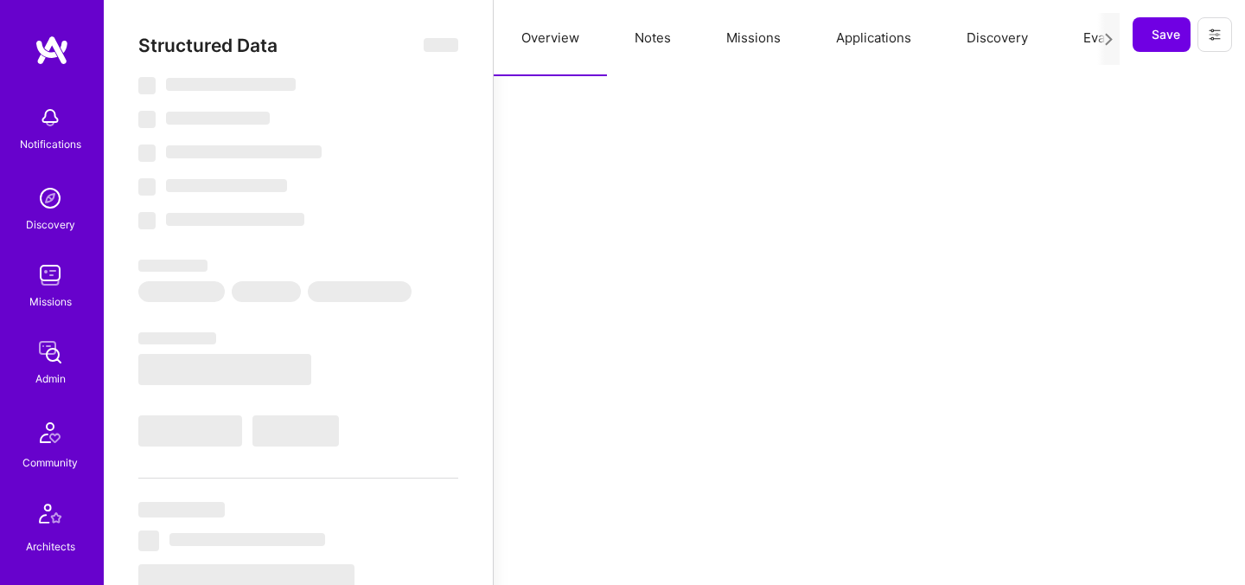
select select "US"
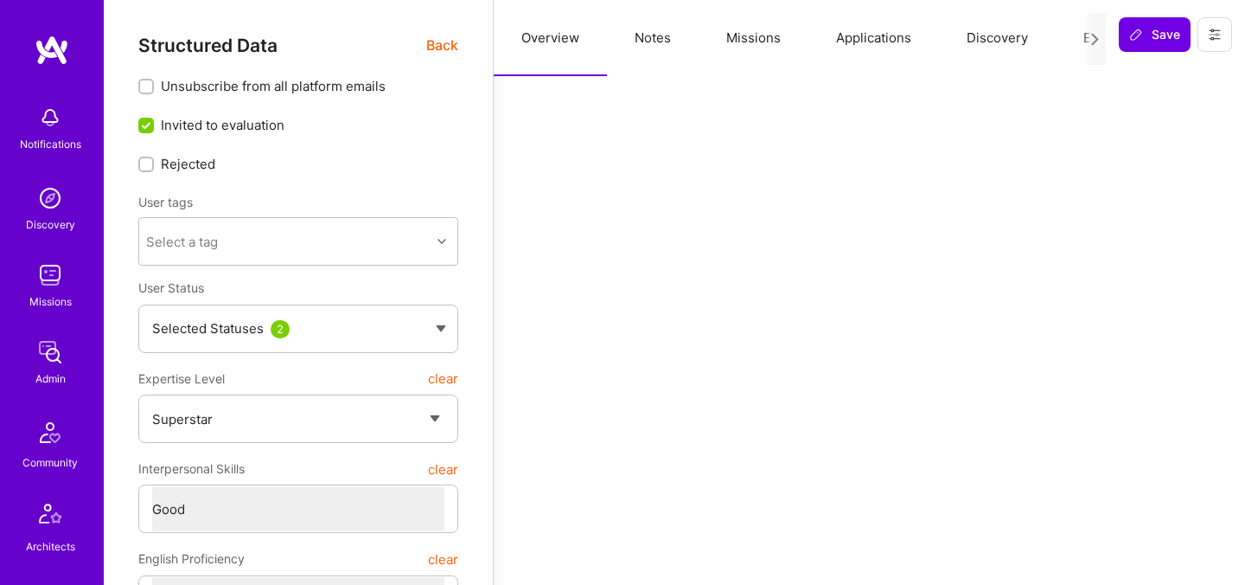
click at [1065, 35] on button "Evaluation" at bounding box center [1115, 38] width 118 height 76
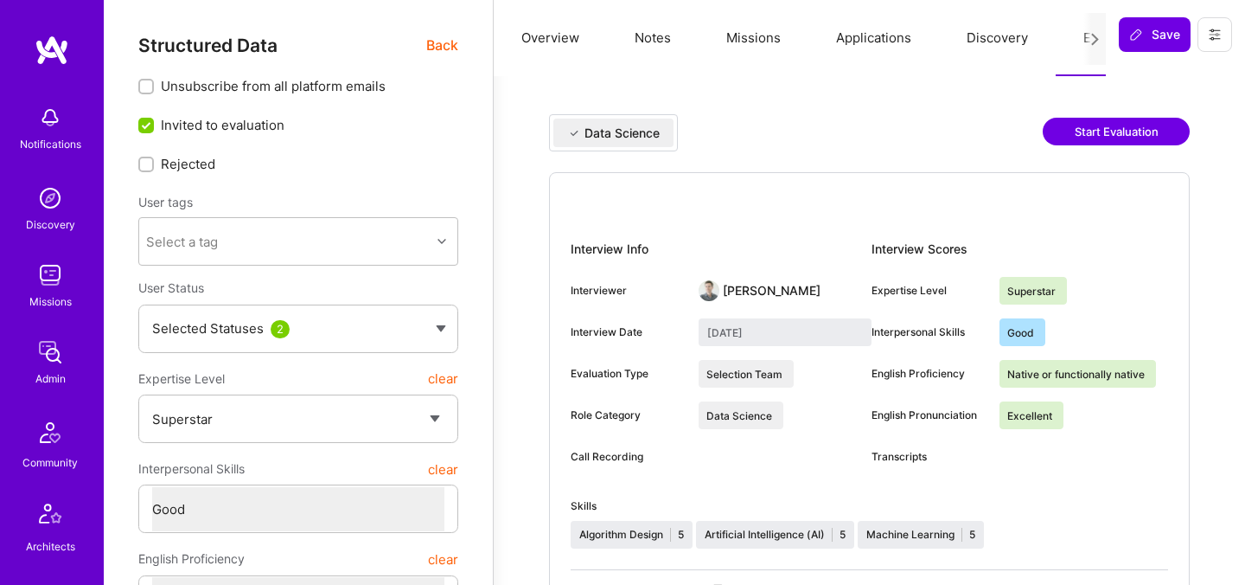
click at [1066, 131] on button "Start Evaluation" at bounding box center [1116, 132] width 147 height 28
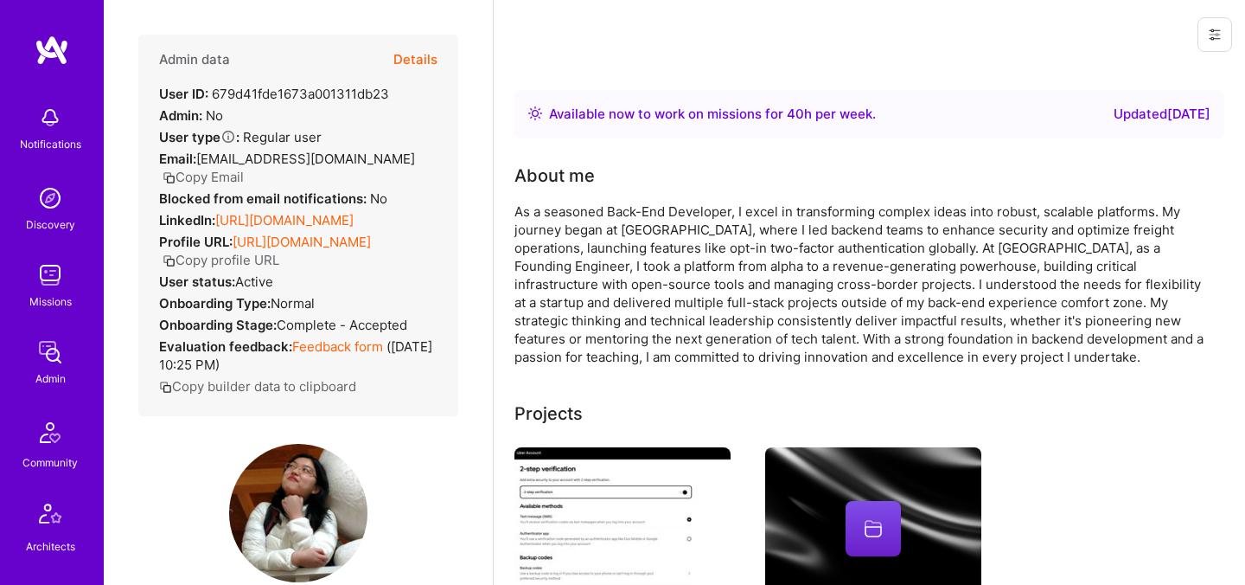
click at [436, 50] on button "Details" at bounding box center [415, 60] width 44 height 50
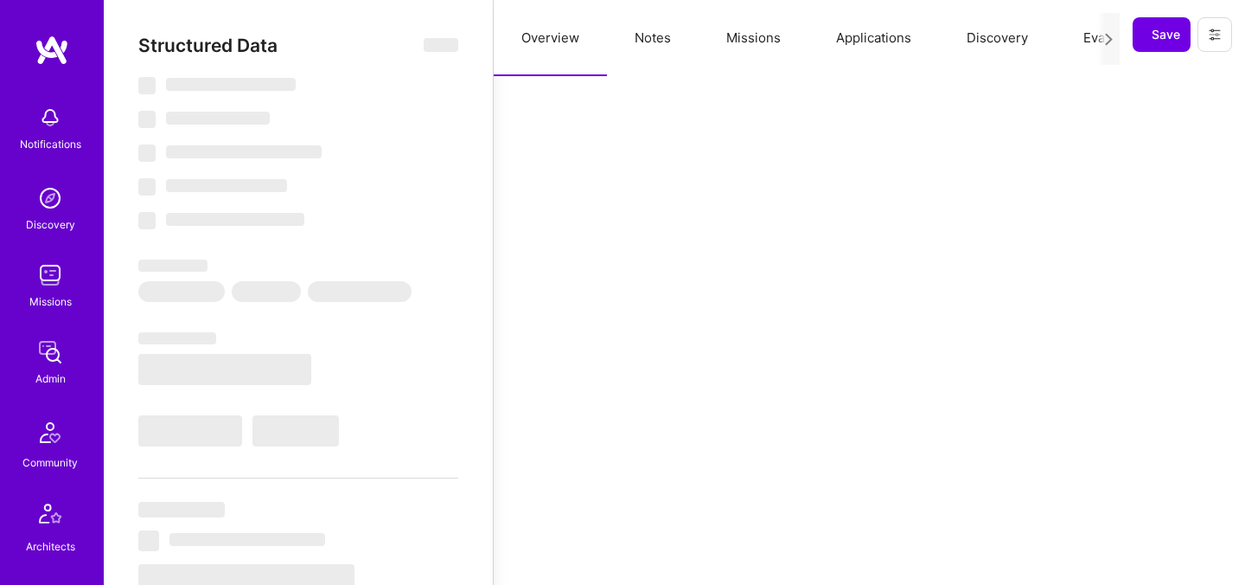
select select "Right Now"
select select "7"
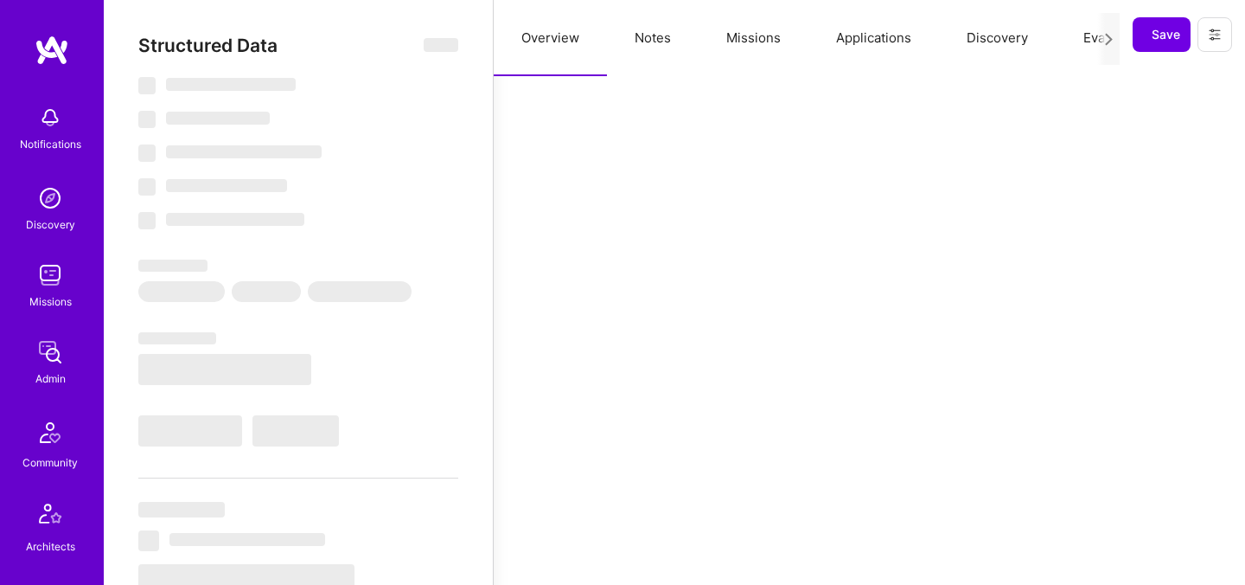
select select "US"
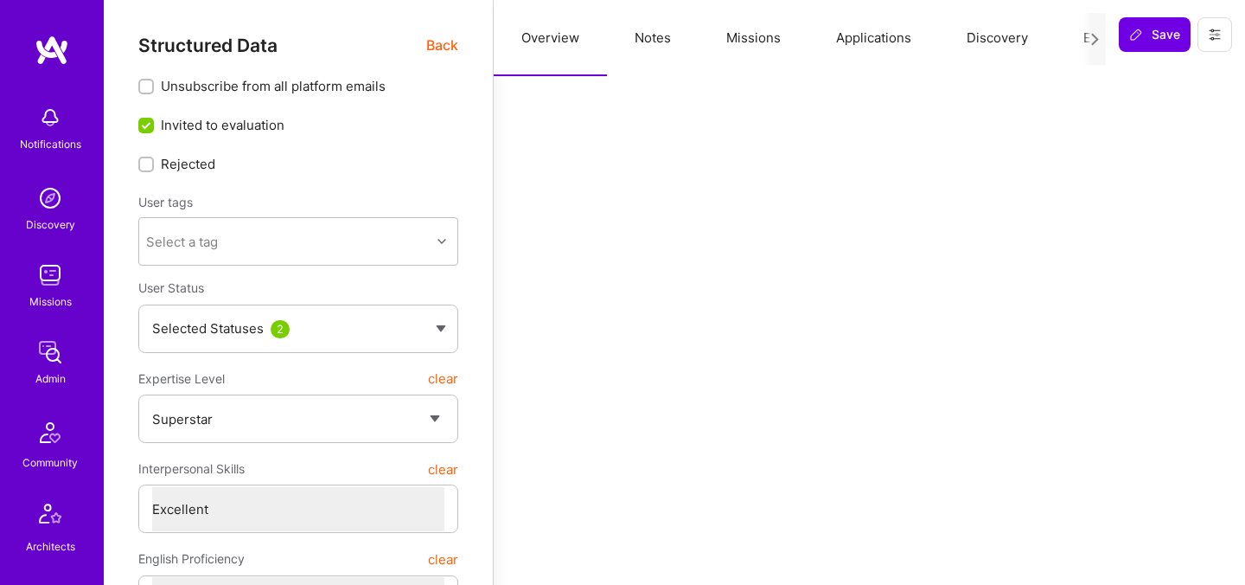
click at [1077, 38] on button "Evaluation" at bounding box center [1115, 38] width 118 height 76
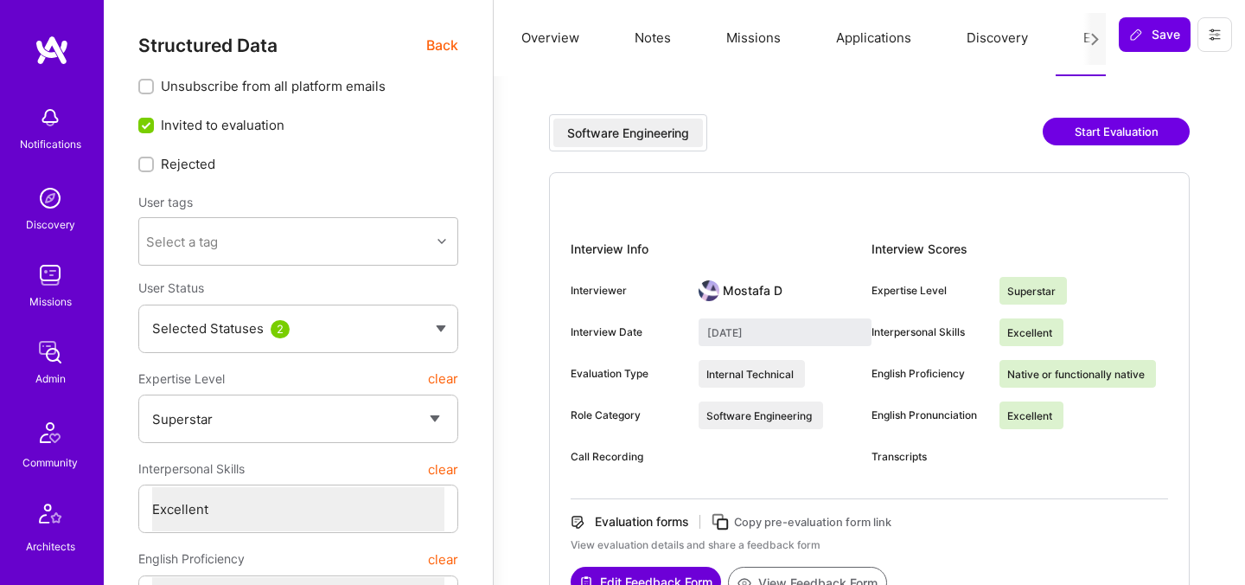
click at [1064, 125] on button "Start Evaluation" at bounding box center [1116, 132] width 147 height 28
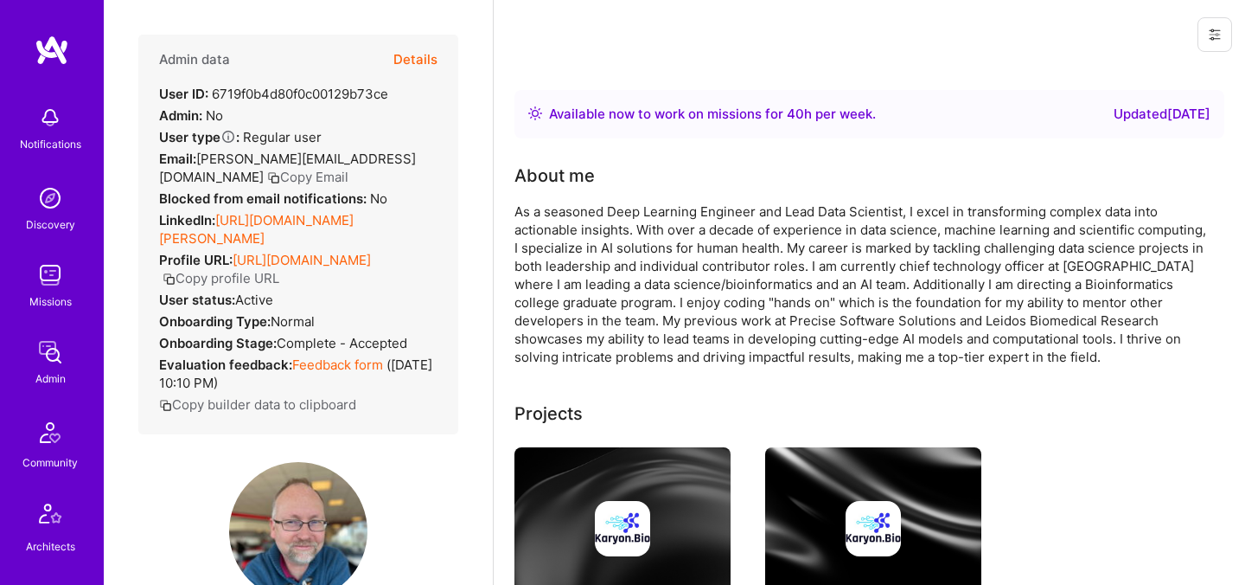
click at [406, 67] on button "Details" at bounding box center [415, 60] width 44 height 50
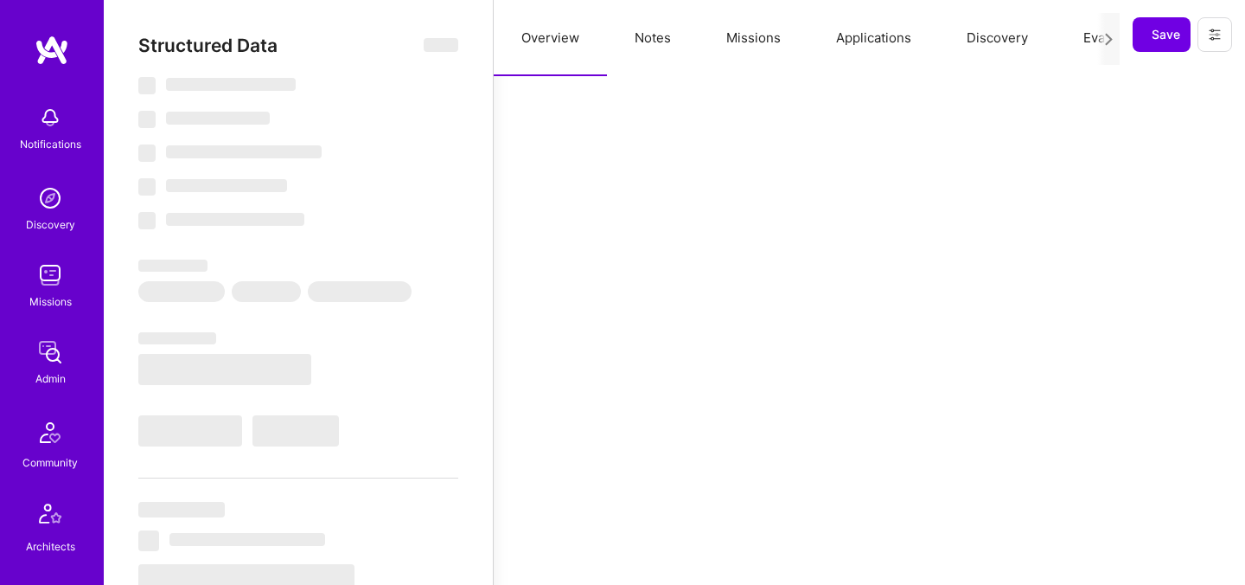
select select "Right Now"
select select "7"
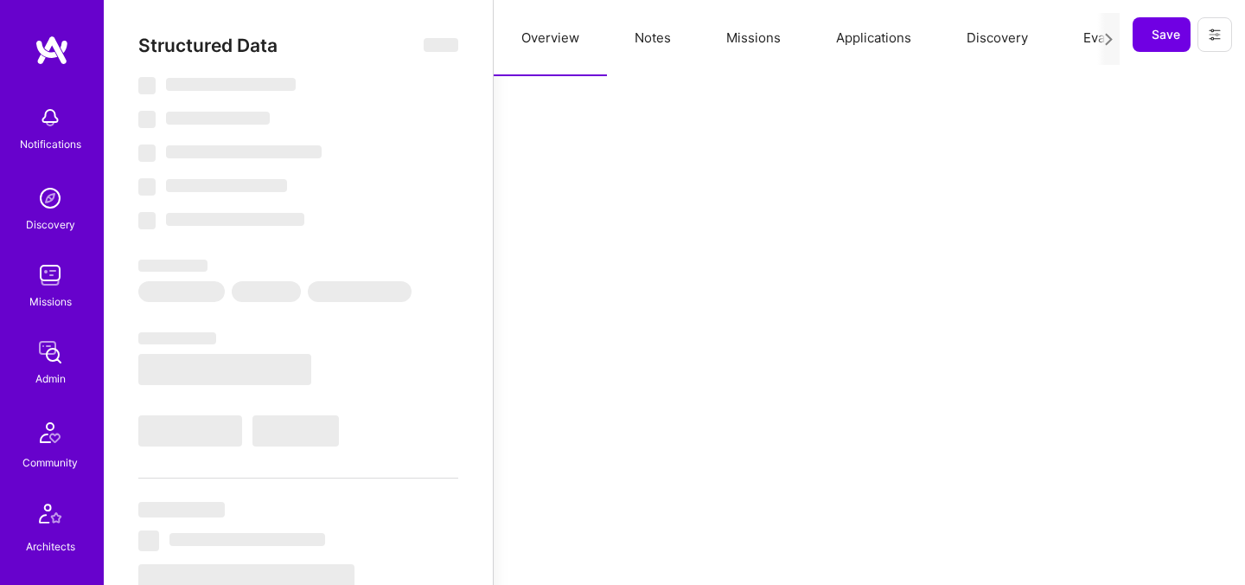
select select "US"
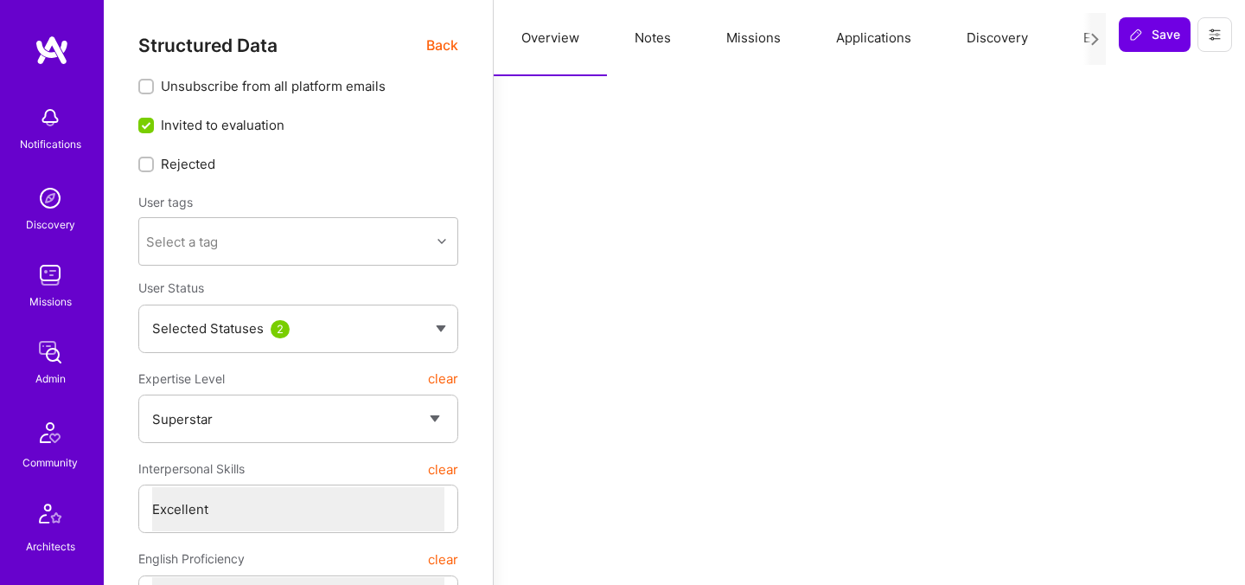
click at [1070, 40] on button "Evaluation" at bounding box center [1115, 38] width 118 height 76
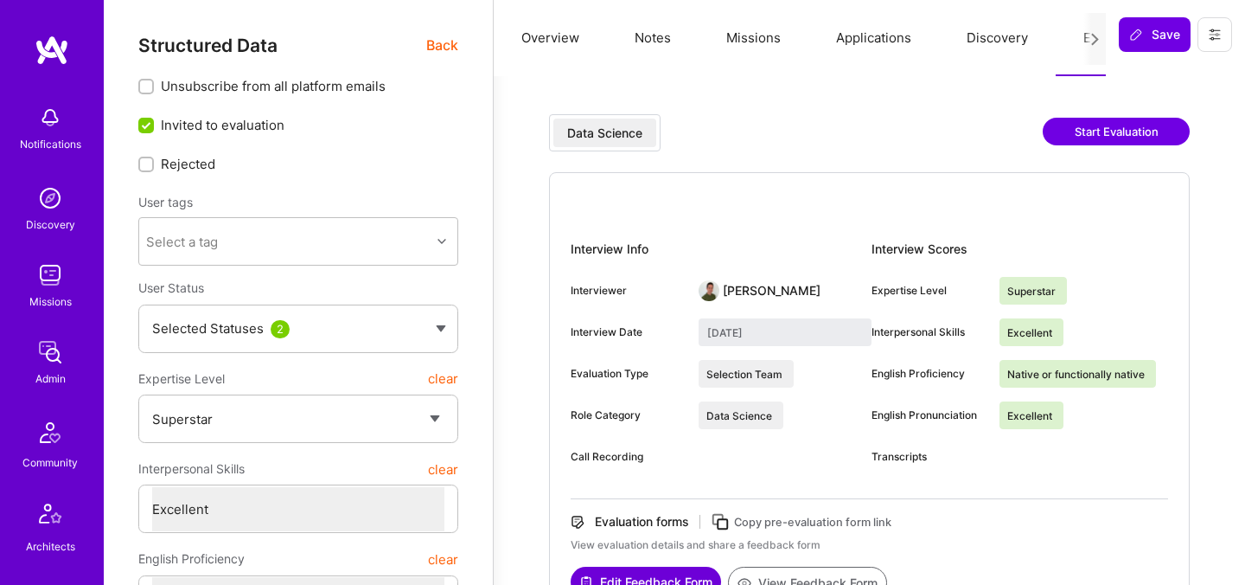
click at [1073, 128] on button "Start Evaluation" at bounding box center [1116, 132] width 147 height 28
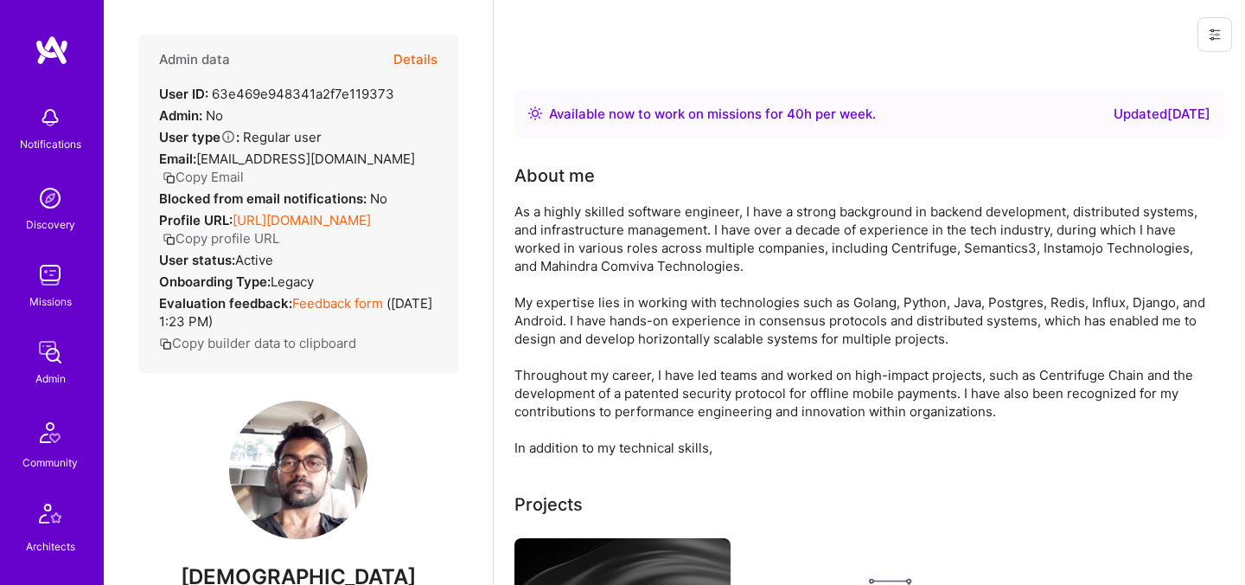
click at [418, 63] on button "Details" at bounding box center [415, 60] width 44 height 50
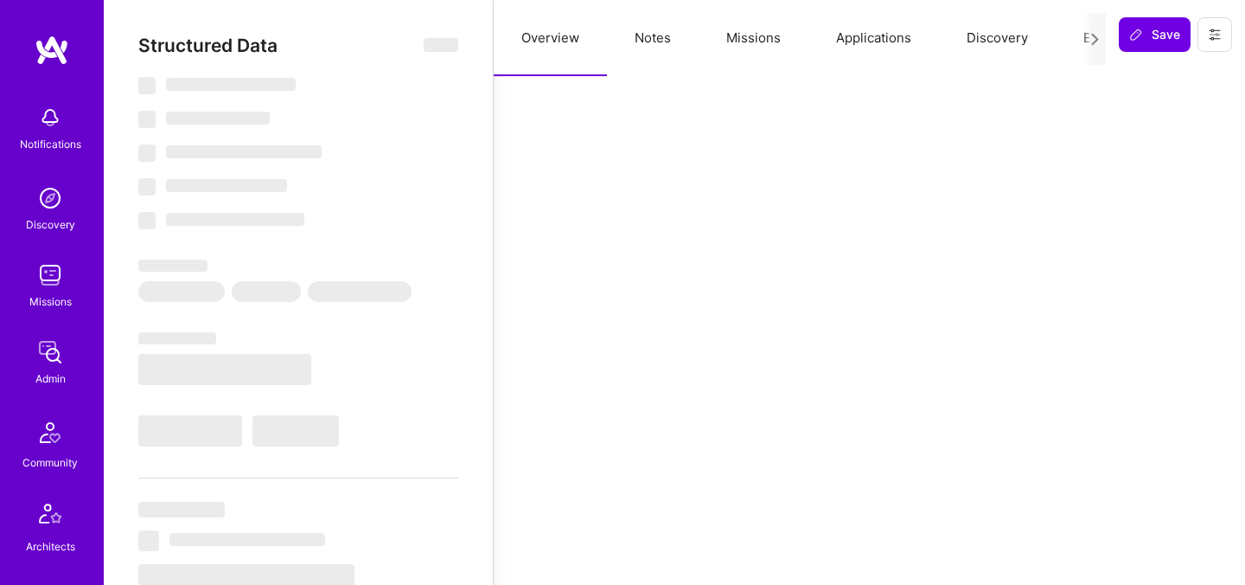
select select "Right Now"
select select "7"
select select "4"
select select "7"
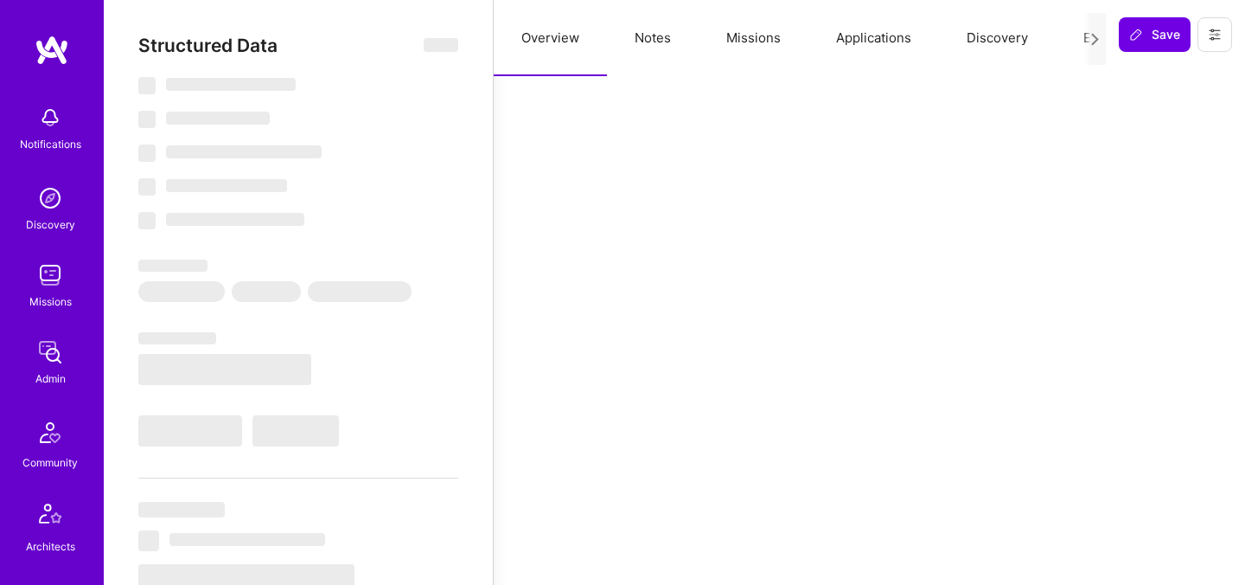
select select "DE"
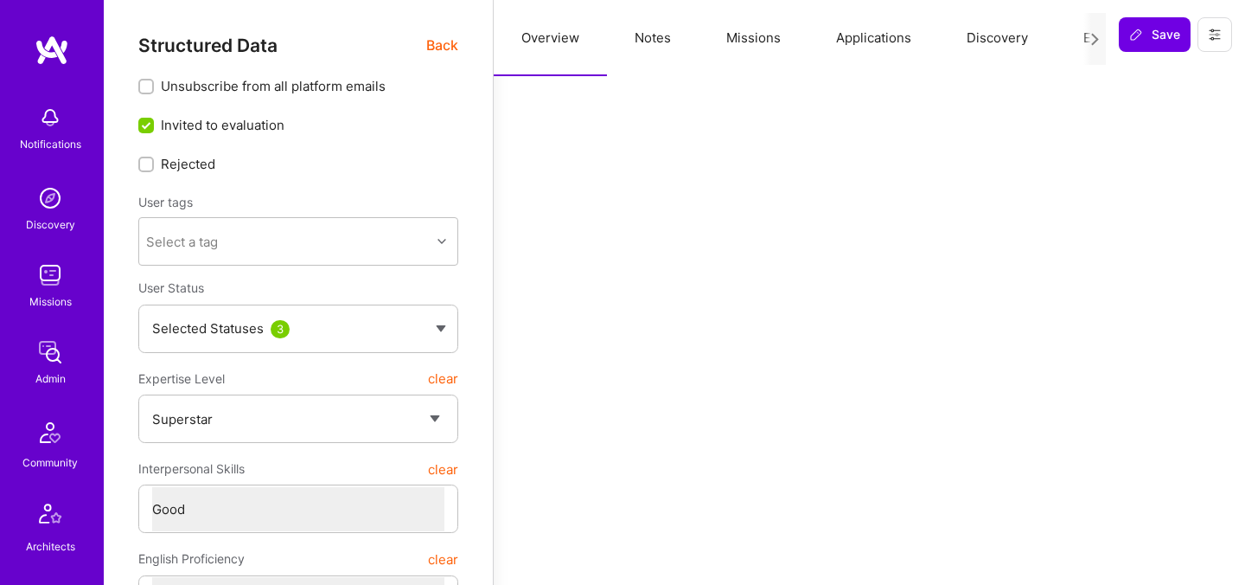
click at [1075, 35] on button "Evaluation" at bounding box center [1115, 38] width 118 height 76
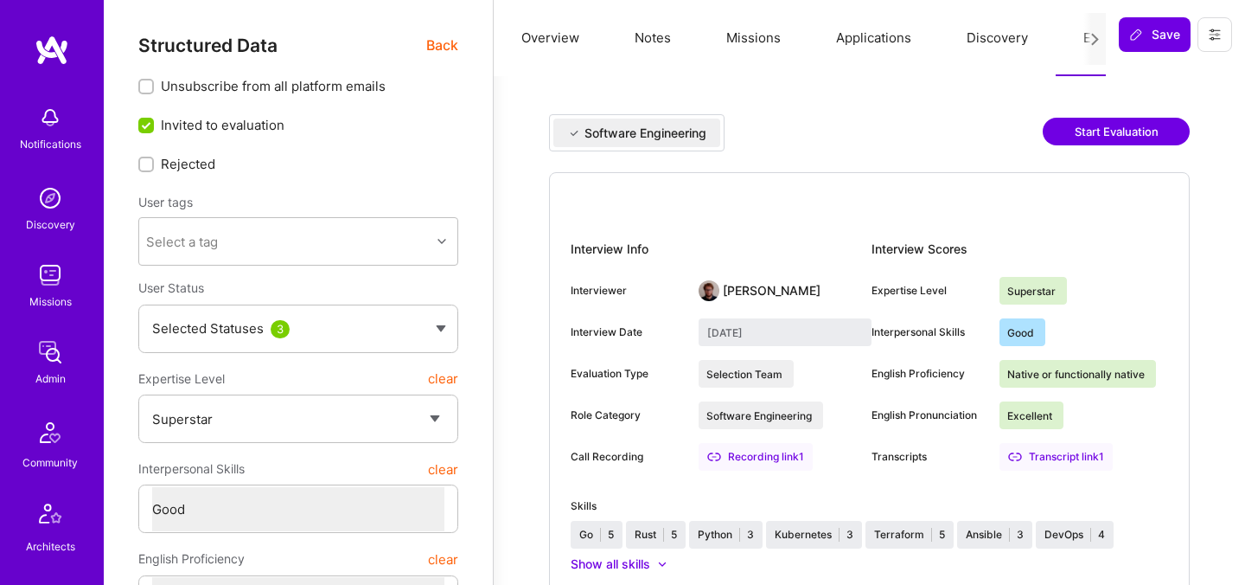
click at [1058, 129] on button "Start Evaluation" at bounding box center [1116, 132] width 147 height 28
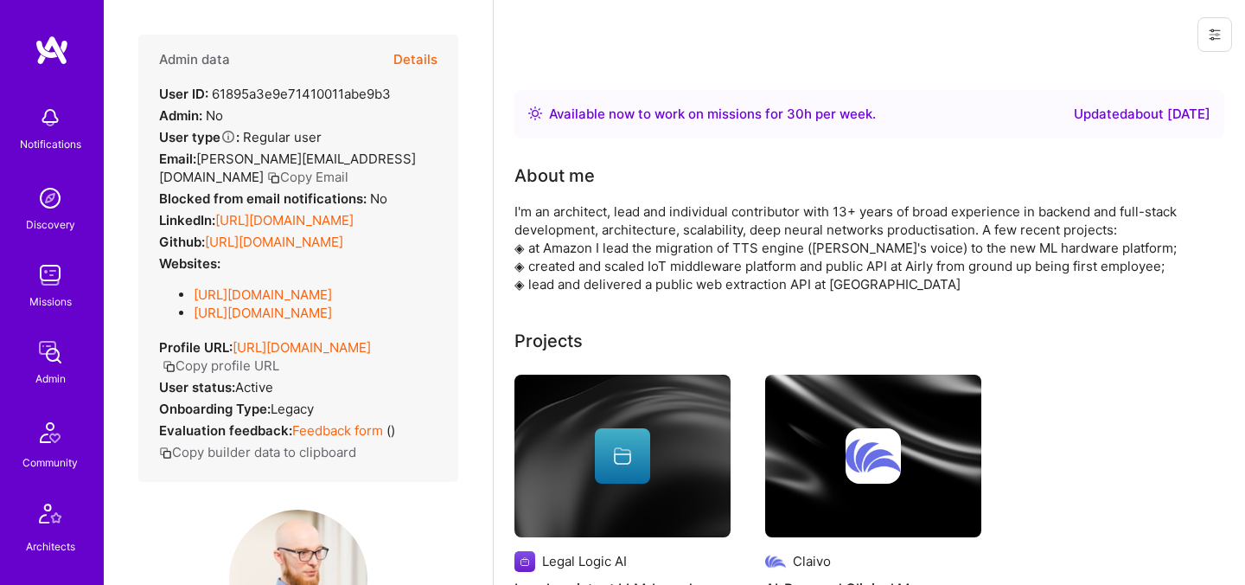
click at [408, 55] on button "Details" at bounding box center [415, 60] width 44 height 50
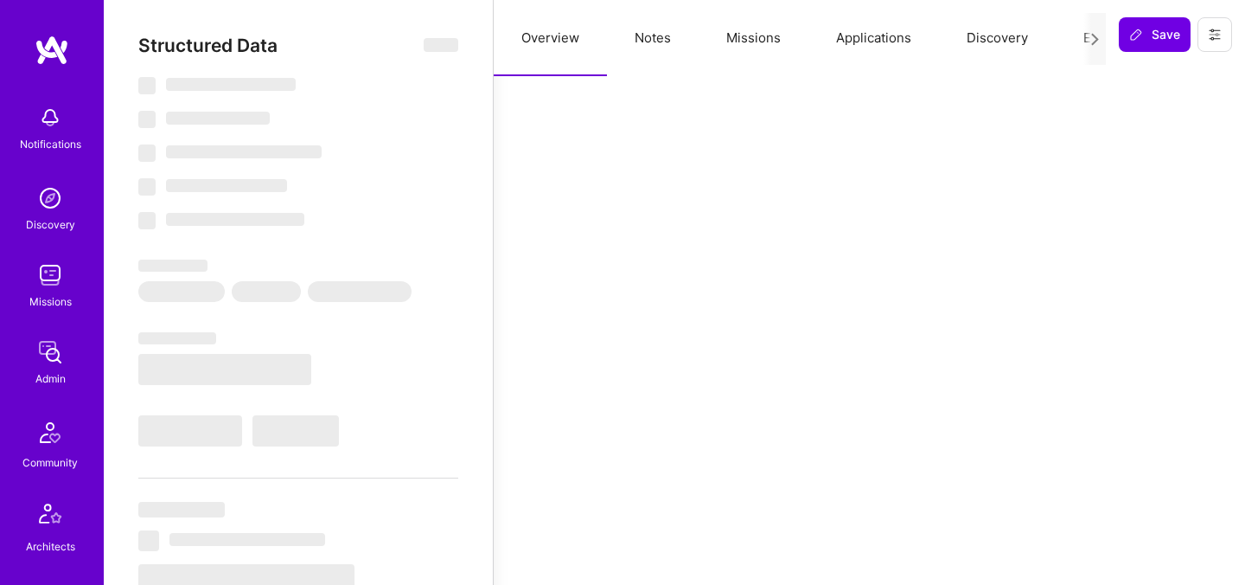
select select "Right Now"
select select "7"
select select "4"
select select "7"
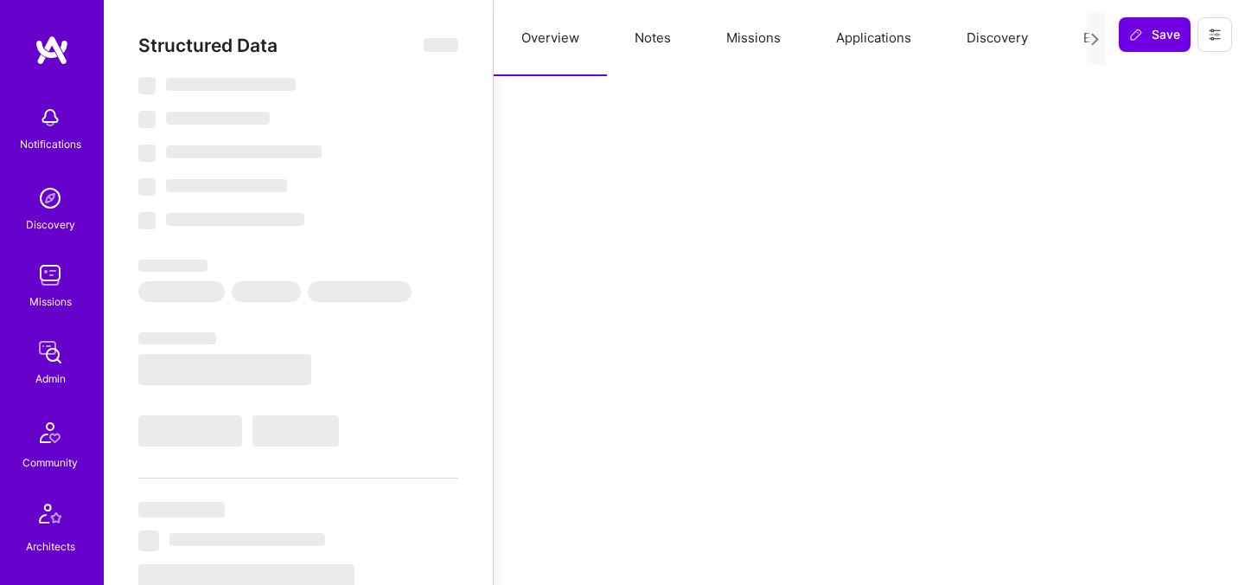
select select "PL"
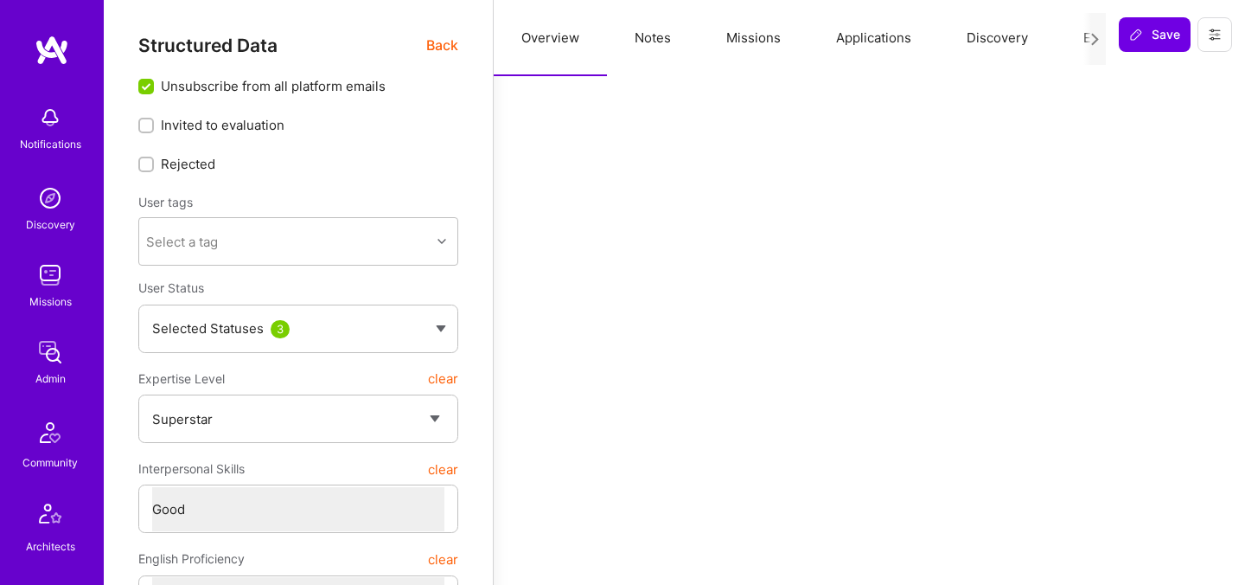
click at [1063, 35] on button "Evaluation" at bounding box center [1115, 38] width 118 height 76
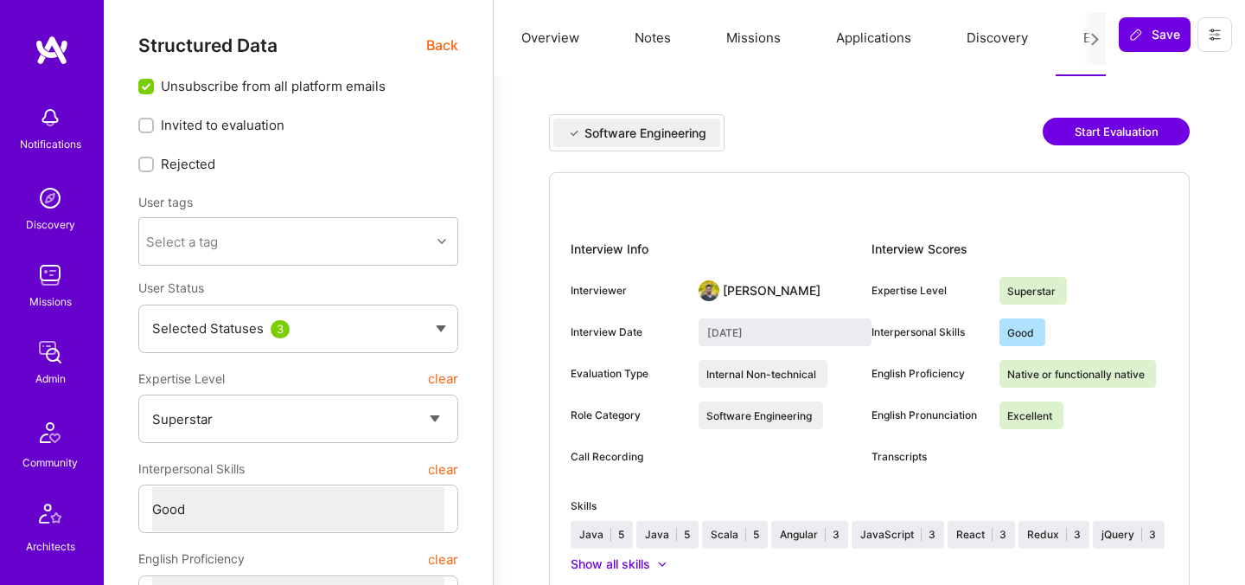
click at [1083, 137] on button "Start Evaluation" at bounding box center [1116, 132] width 147 height 28
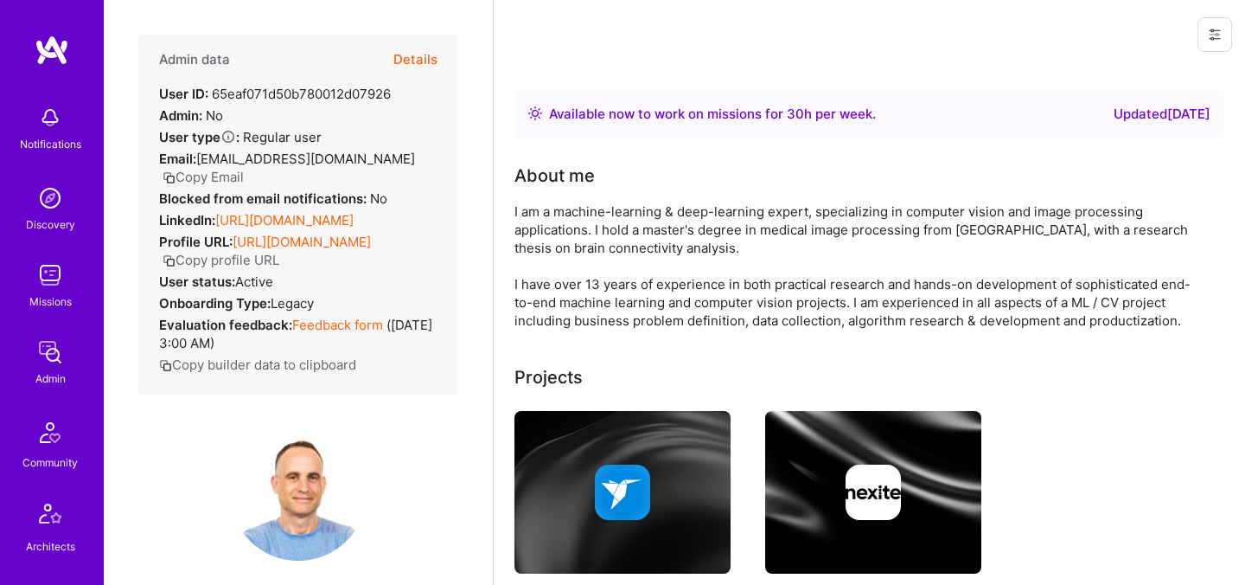
click at [409, 55] on button "Details" at bounding box center [415, 60] width 44 height 50
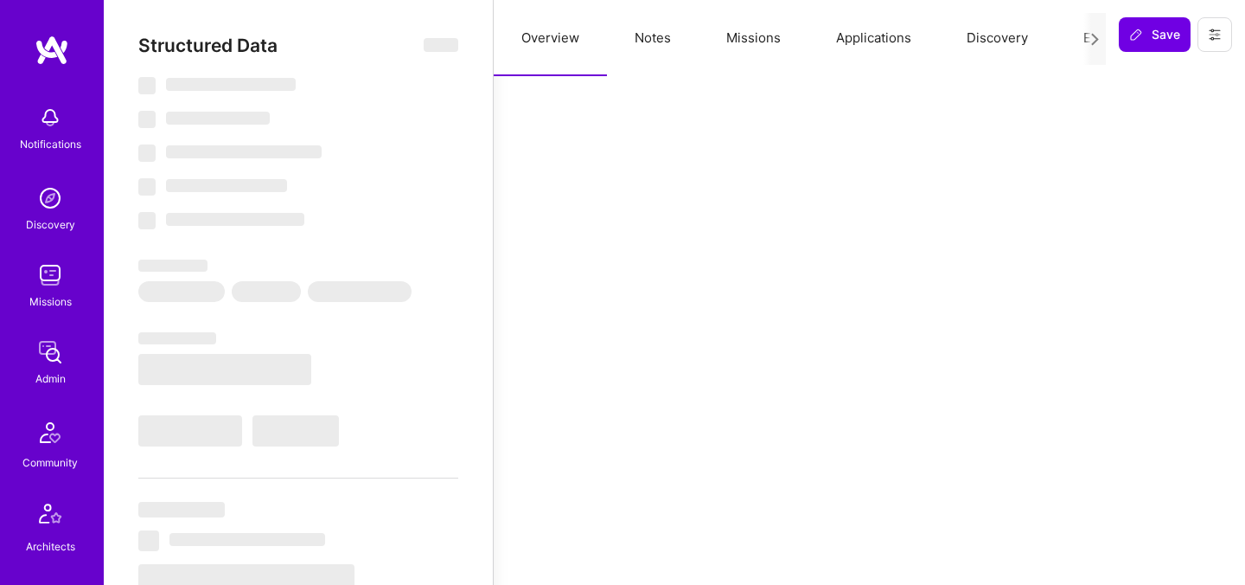
select select "Right Now"
select select "7"
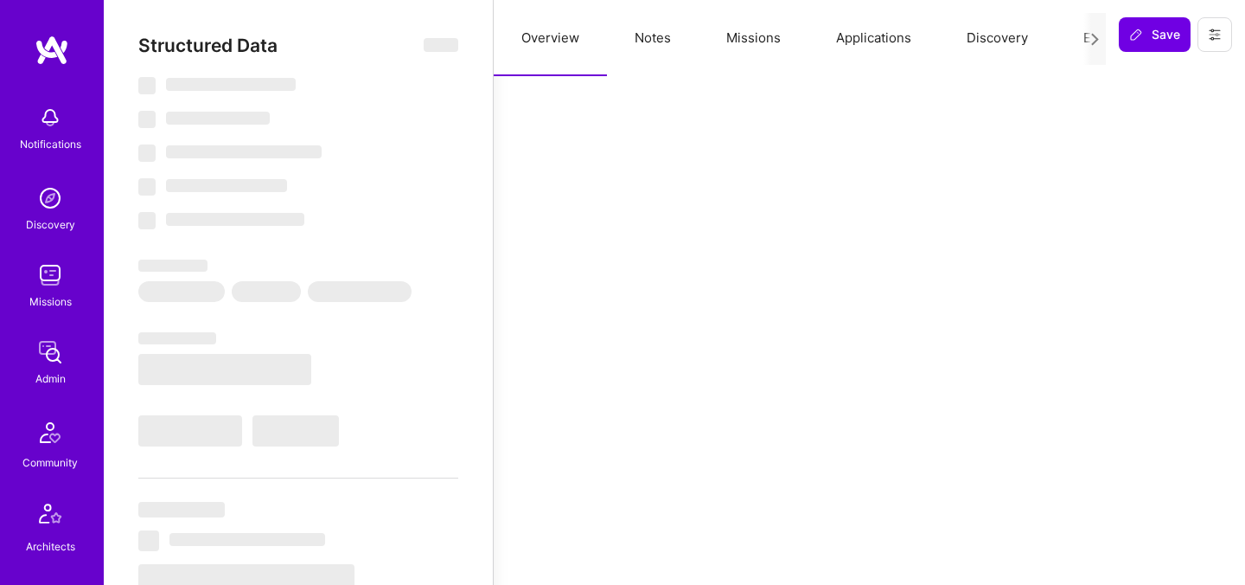
select select "IL"
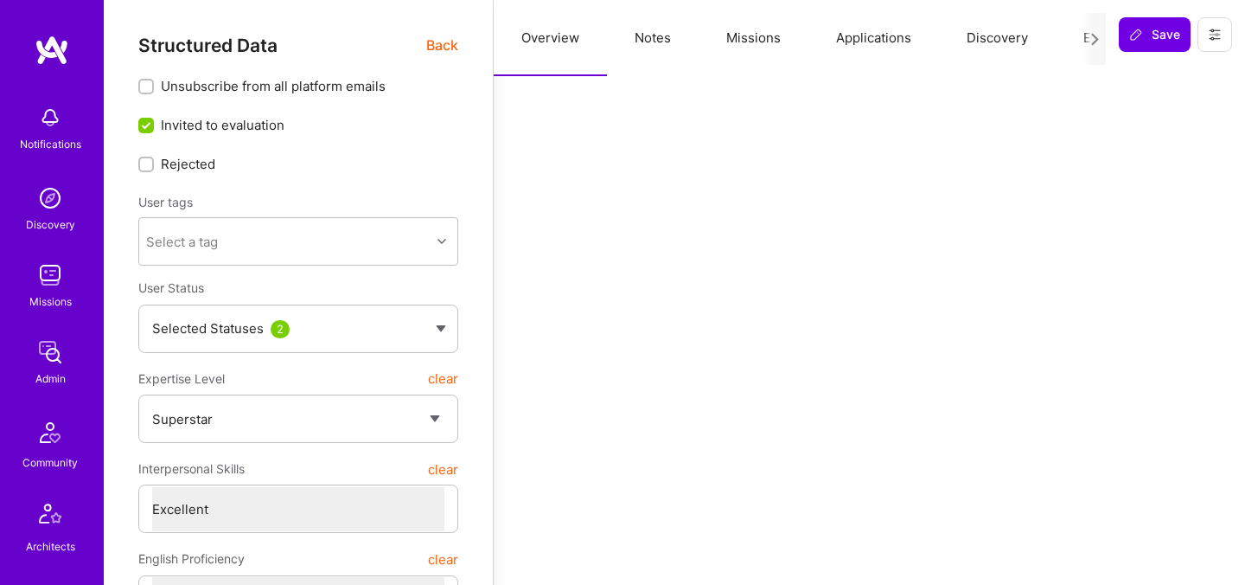
click button "Evaluation"
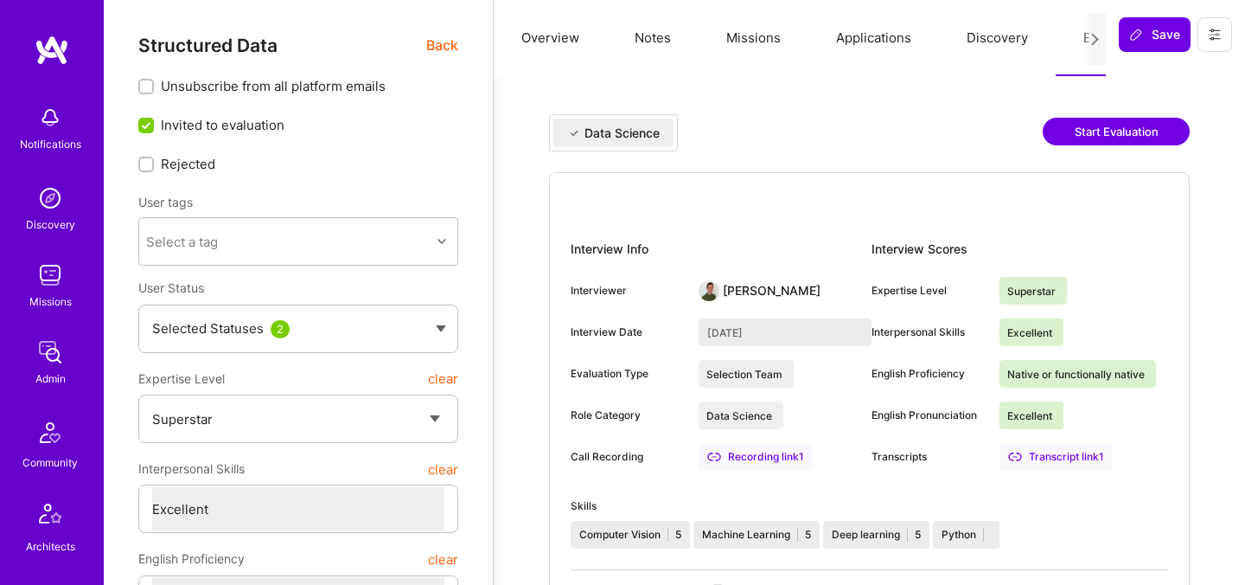
click button "Start Evaluation"
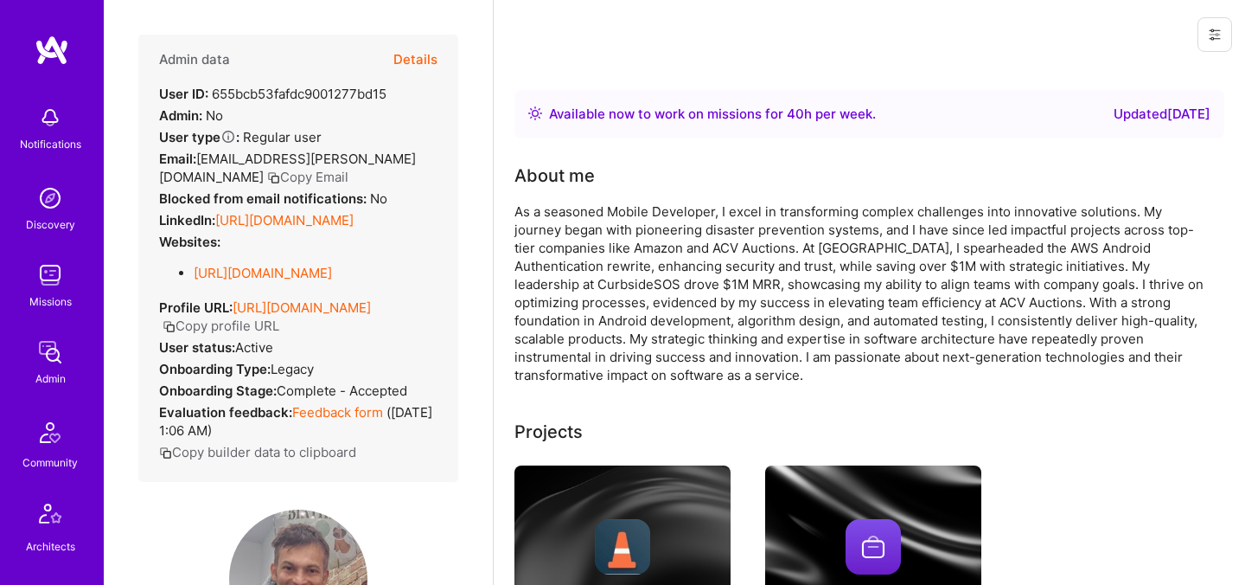
click at [394, 54] on div "Admin data Details" at bounding box center [298, 60] width 278 height 50
click at [428, 58] on button "Details" at bounding box center [415, 60] width 44 height 50
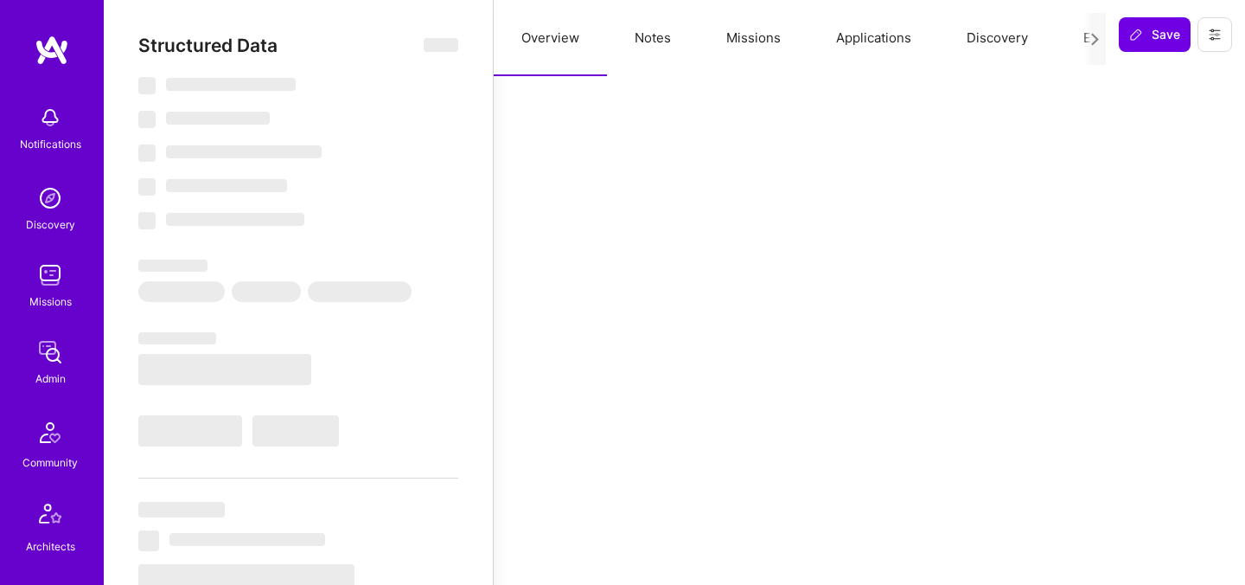
select select "Right Now"
select select "7"
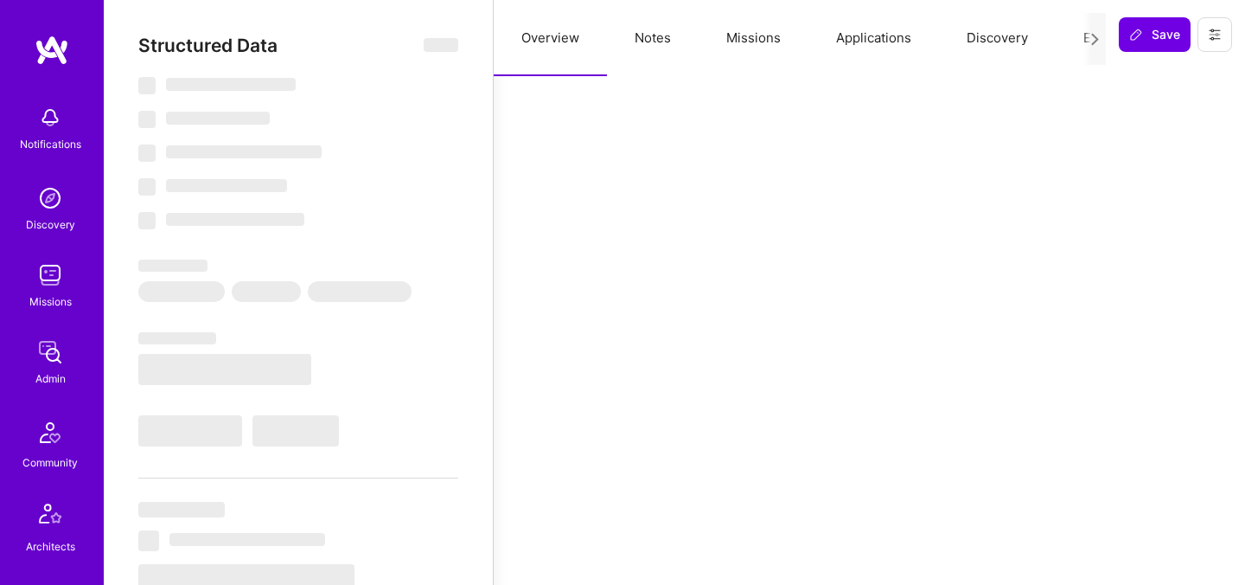
select select "US"
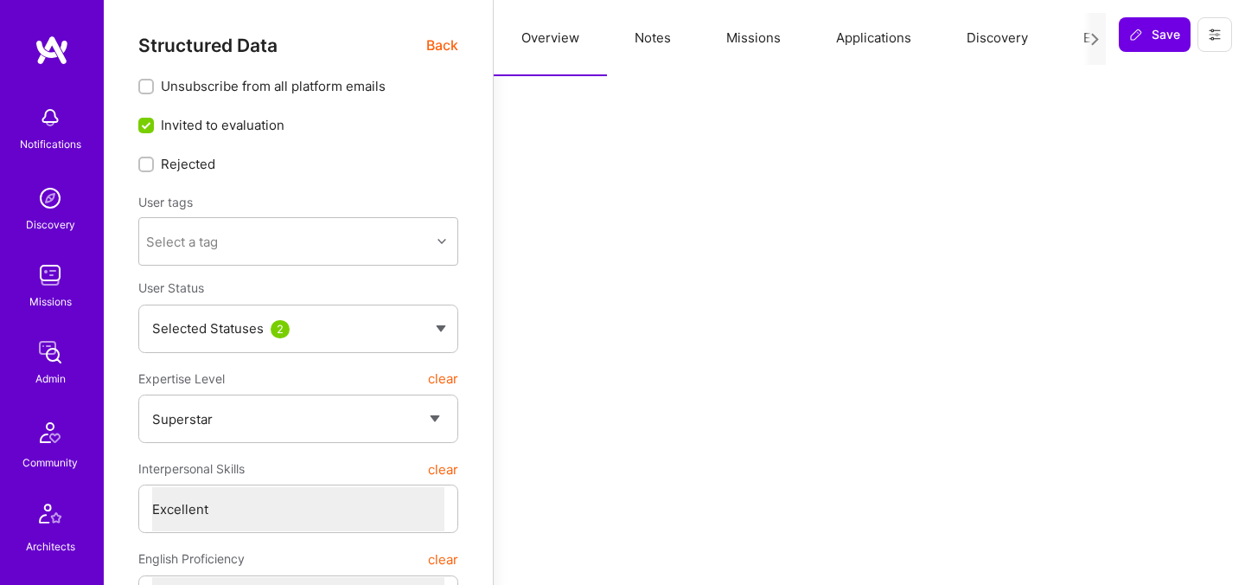
click at [1103, 46] on div at bounding box center [1094, 39] width 22 height 52
click at [1077, 45] on button "Evaluation" at bounding box center [1115, 38] width 118 height 76
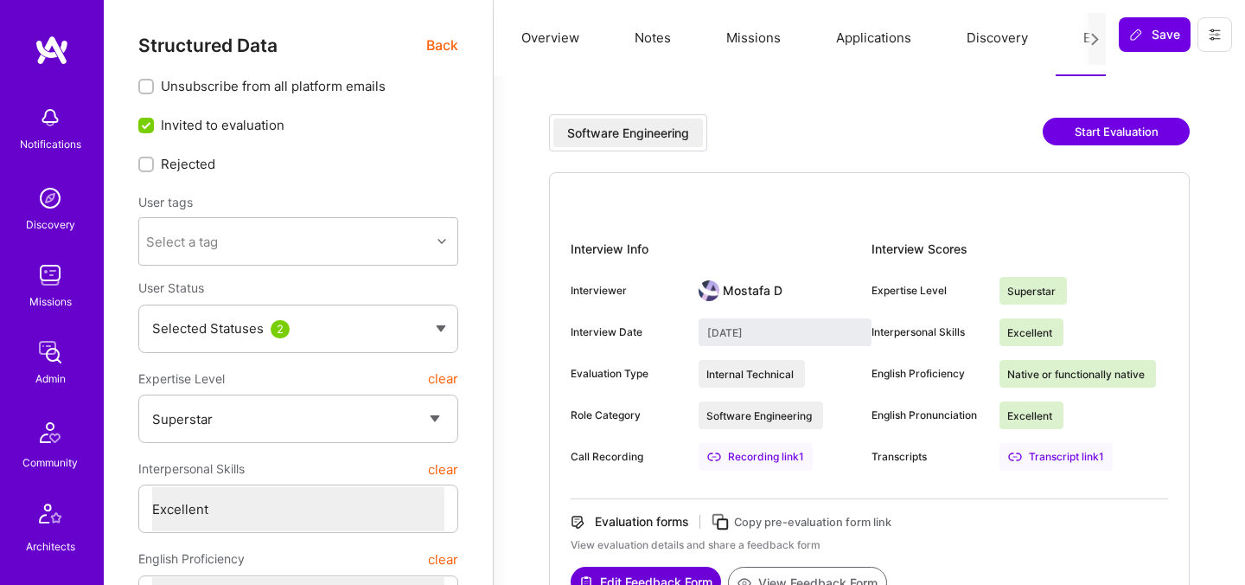
click at [1062, 131] on button "Start Evaluation" at bounding box center [1116, 132] width 147 height 28
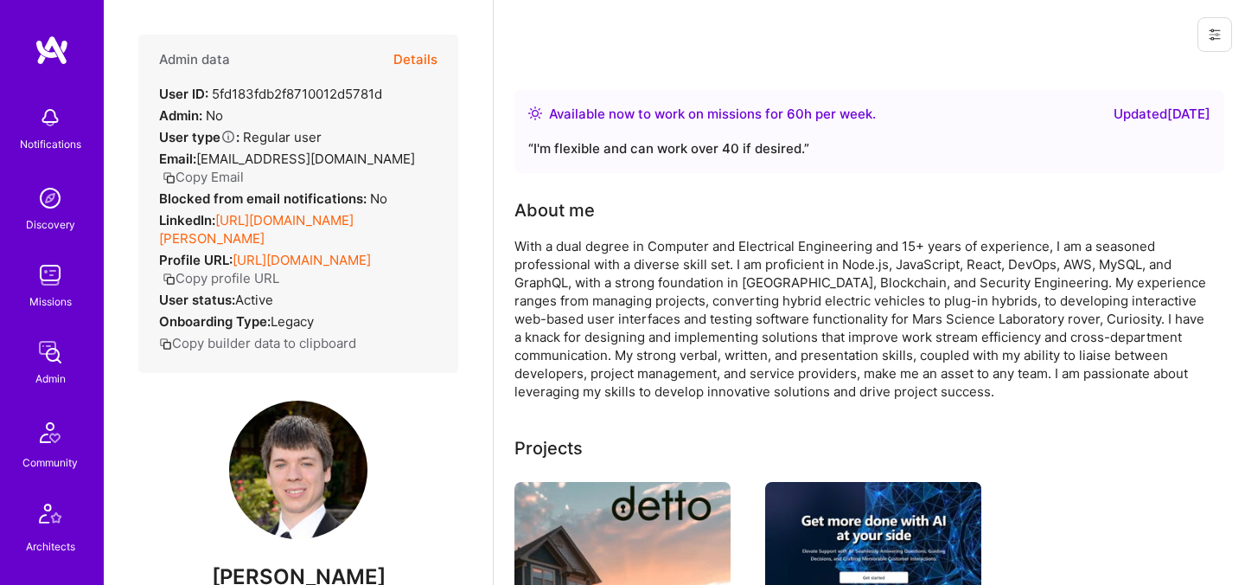
click at [423, 53] on button "Details" at bounding box center [415, 60] width 44 height 50
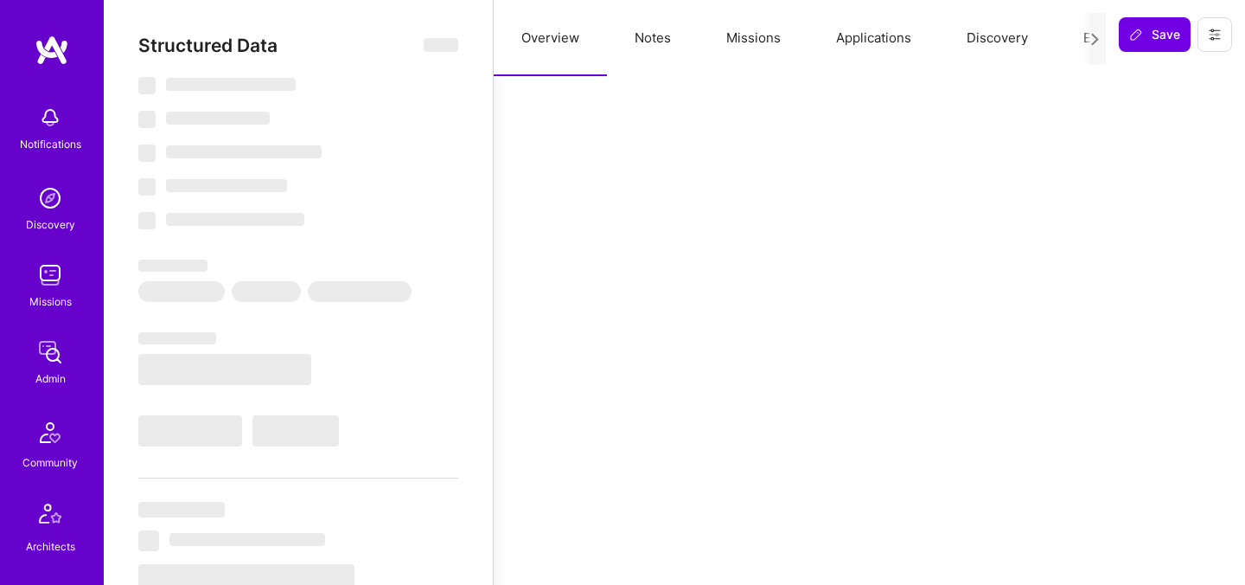
select select "Right Now"
select select "7"
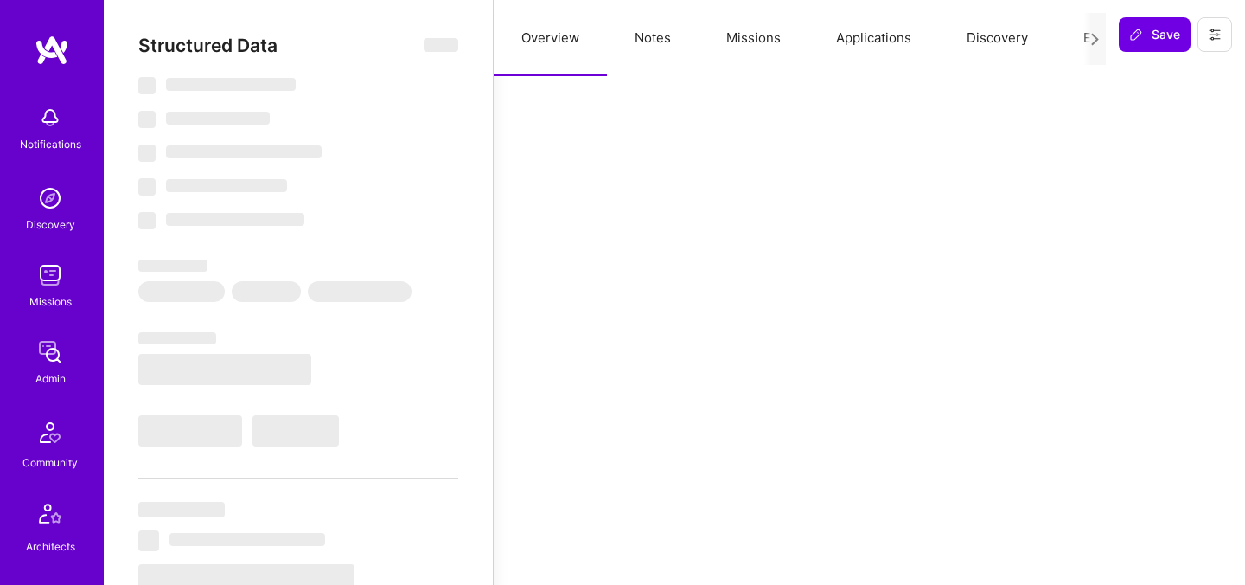
select select "US"
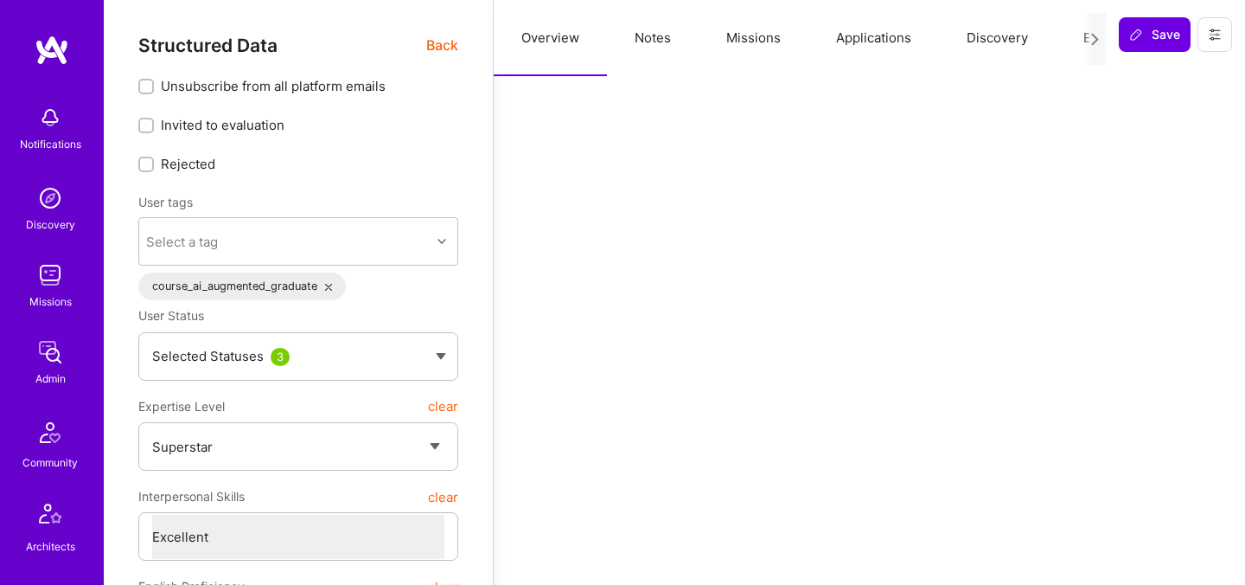
click at [1076, 35] on button "Evaluation" at bounding box center [1115, 38] width 118 height 76
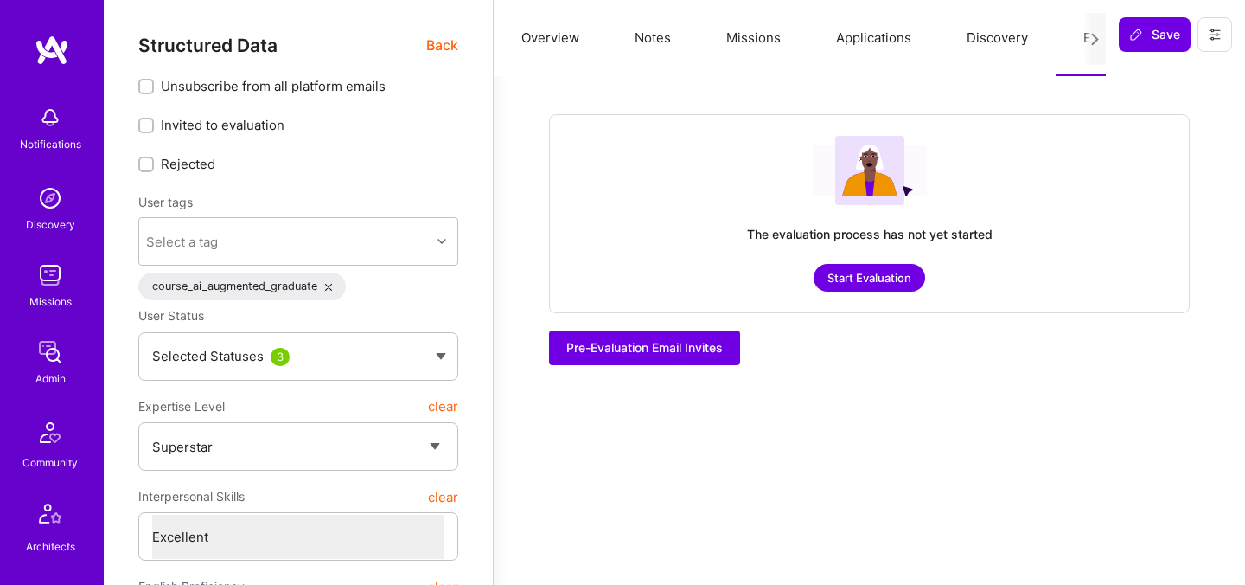
click at [878, 281] on button "Start Evaluation" at bounding box center [870, 278] width 112 height 28
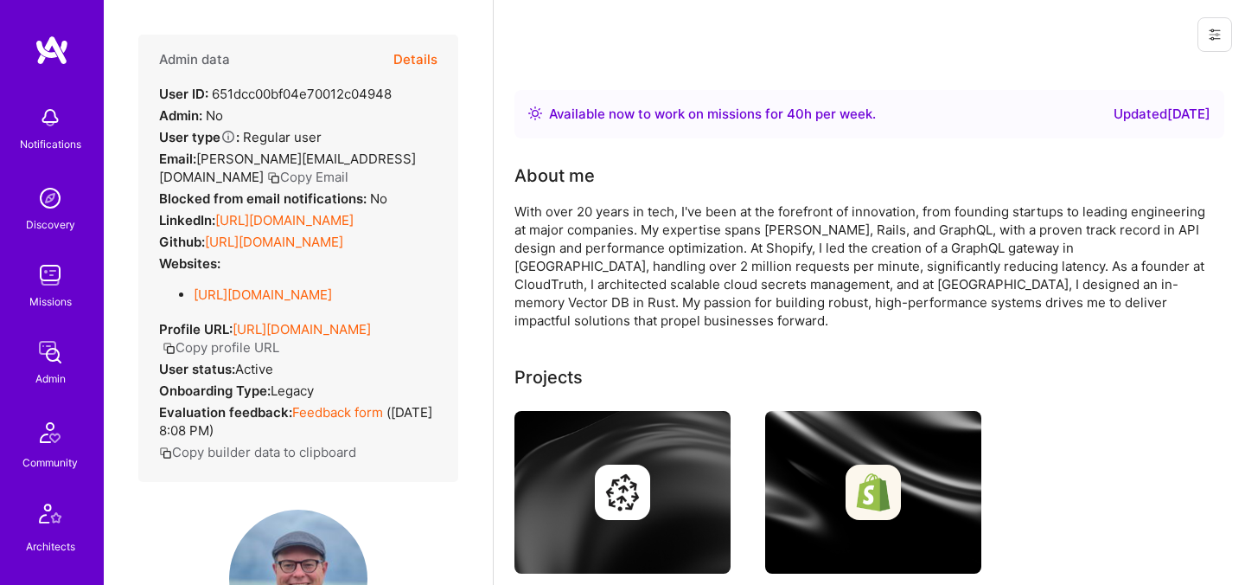
click at [418, 58] on button "Details" at bounding box center [415, 60] width 44 height 50
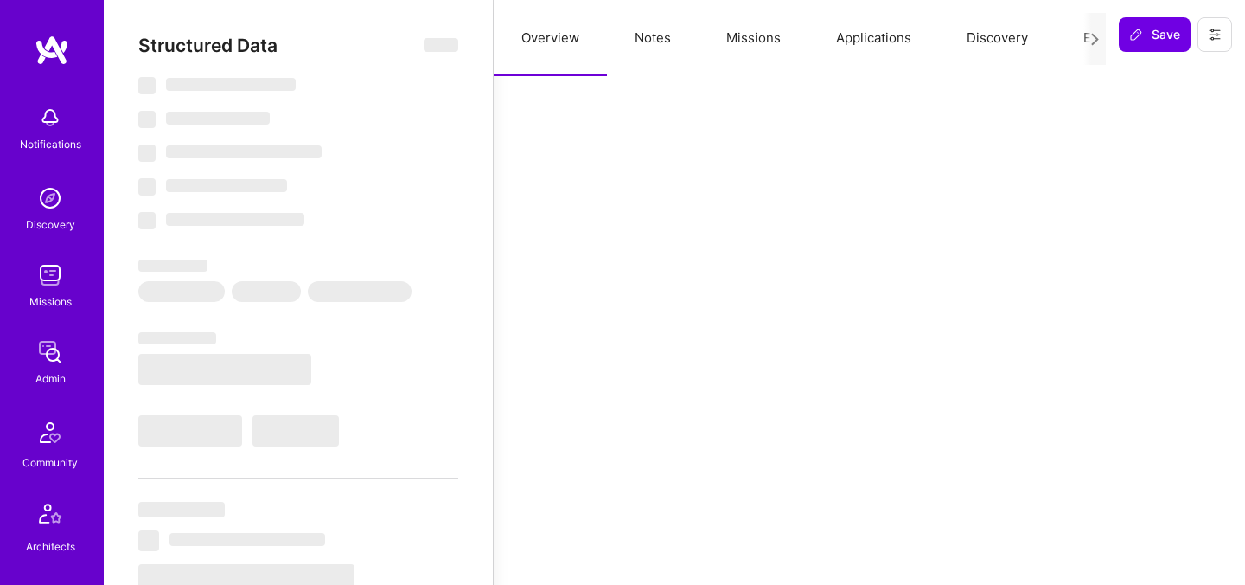
select select "Right Now"
select select "7"
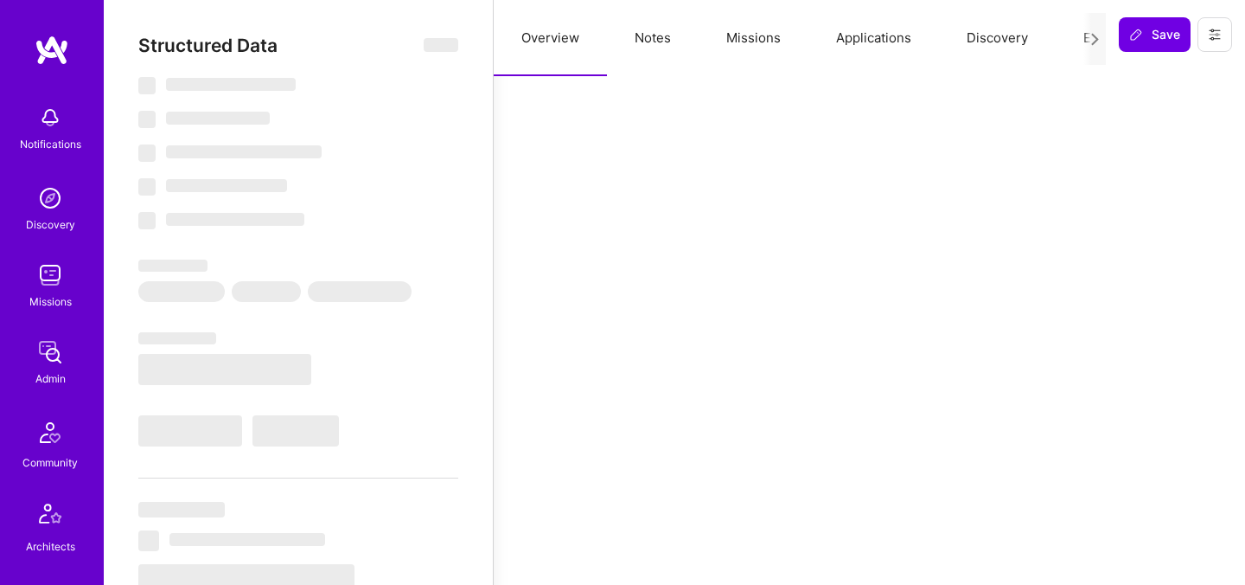
select select "US"
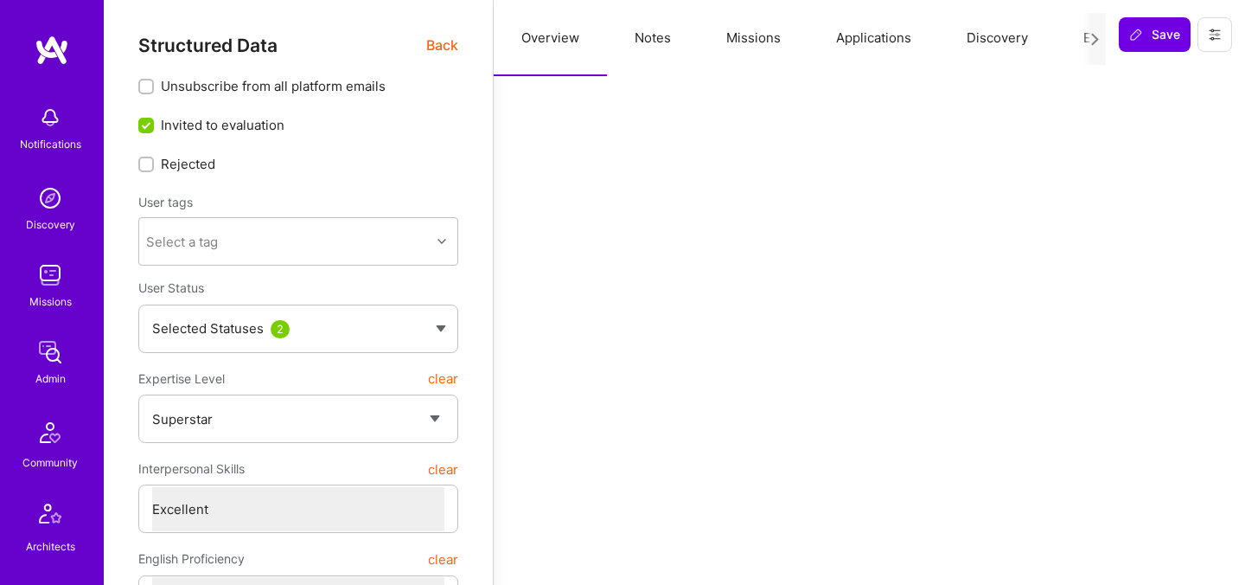
click at [1072, 32] on button "Evaluation" at bounding box center [1115, 38] width 118 height 76
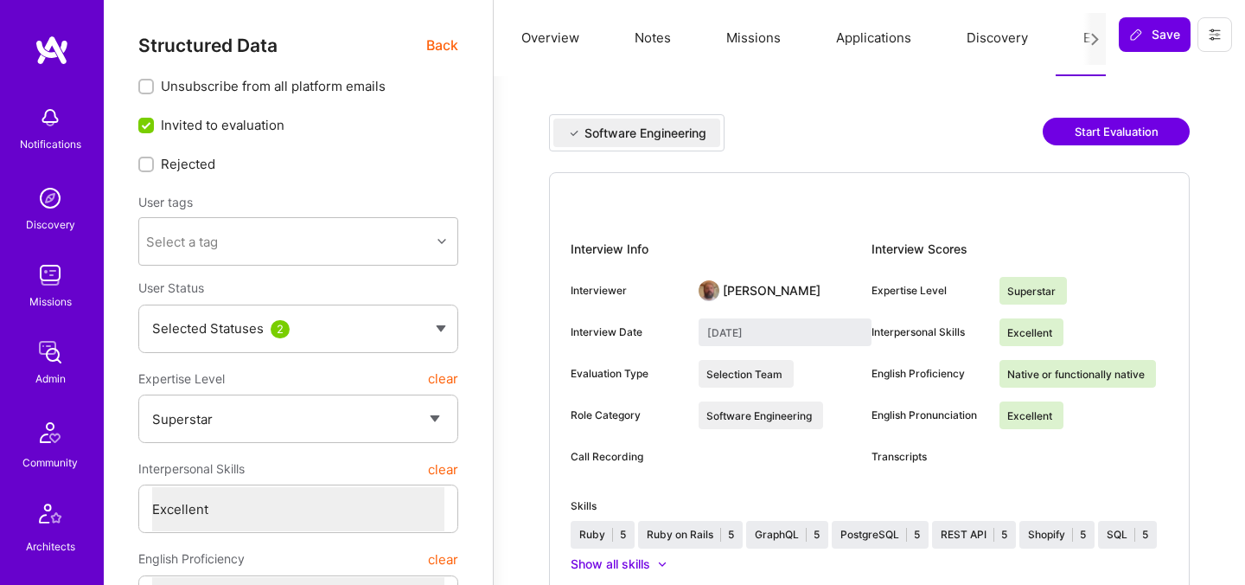
click at [1079, 131] on button "Start Evaluation" at bounding box center [1116, 132] width 147 height 28
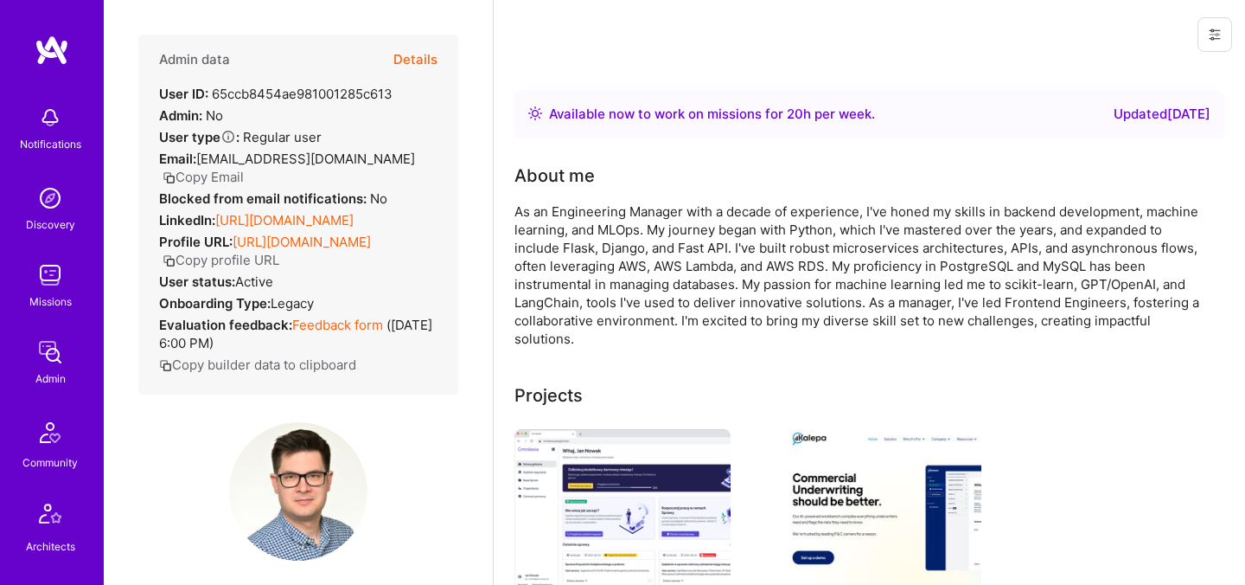
click at [419, 61] on button "Details" at bounding box center [415, 60] width 44 height 50
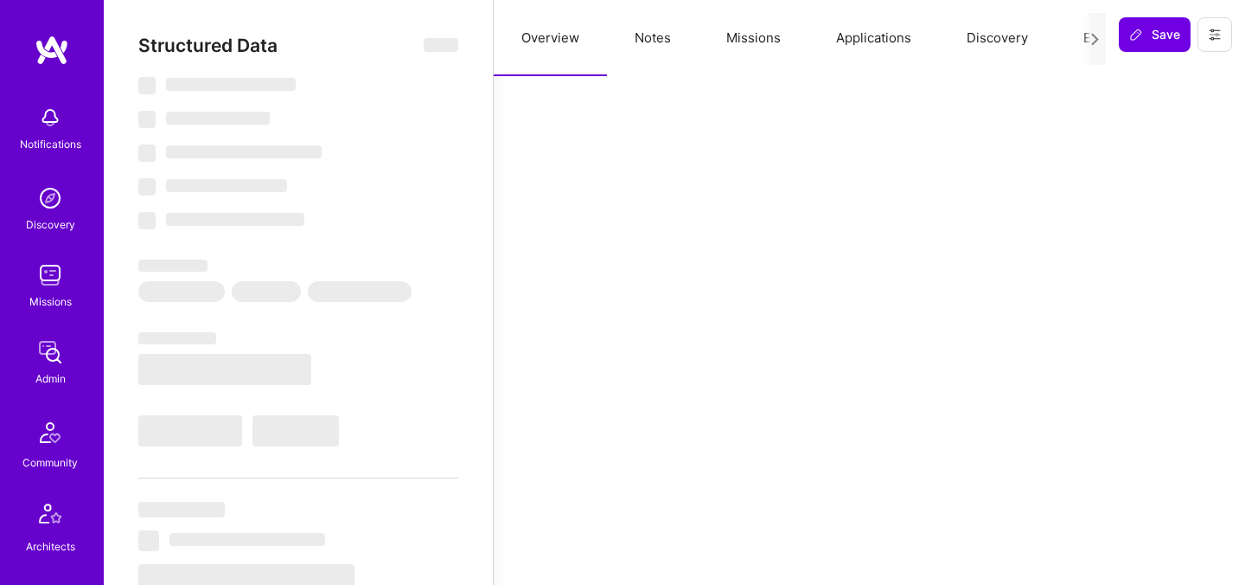
select select "Right Now"
select select "5"
select select "7"
select select "6"
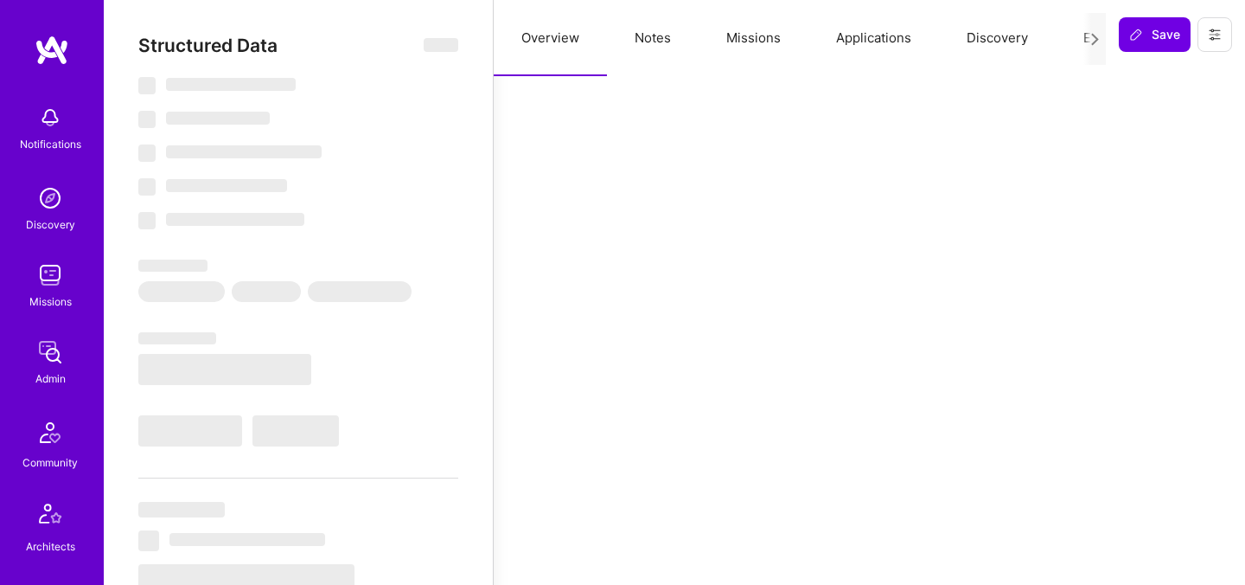
select select "PL"
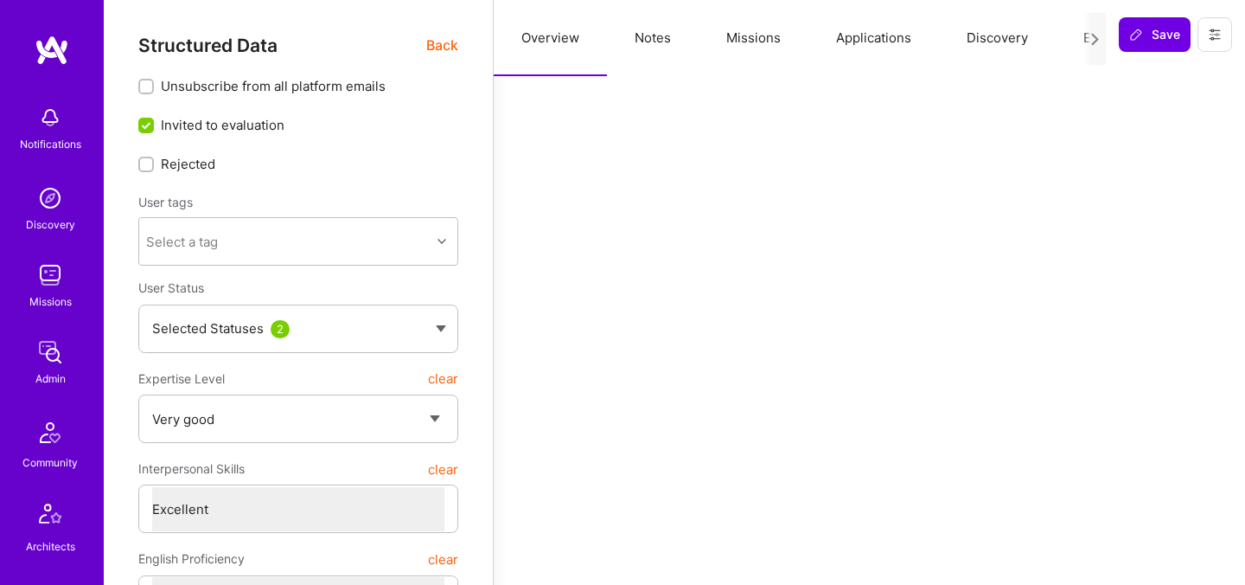
click at [1061, 35] on button "Evaluation" at bounding box center [1115, 38] width 118 height 76
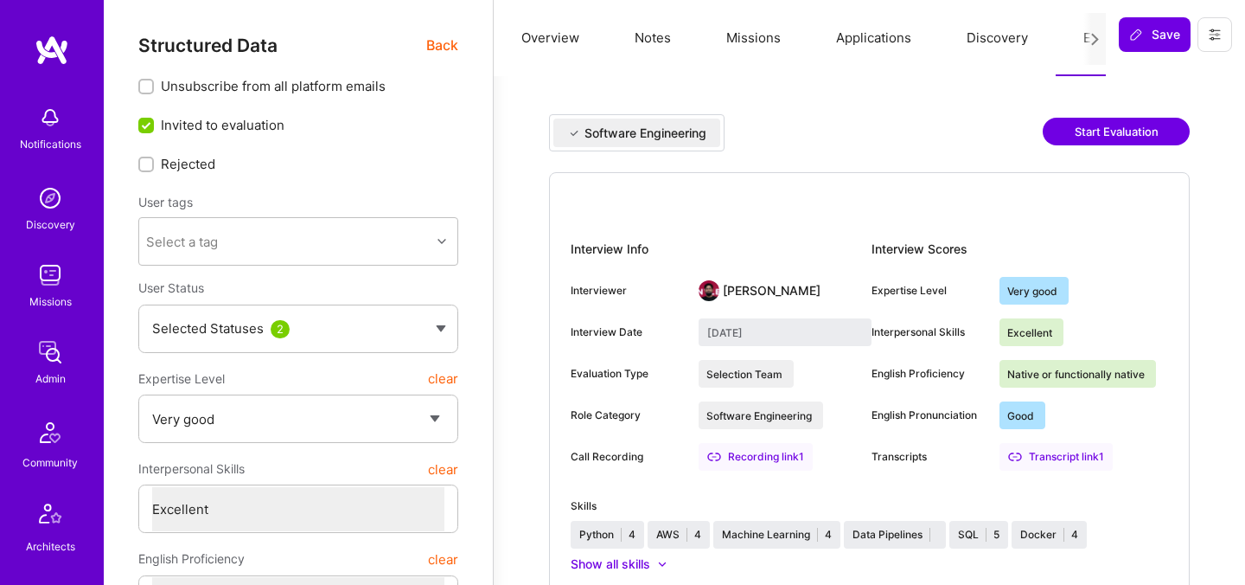
click at [1084, 137] on button "Start Evaluation" at bounding box center [1116, 132] width 147 height 28
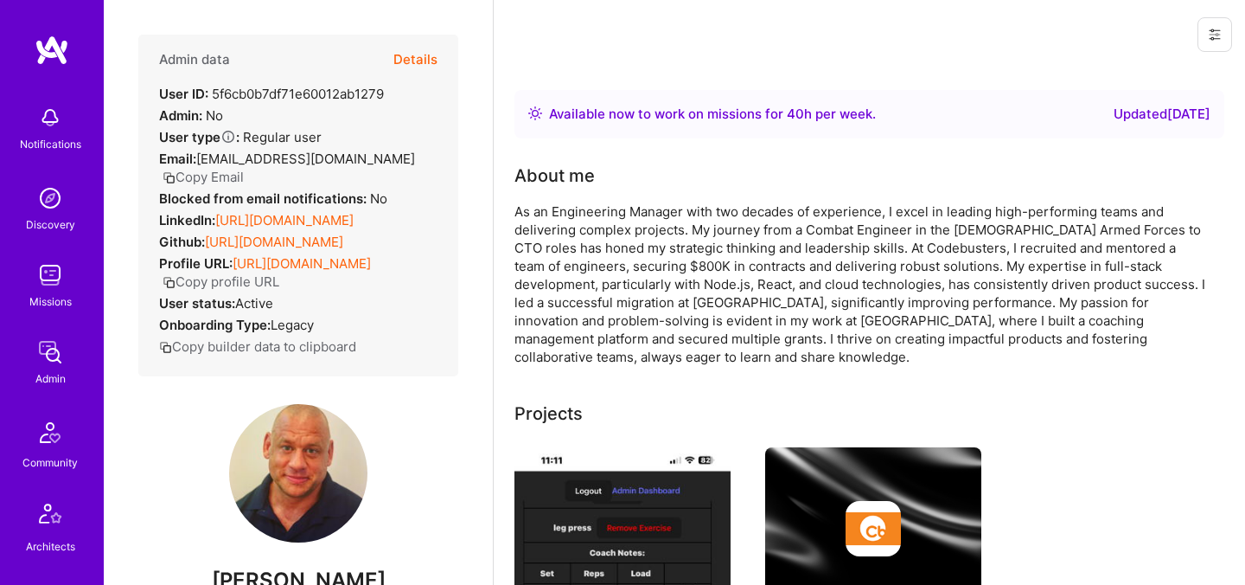
click at [434, 59] on button "Details" at bounding box center [415, 60] width 44 height 50
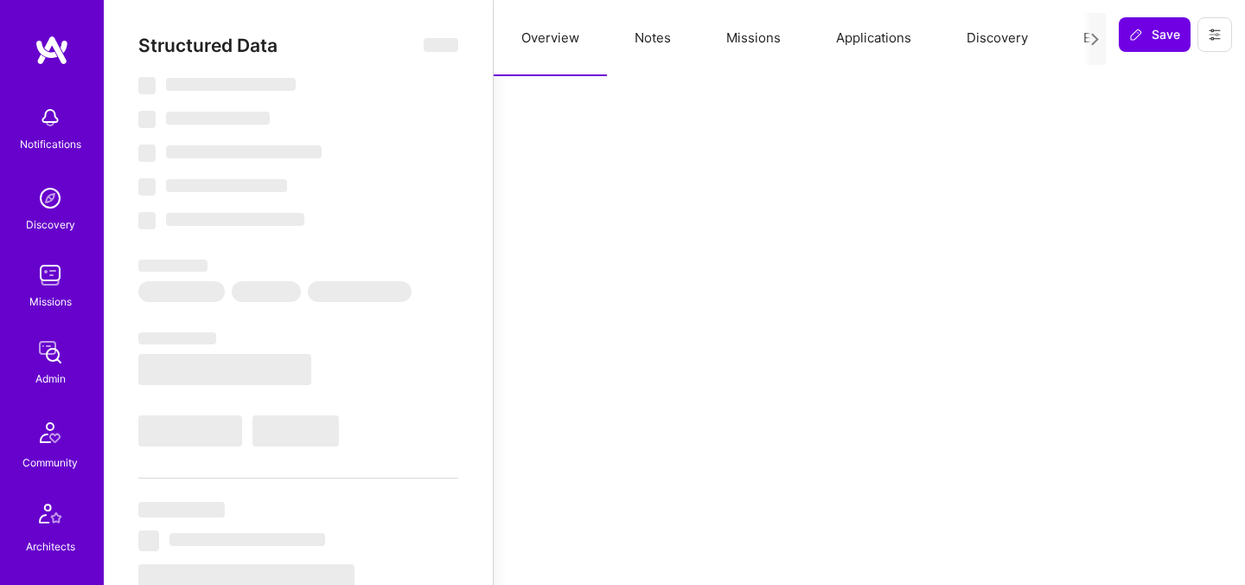
select select "Right Now"
select select "7"
select select "4"
select select "7"
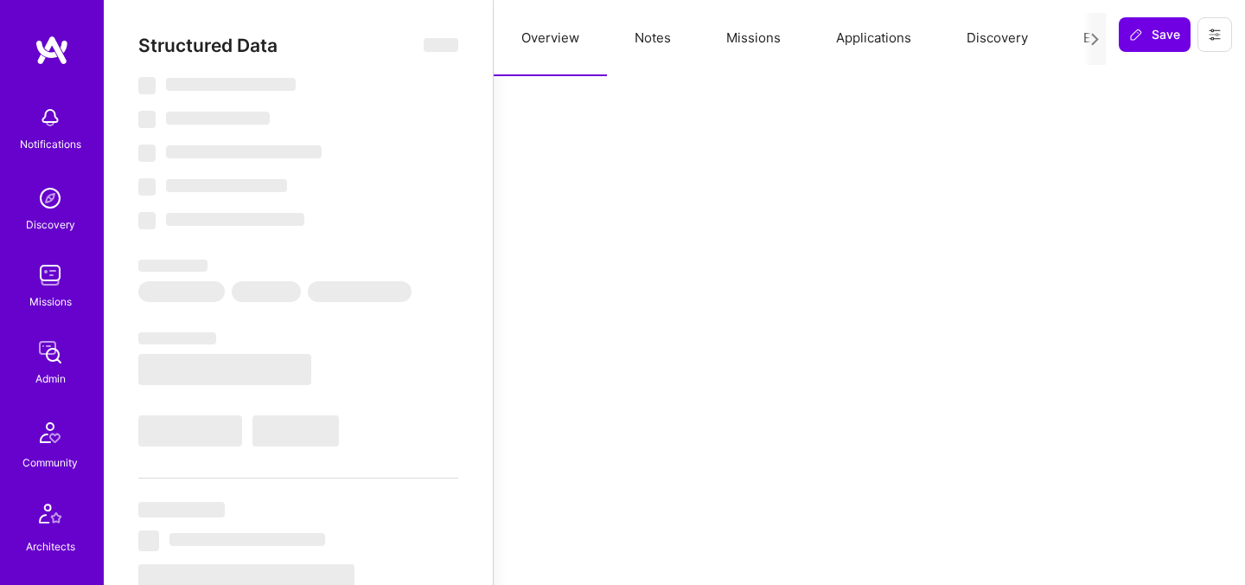
select select "CA"
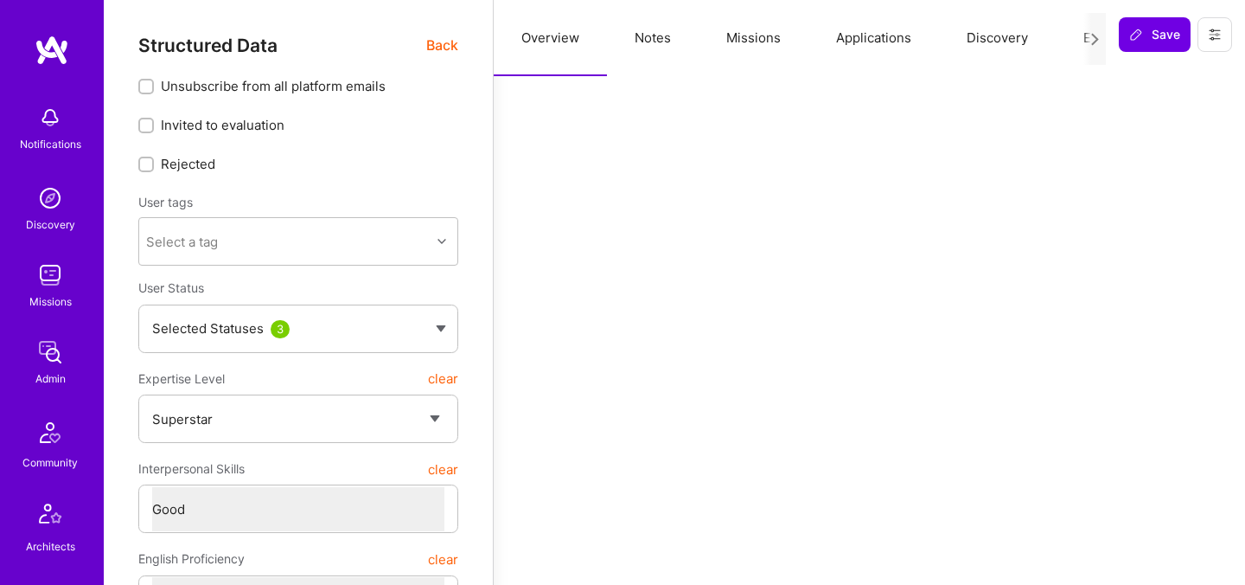
click at [1077, 40] on button "Evaluation" at bounding box center [1115, 38] width 118 height 76
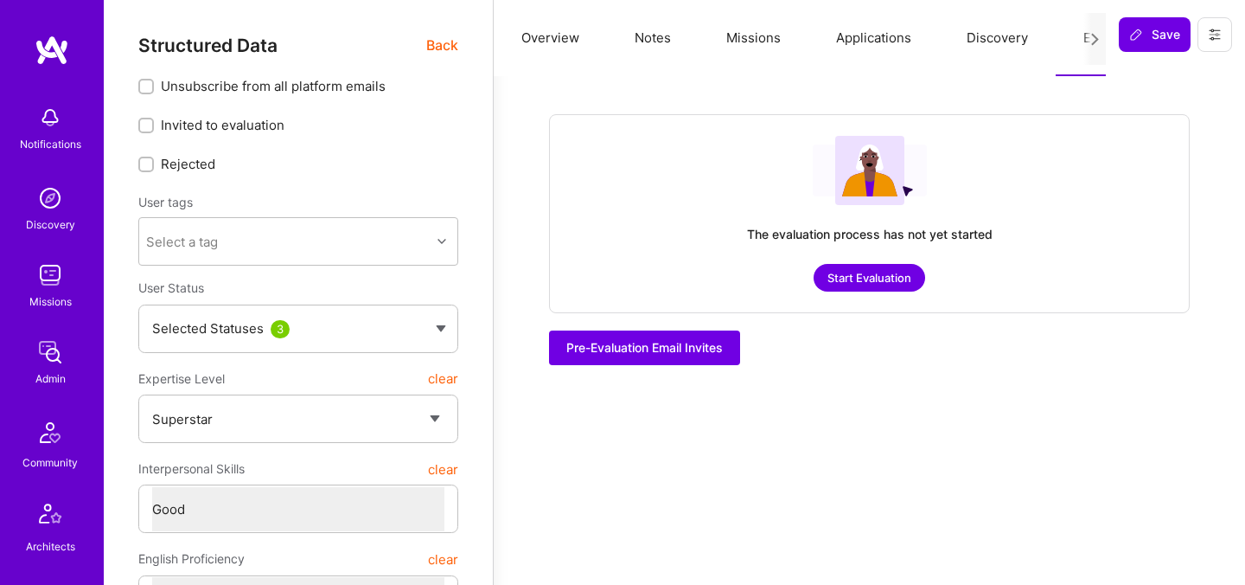
click at [879, 280] on button "Start Evaluation" at bounding box center [870, 278] width 112 height 28
